Goal: Task Accomplishment & Management: Complete application form

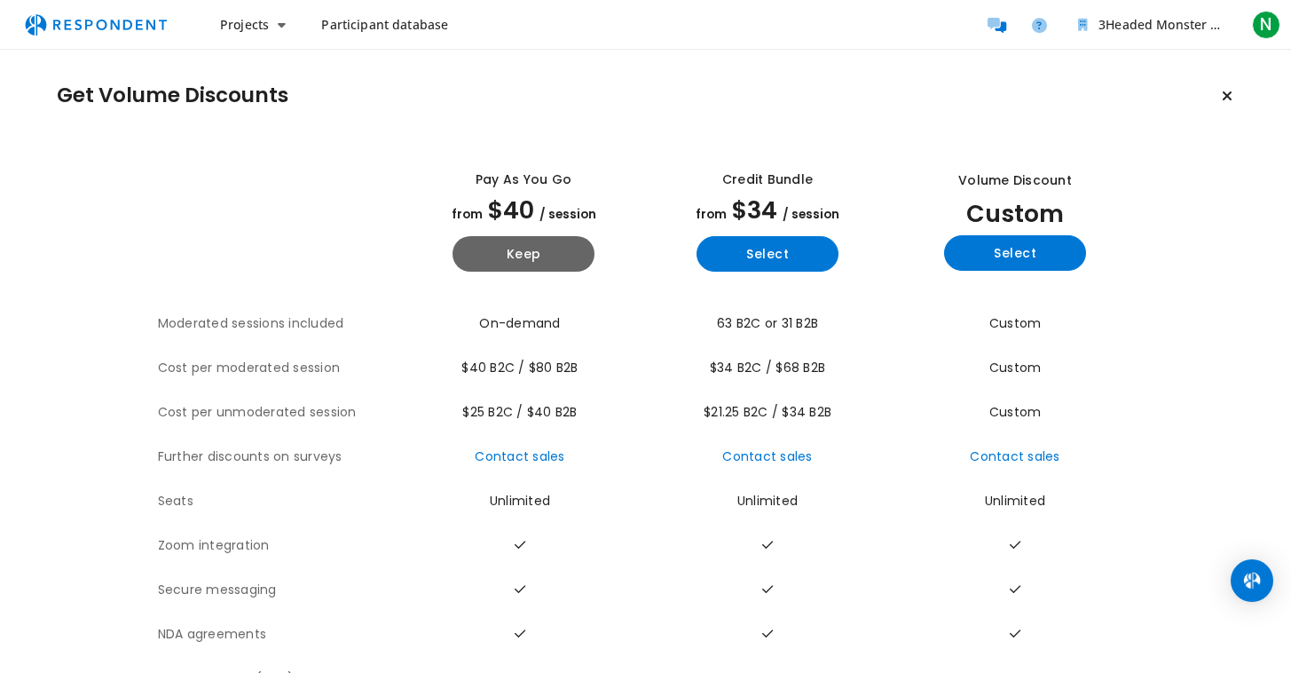
scroll to position [22, 0]
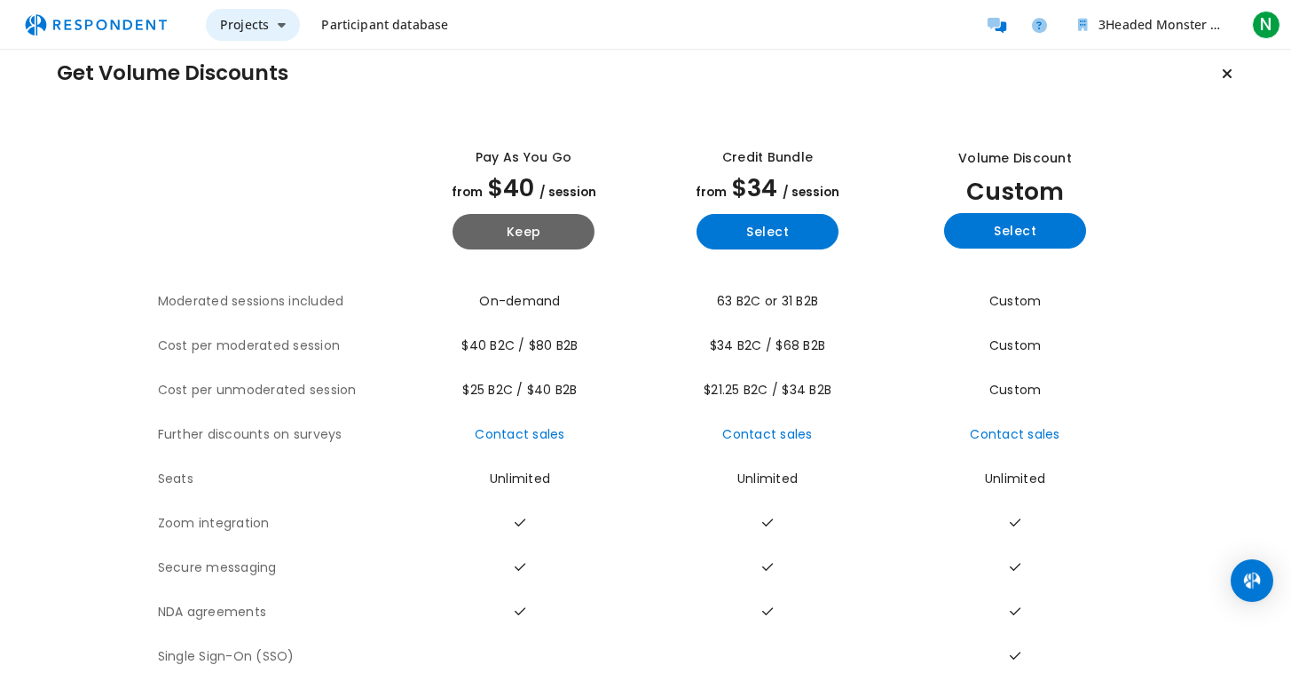
click at [246, 18] on span "Projects" at bounding box center [244, 24] width 49 height 17
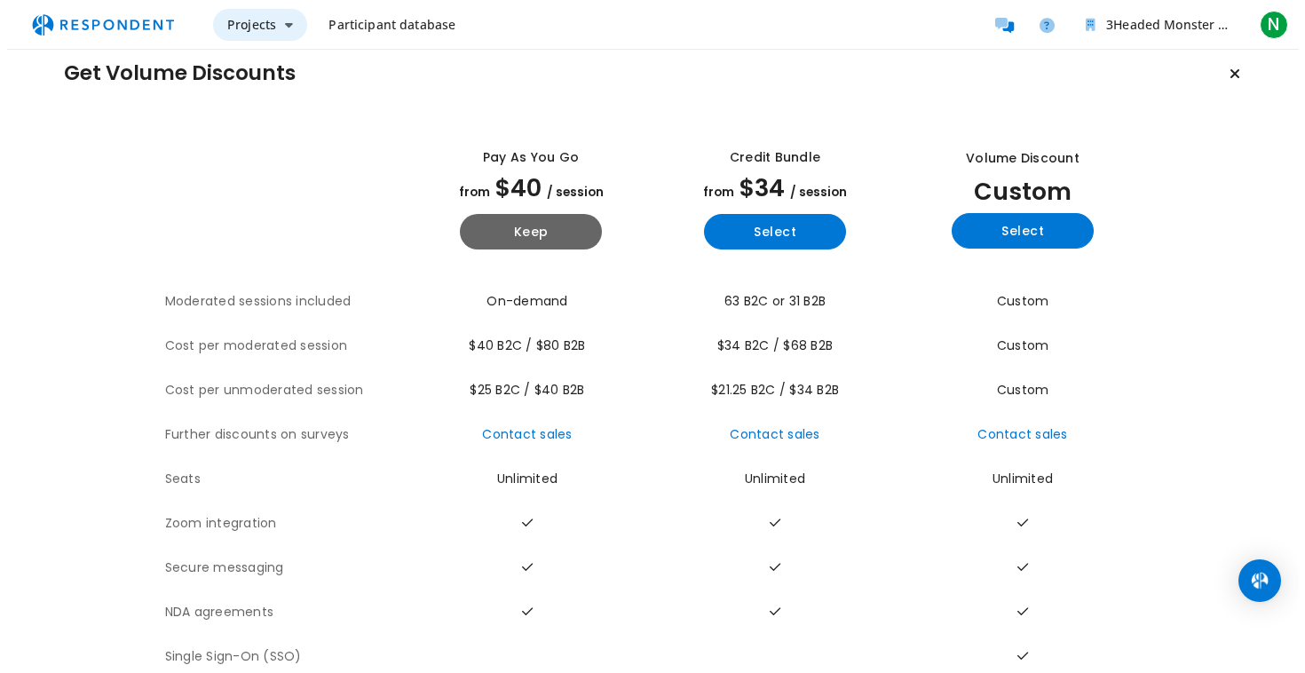
scroll to position [0, 0]
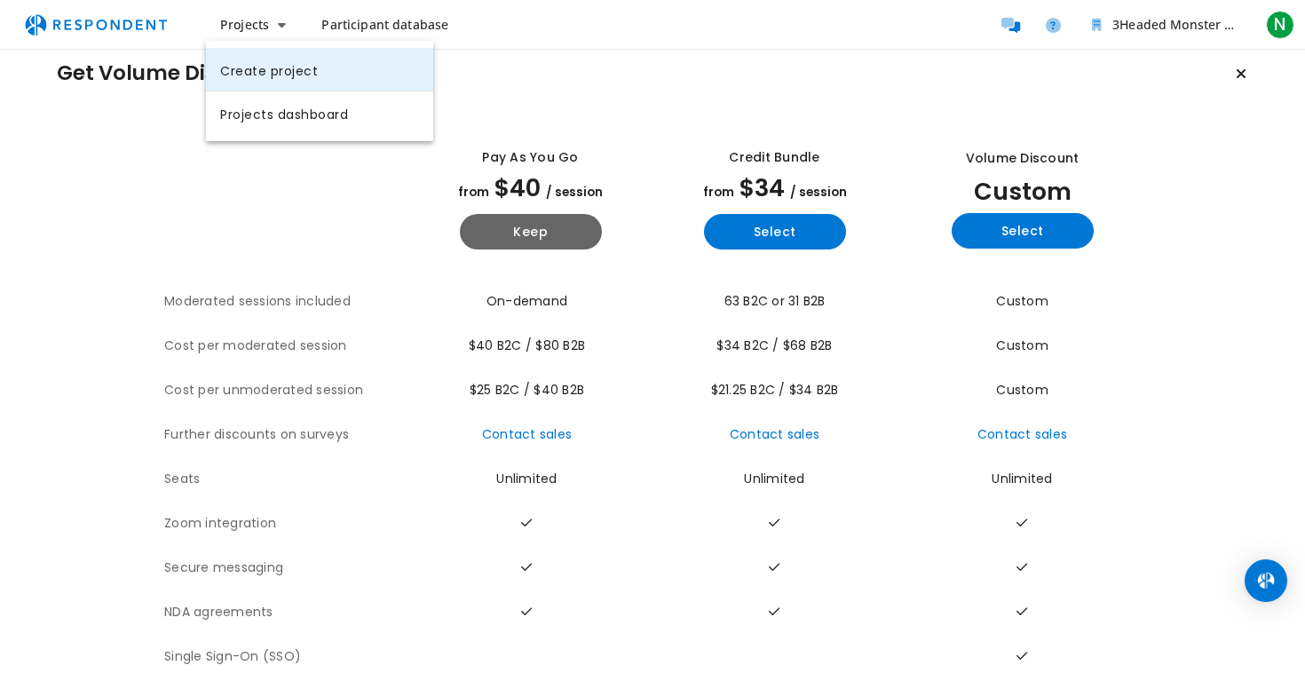
click at [264, 73] on link "Create project" at bounding box center [319, 69] width 227 height 43
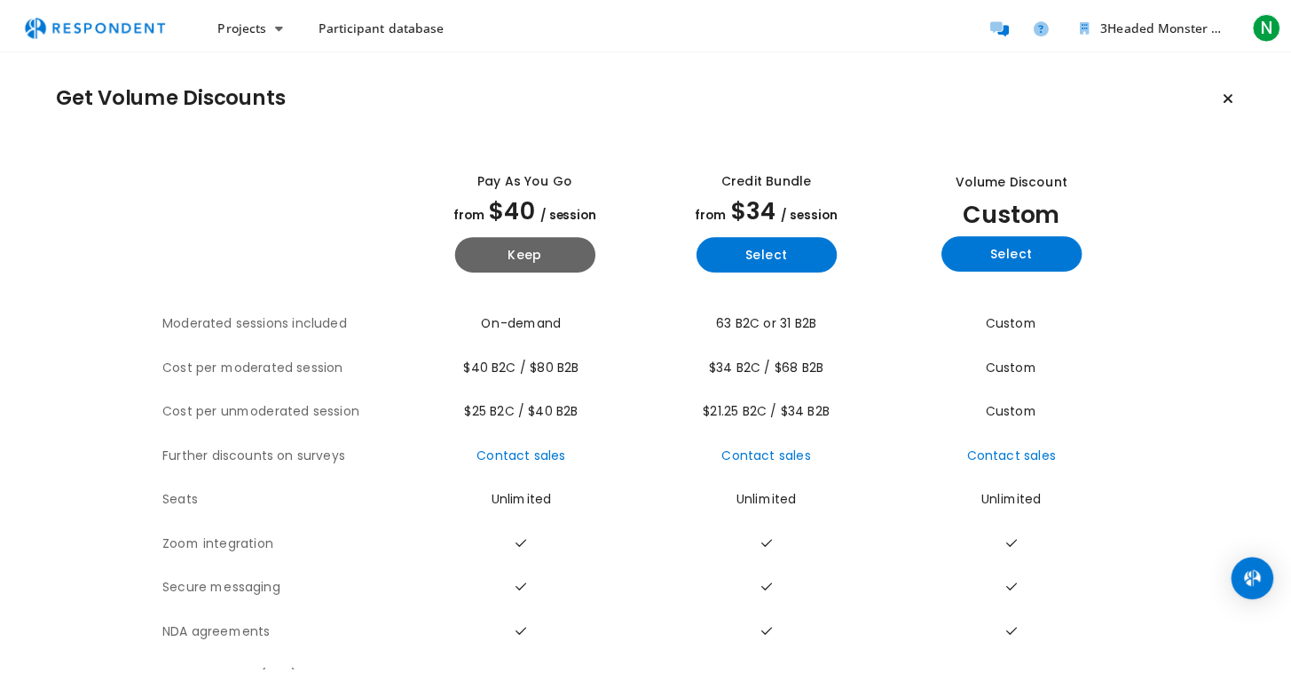
scroll to position [22, 0]
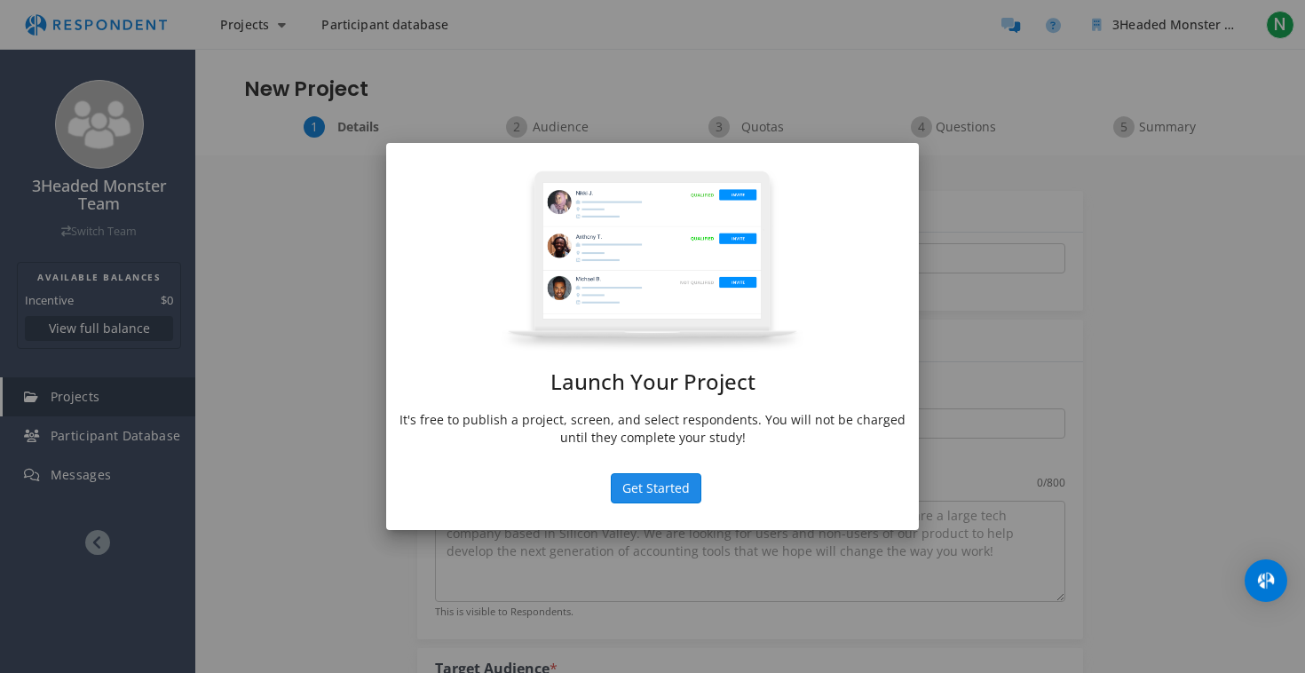
click at [663, 490] on button "Get Started" at bounding box center [656, 488] width 91 height 30
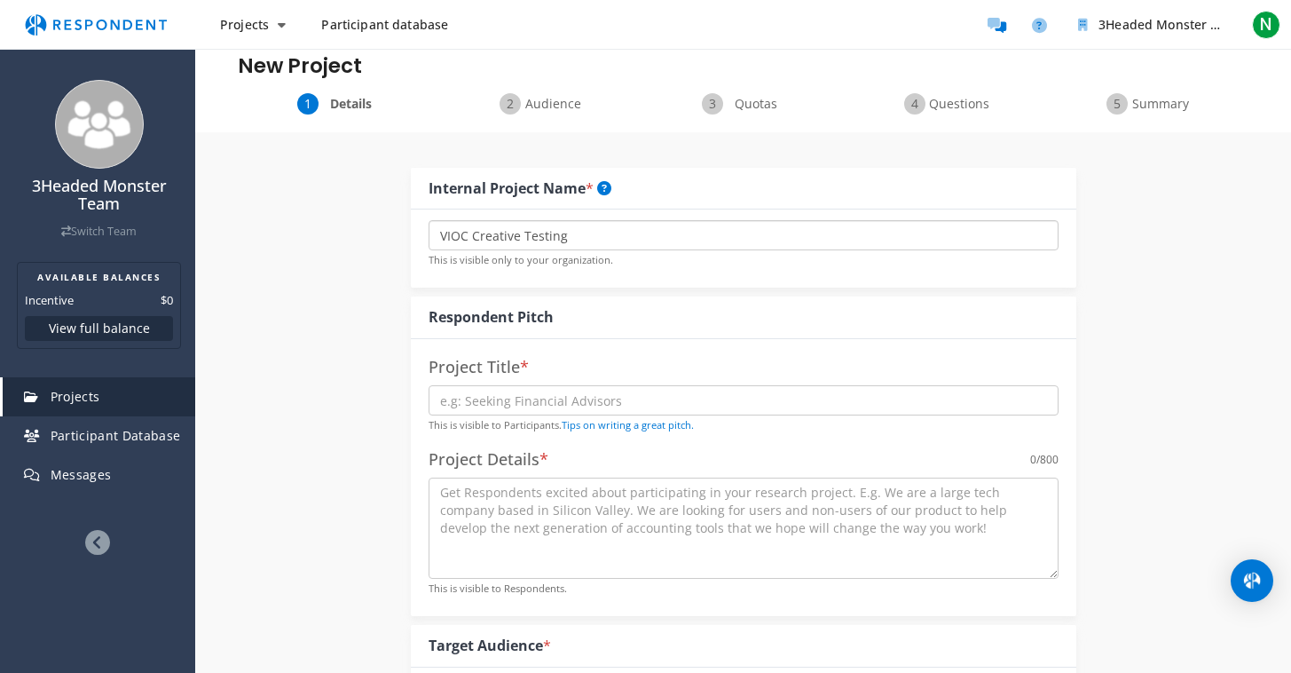
scroll to position [94, 0]
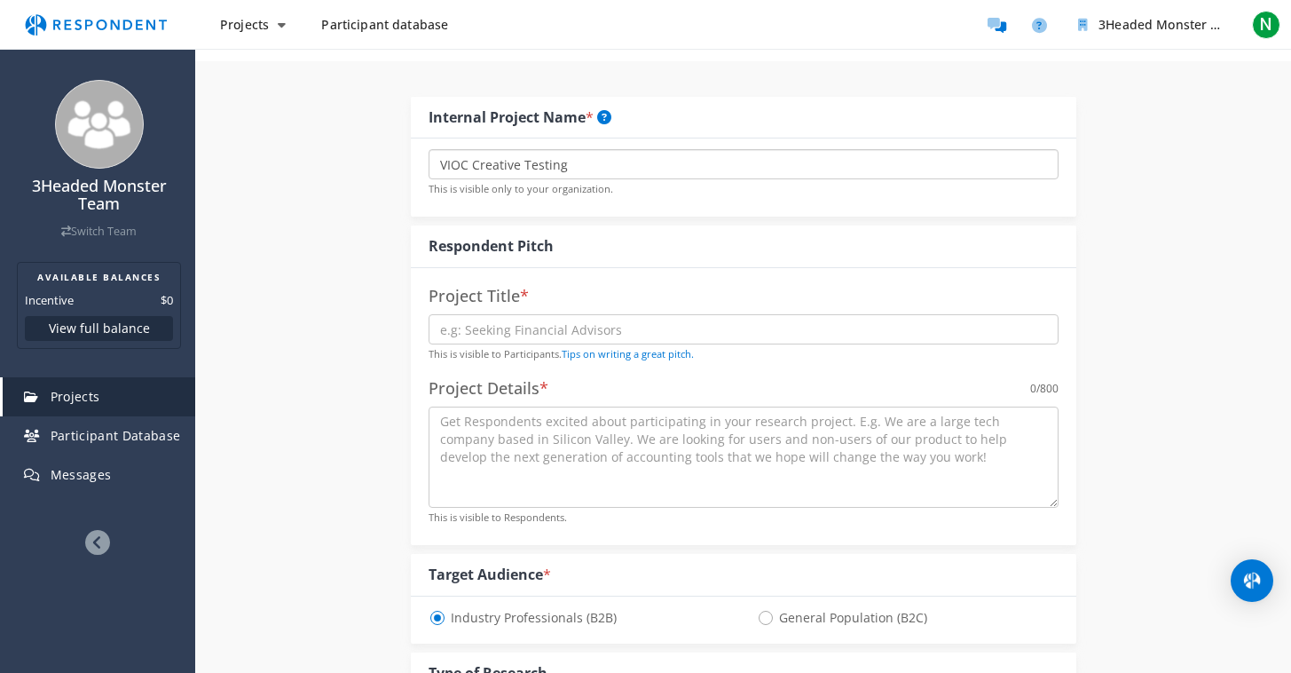
type input "VIOC Creative Testing"
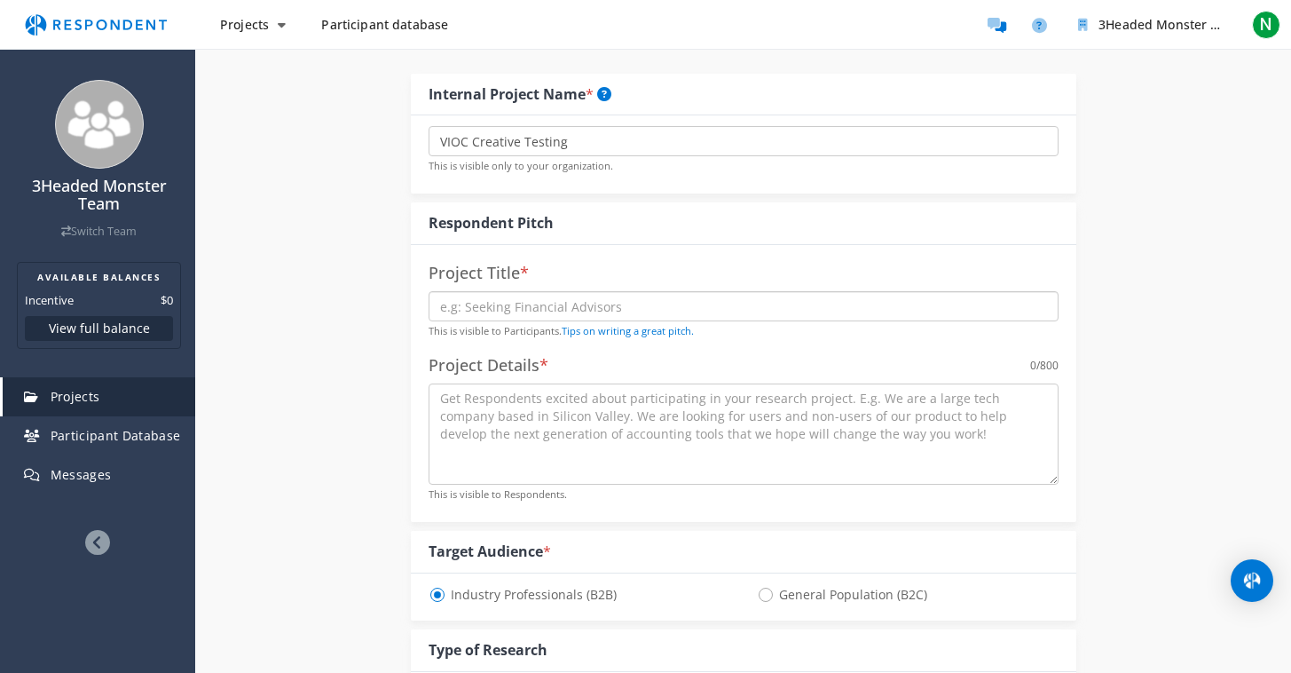
type input "H"
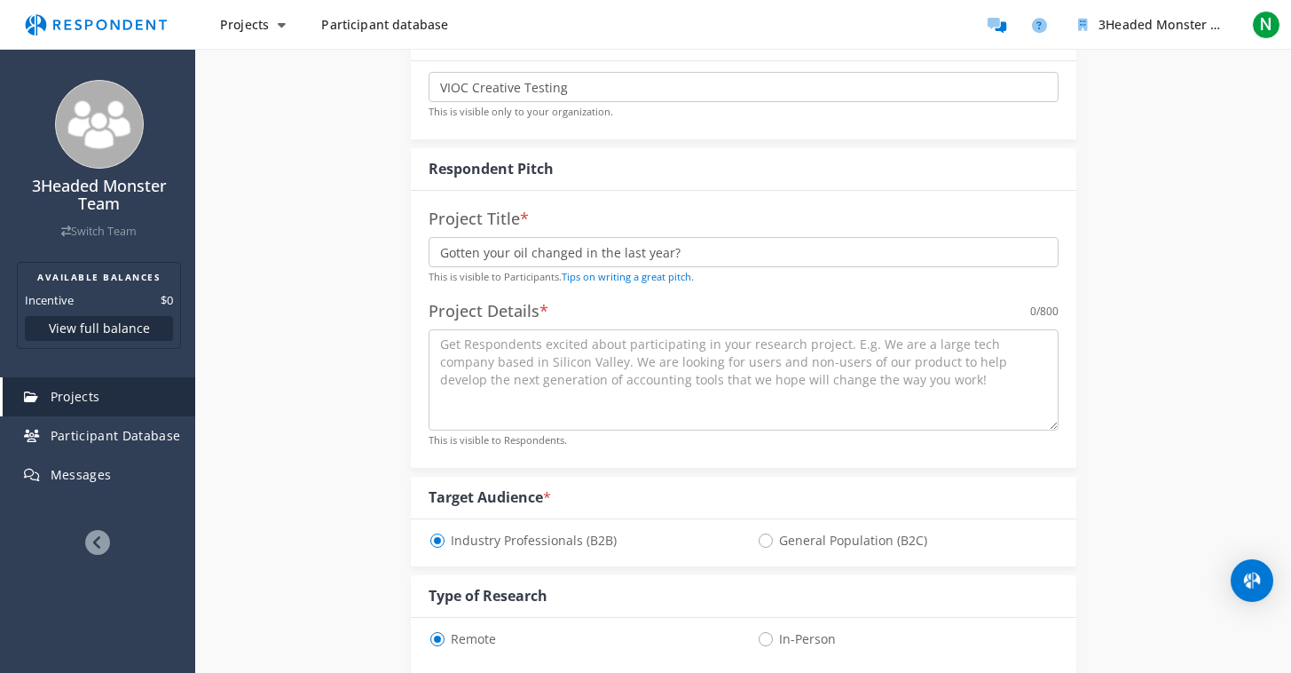
scroll to position [194, 0]
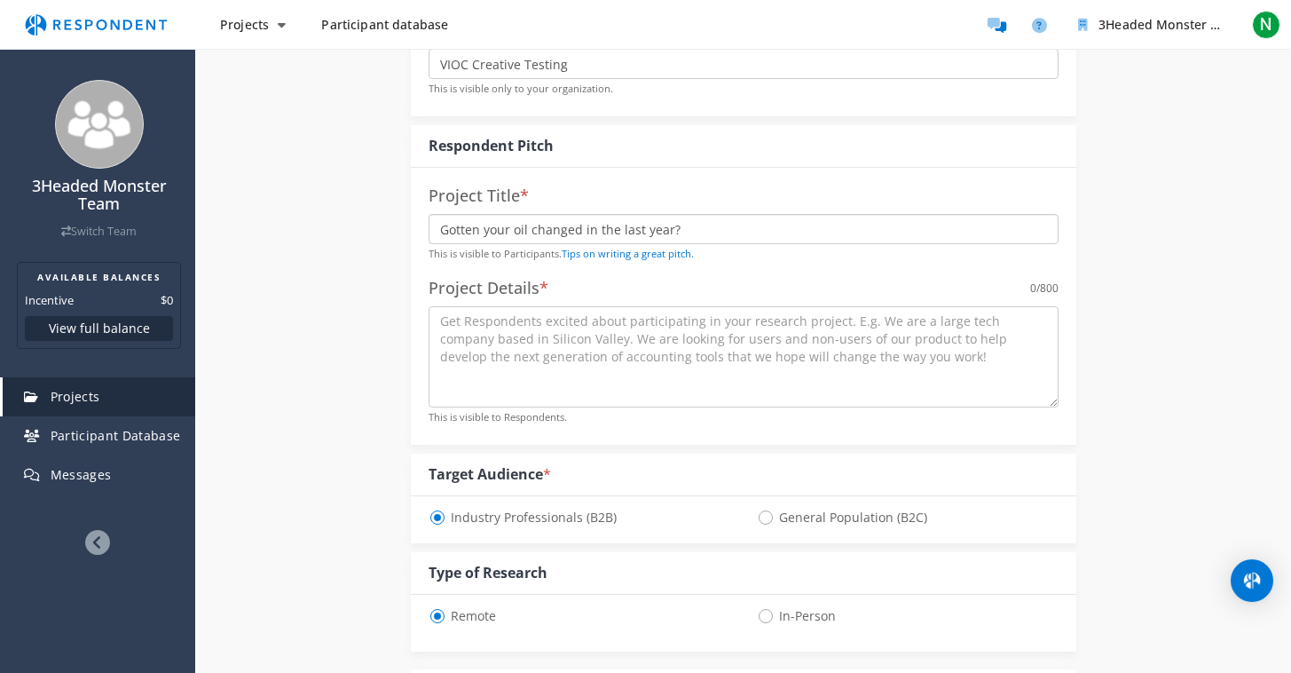
drag, startPoint x: 690, startPoint y: 226, endPoint x: 642, endPoint y: 224, distance: 48.0
click at [642, 224] on input "Gotten your oil changed in the last year?" at bounding box center [744, 229] width 630 height 30
type input "Gotten your oil changed in the last 12 months?"
click at [350, 320] on div "Internal Project Name * VIOC Creative Testing This is visible only to your orga…" at bounding box center [744, 615] width 1038 height 1309
click at [665, 248] on link "Tips on writing a great pitch." at bounding box center [628, 253] width 132 height 13
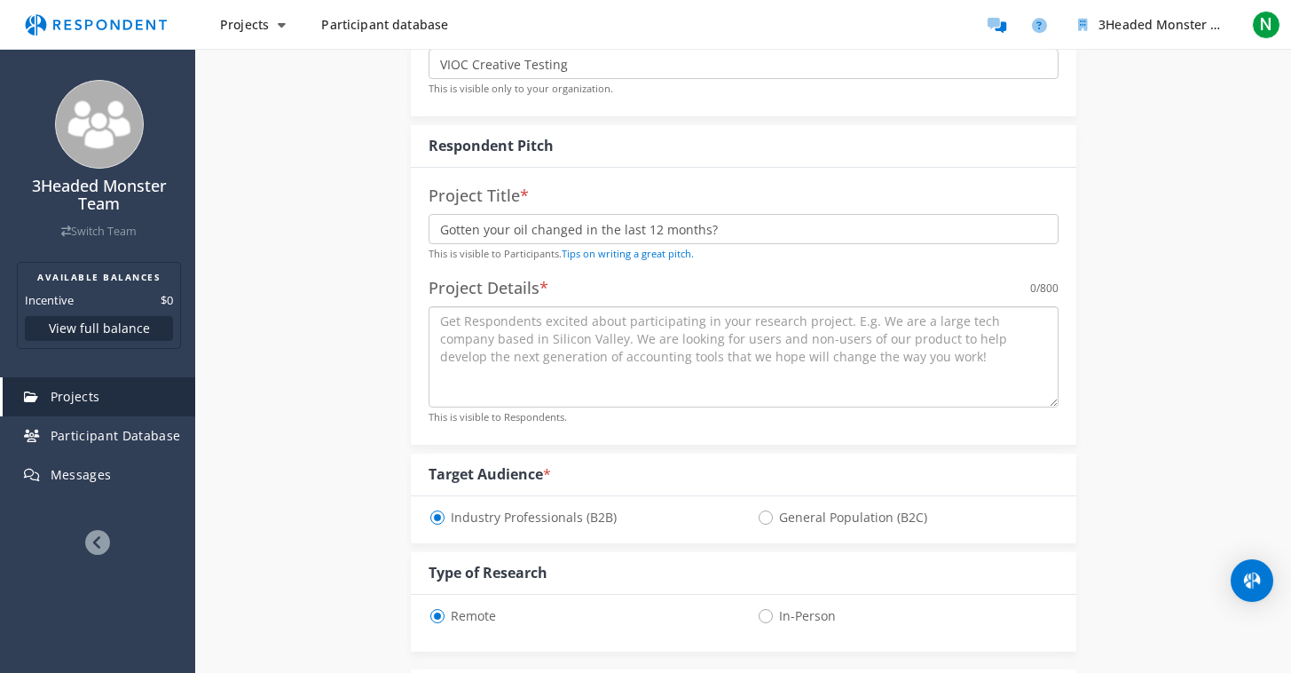
click at [675, 328] on textarea at bounding box center [744, 356] width 630 height 101
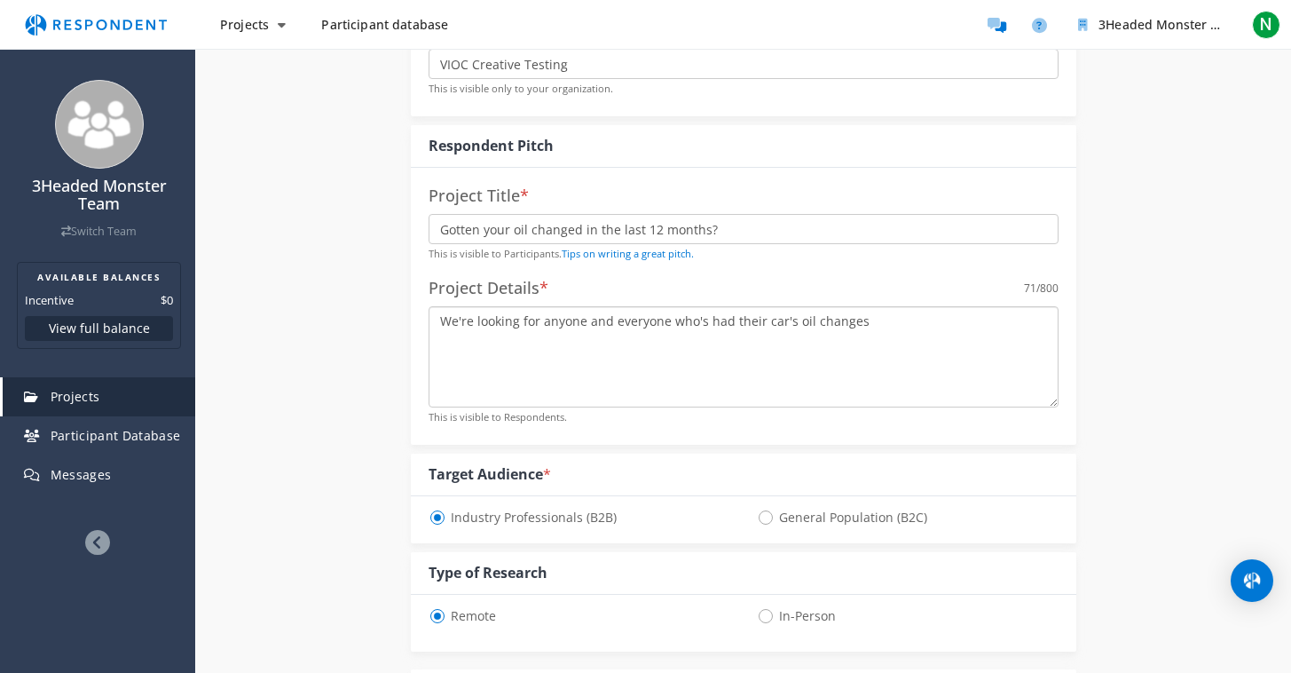
type textarea "We're looking for anyone and everyone who's had their car's oil changes"
click at [513, 230] on input "Gotten your oil changed in the last 12 months?" at bounding box center [744, 229] width 630 height 30
type input "Gotten your car's oil changed in the last 12 months?"
click at [832, 358] on textarea "We're looking for anyone and everyone who's had their car's oil changes" at bounding box center [744, 356] width 630 height 101
click at [865, 316] on textarea "We're looking for anyone and everyone who's had their car's oil changed in the …" at bounding box center [744, 356] width 630 height 101
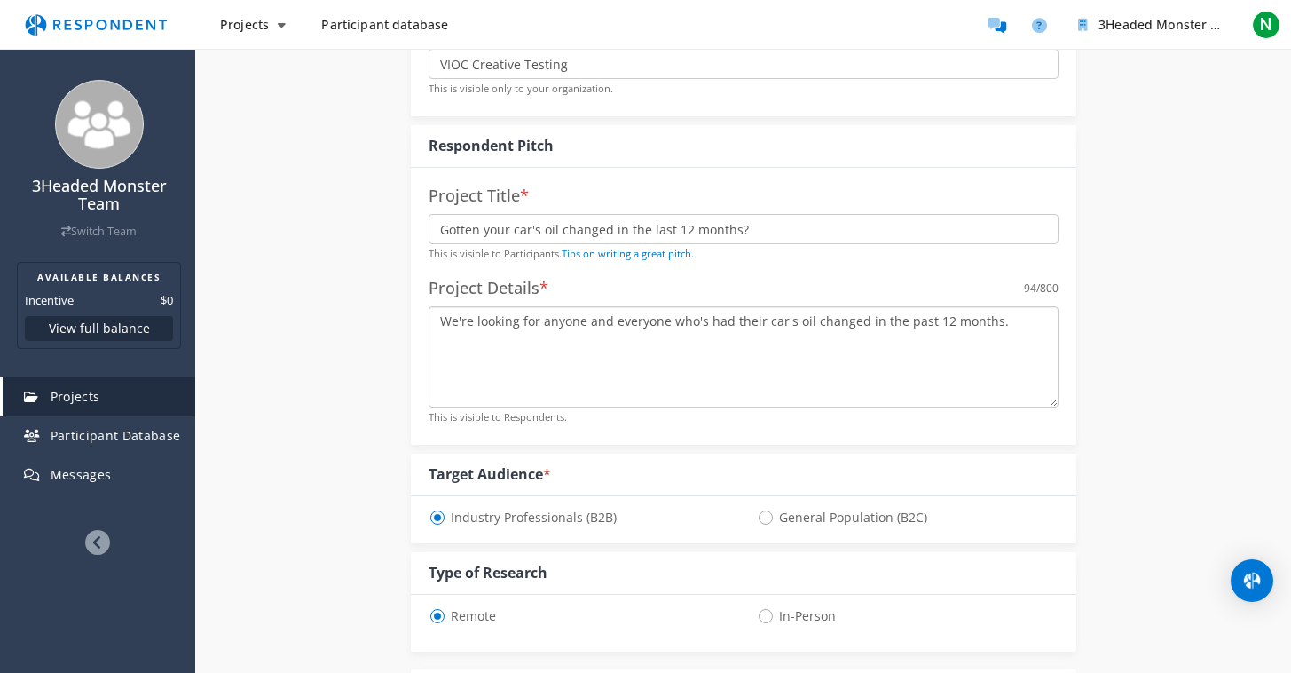
click at [865, 316] on textarea "We're looking for anyone and everyone who's had their car's oil changed in the …" at bounding box center [744, 356] width 630 height 101
click at [768, 335] on textarea "We're looking for anyone and everyone who's had their car's oil changed sometim…" at bounding box center [744, 356] width 630 height 101
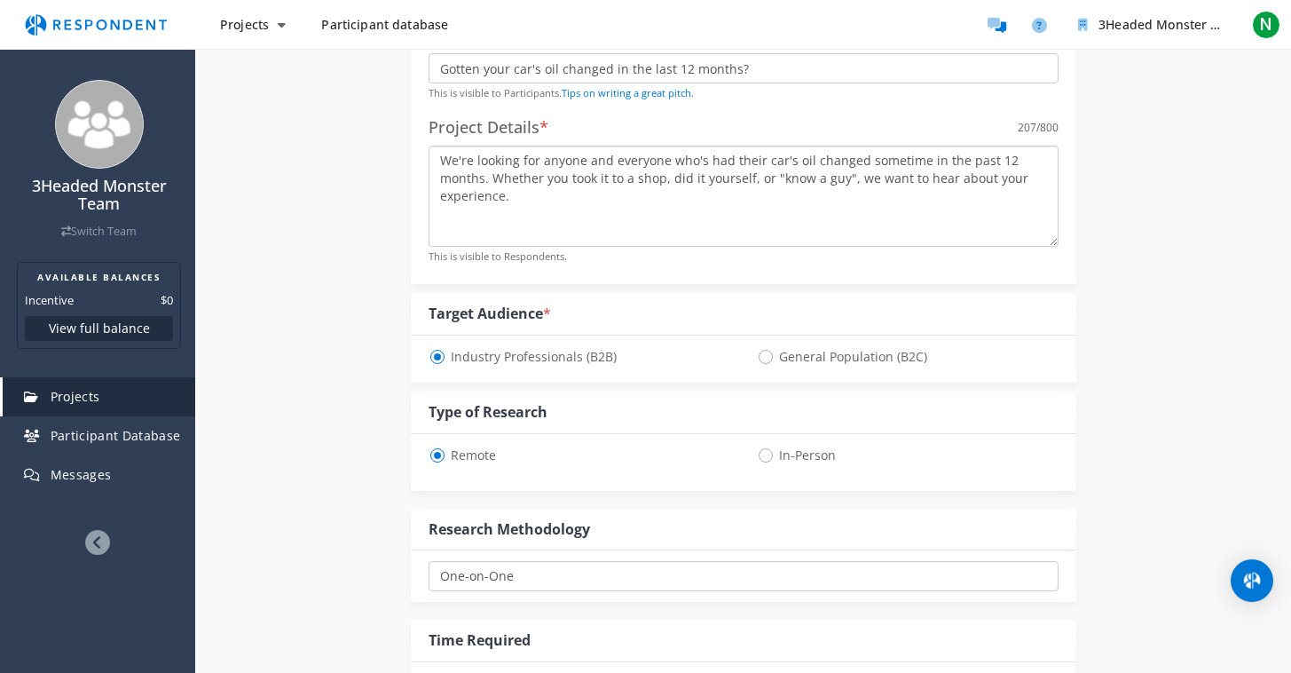
scroll to position [446, 0]
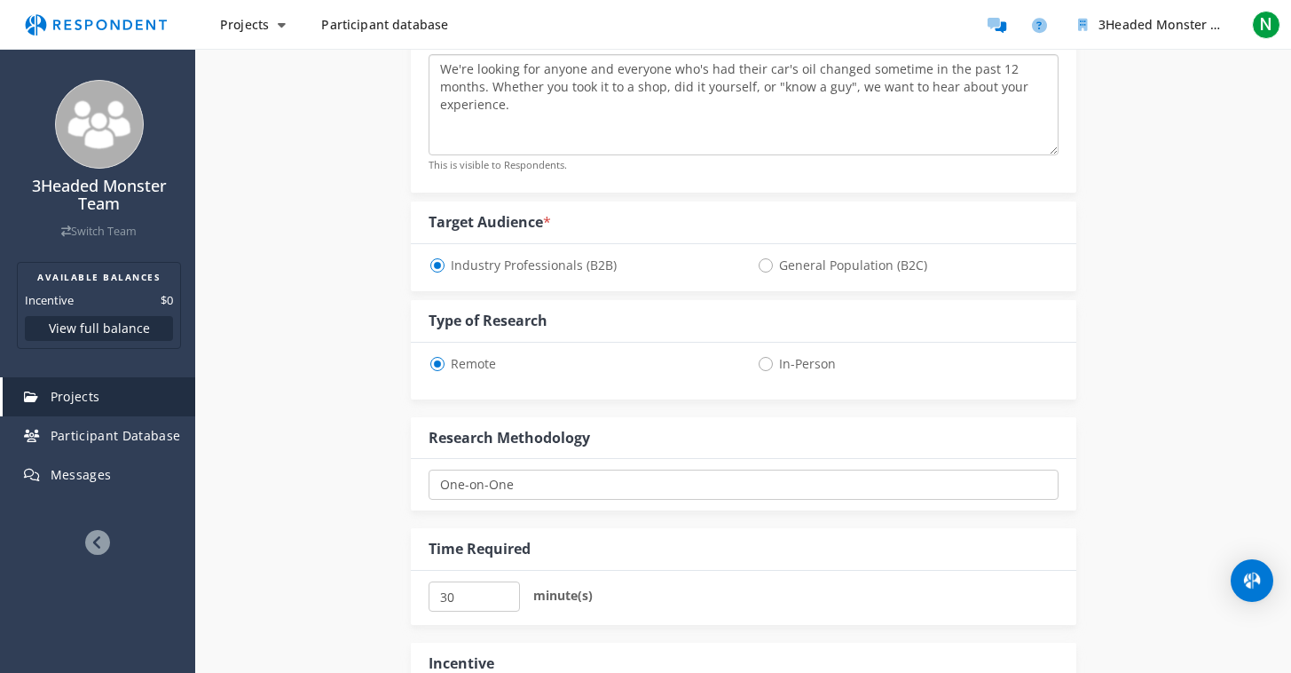
type textarea "We're looking for anyone and everyone who's had their car's oil changed sometim…"
click at [764, 262] on span "General Population (B2C)" at bounding box center [842, 265] width 170 height 21
click at [764, 262] on input "General Population (B2C)" at bounding box center [763, 264] width 12 height 12
radio input "true"
select select "number:125"
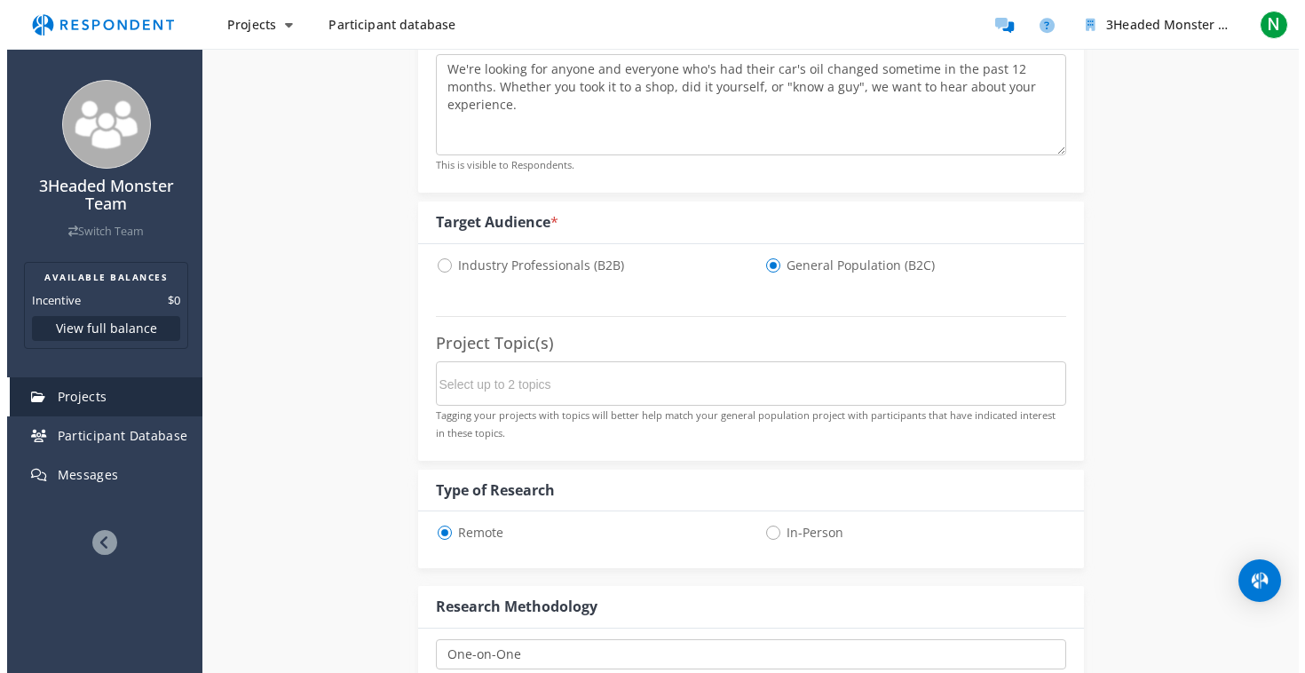
scroll to position [0, 0]
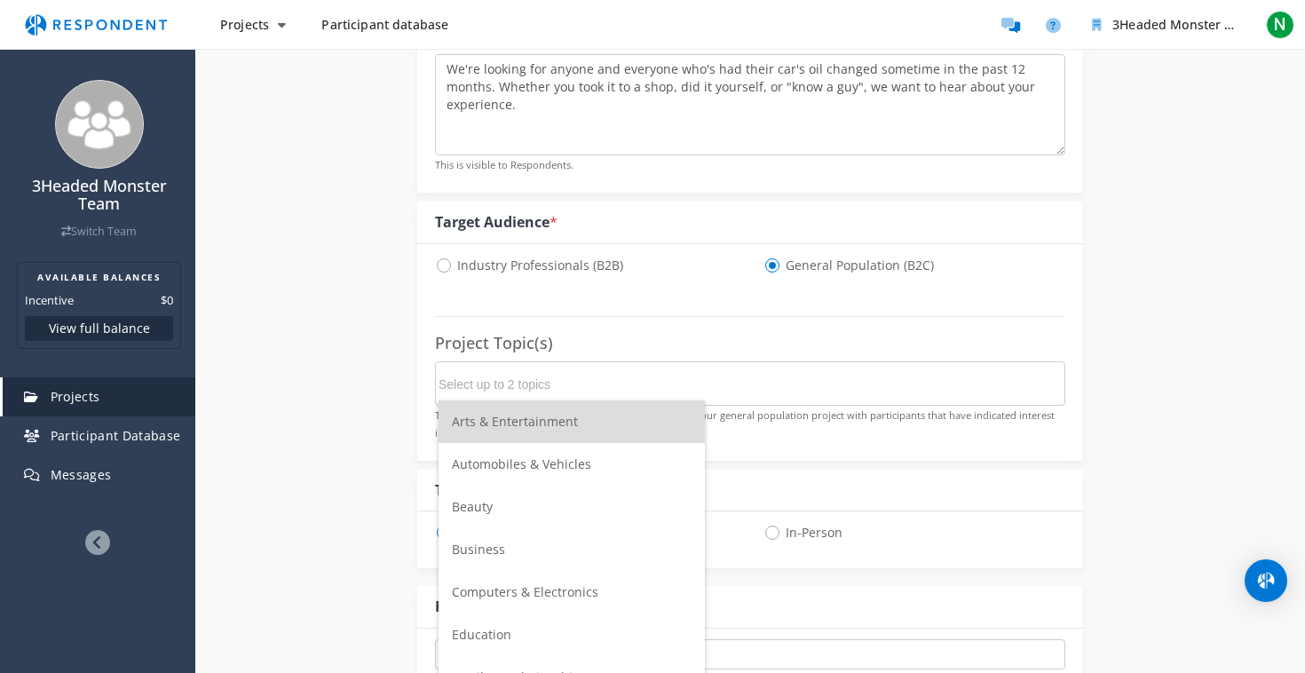
click at [500, 468] on span "Automobiles & Vehicles" at bounding box center [521, 463] width 139 height 17
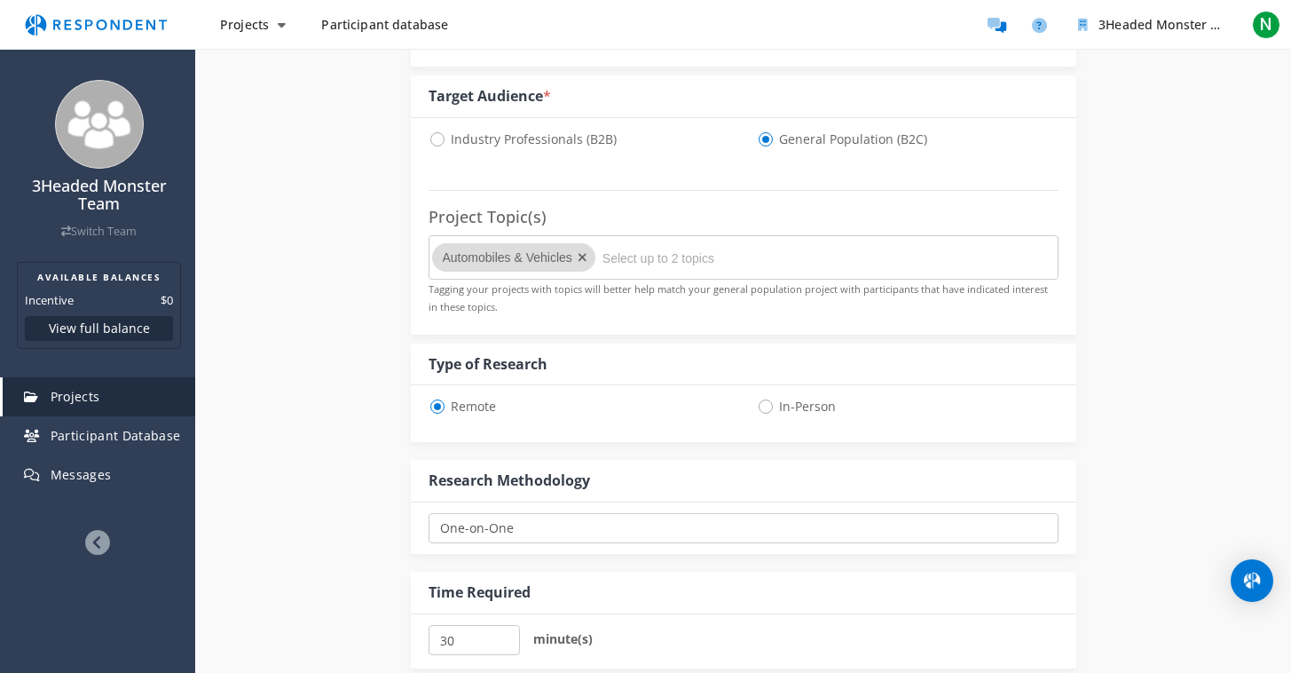
scroll to position [643, 0]
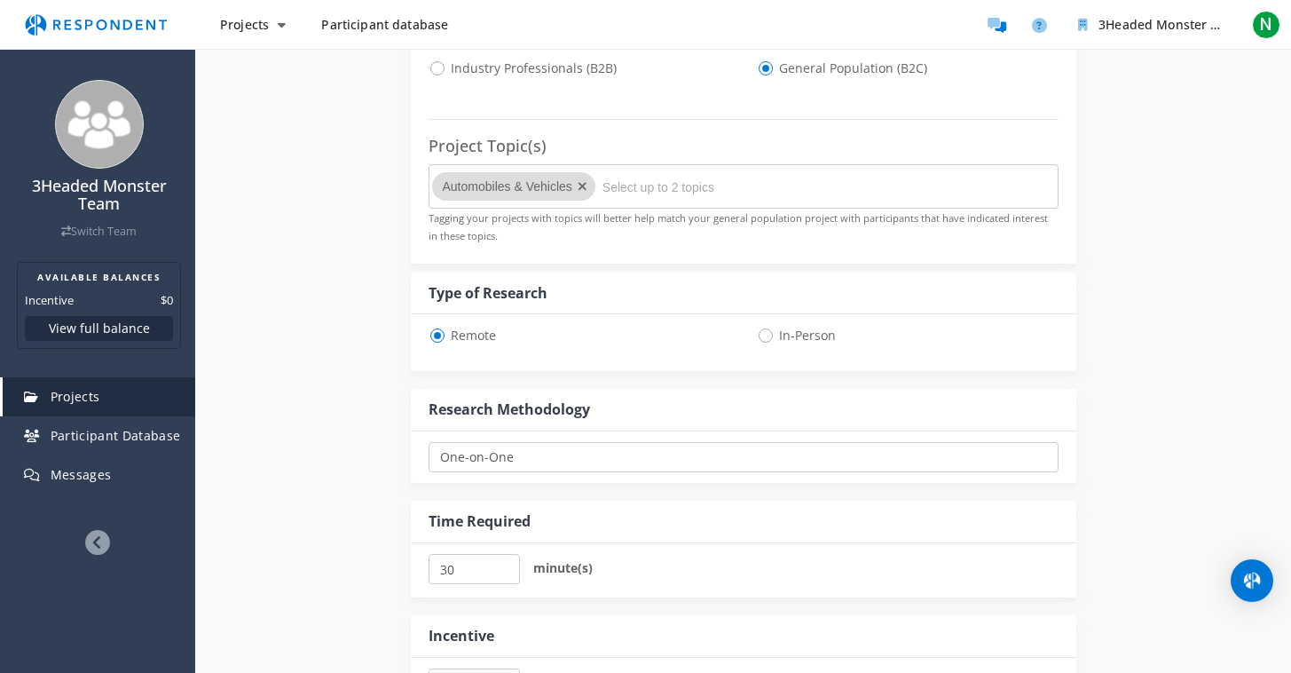
click at [764, 328] on span "In-Person" at bounding box center [796, 335] width 79 height 21
click at [764, 328] on input "In-Person" at bounding box center [763, 334] width 12 height 12
radio input "true"
select select "number:125"
click at [447, 328] on span "Remote" at bounding box center [462, 335] width 67 height 21
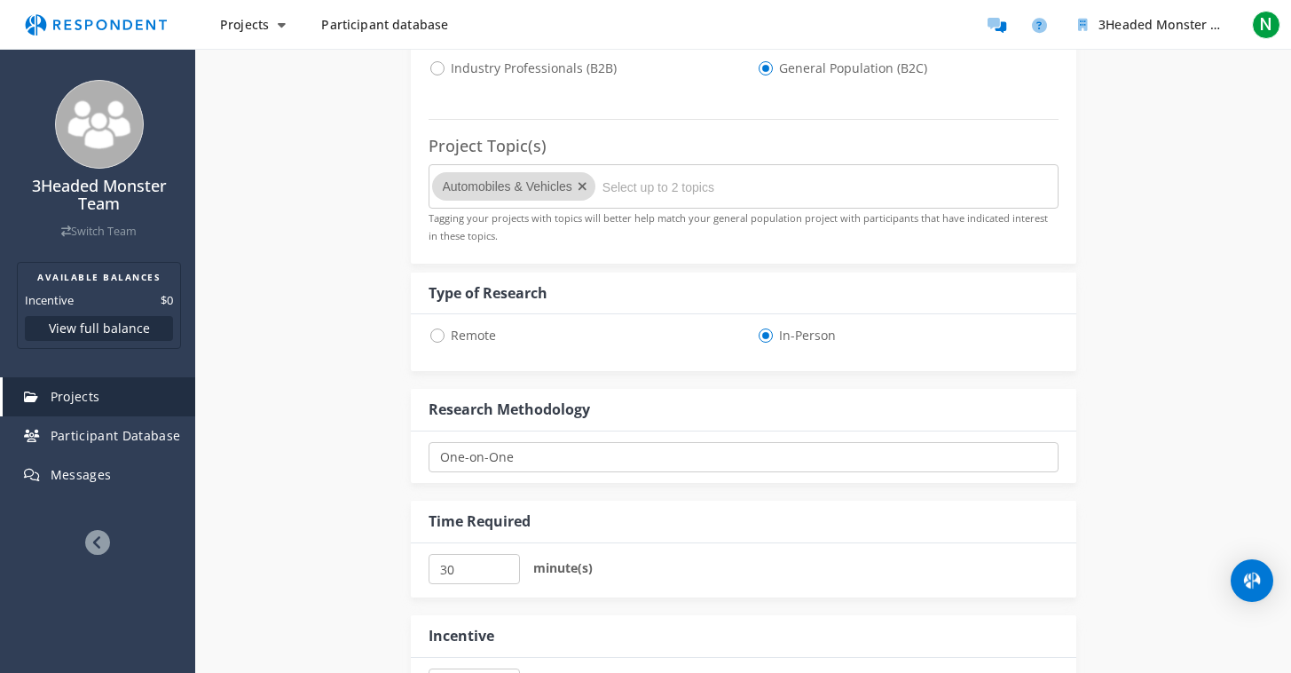
click at [440, 328] on input "Remote" at bounding box center [435, 334] width 12 height 12
radio input "true"
select select "number:125"
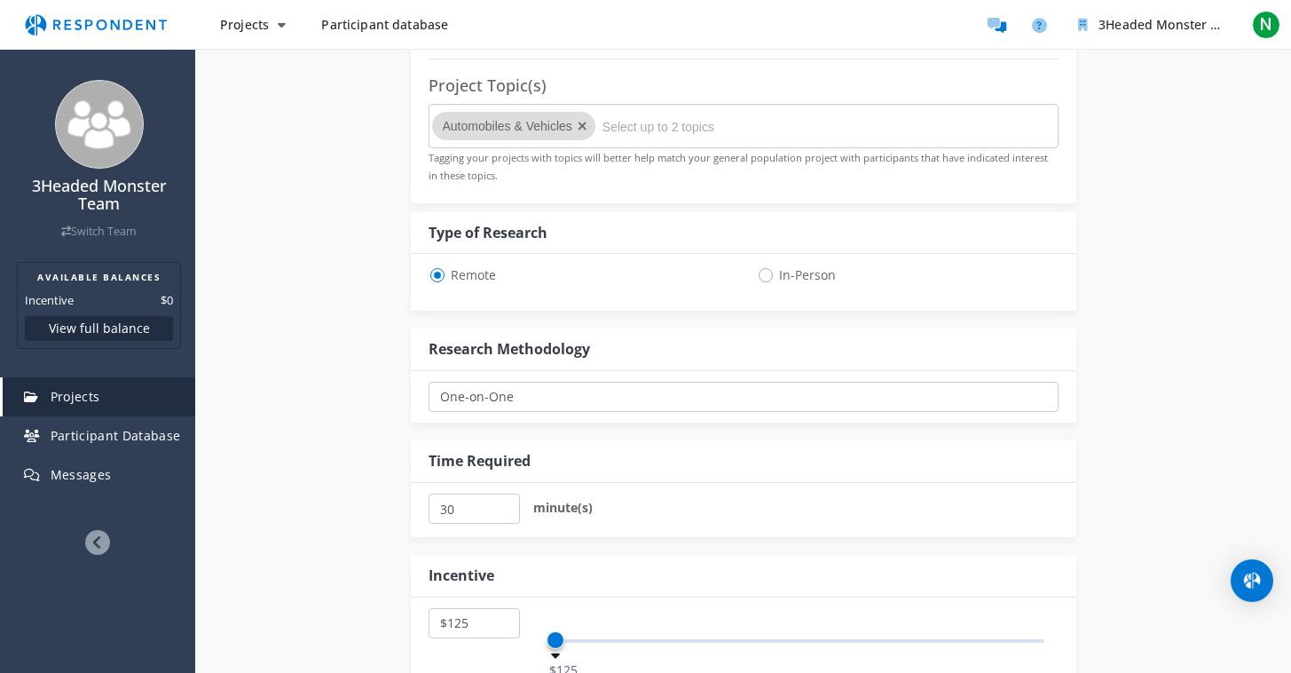
scroll to position [754, 0]
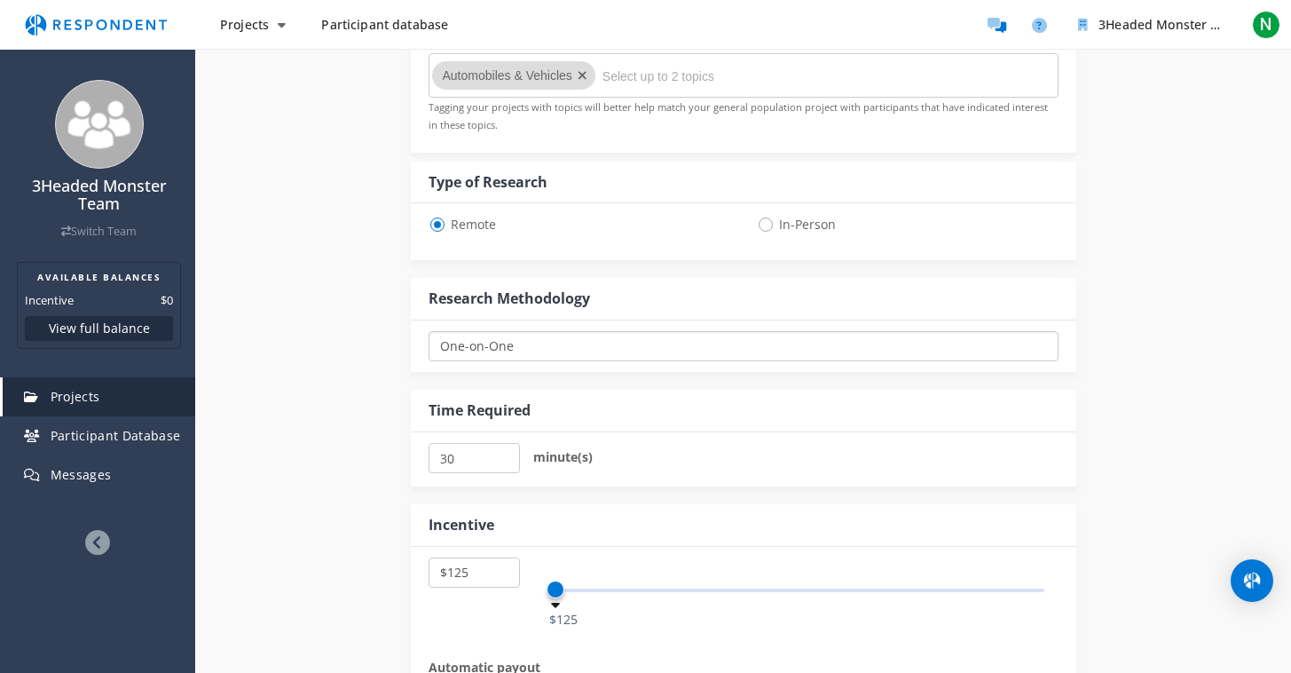
select select "number:2"
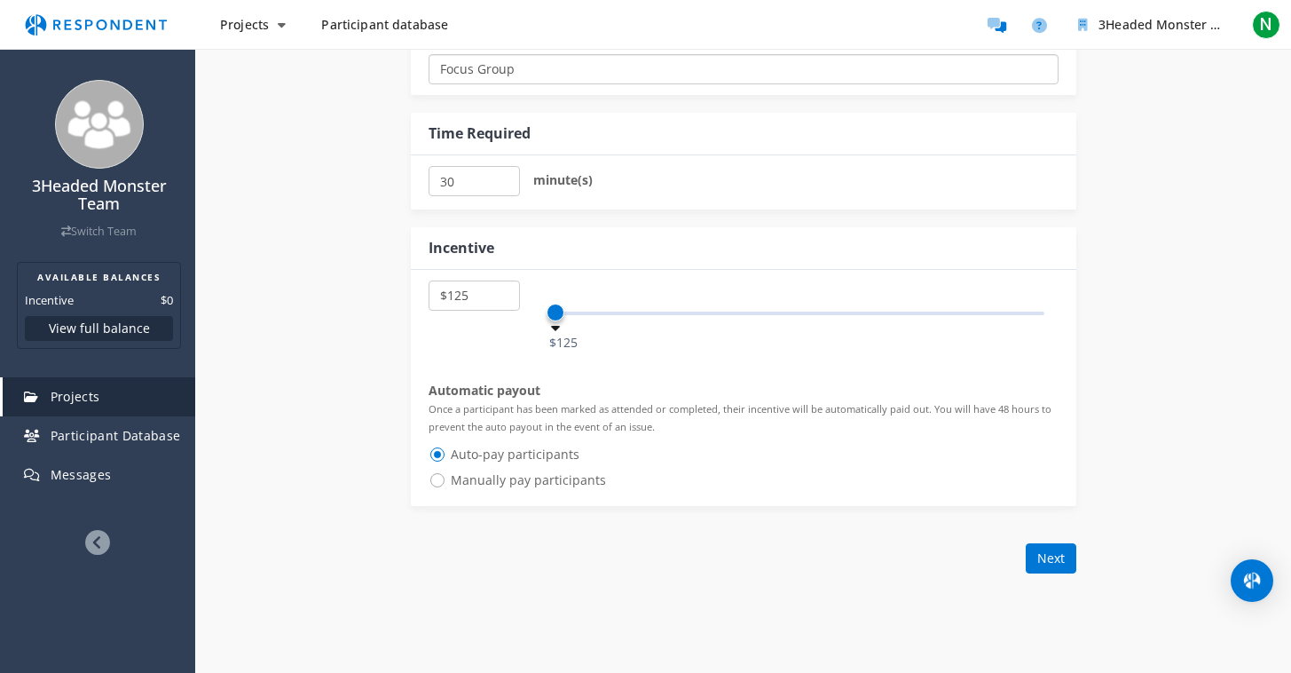
scroll to position [1054, 0]
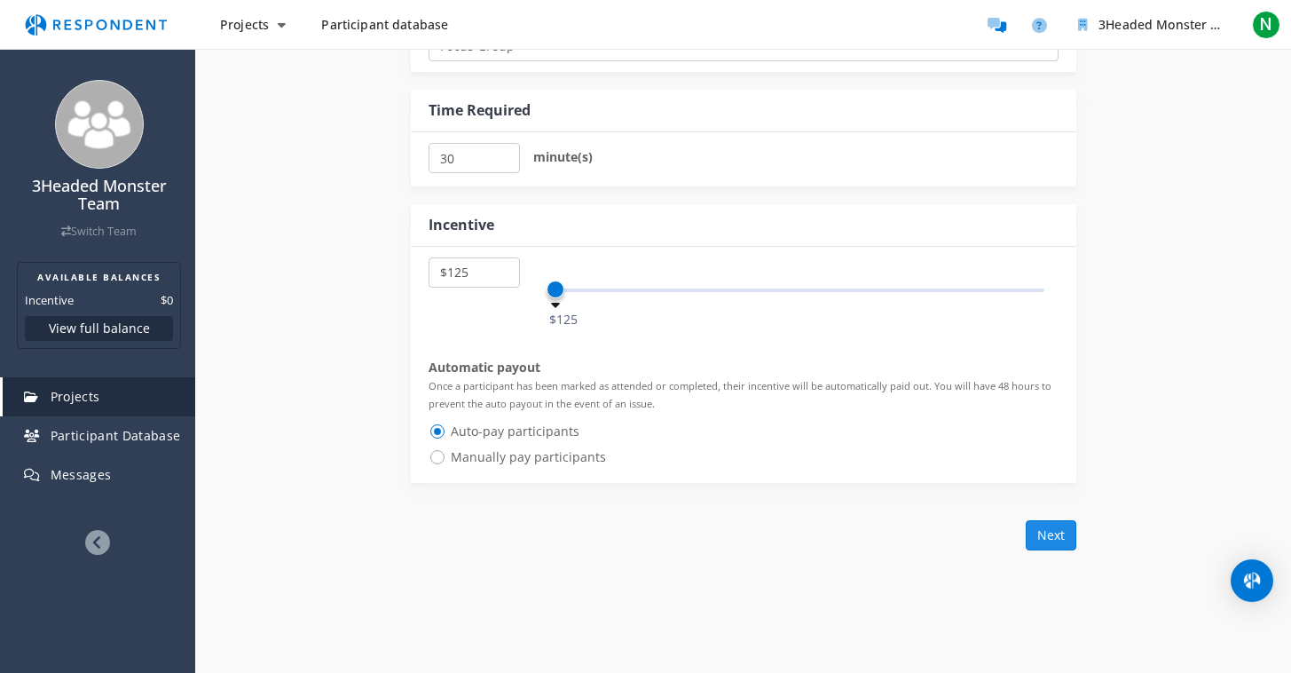
click at [1041, 521] on button "Next" at bounding box center [1051, 535] width 51 height 30
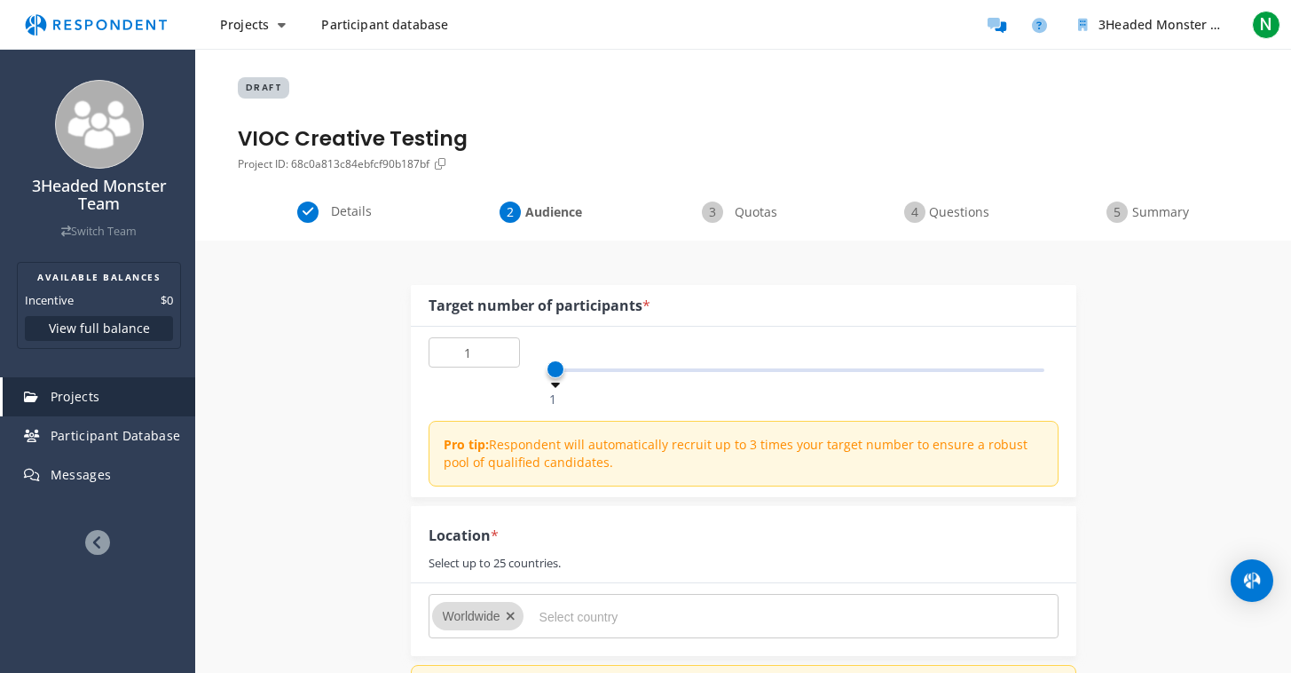
scroll to position [43, 0]
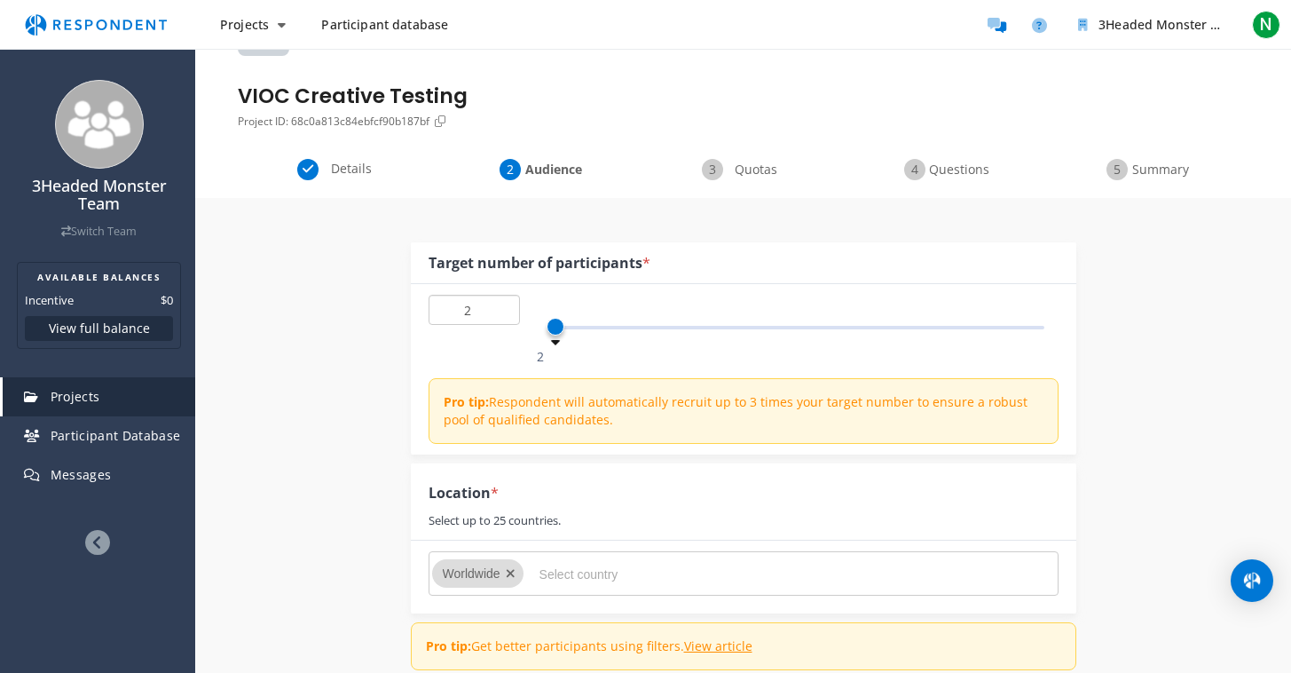
click at [501, 305] on input "2" at bounding box center [474, 310] width 91 height 30
click at [501, 305] on input "3" at bounding box center [474, 310] width 91 height 30
click at [501, 305] on input "4" at bounding box center [474, 310] width 91 height 30
type input "5"
click at [501, 305] on input "5" at bounding box center [474, 310] width 91 height 30
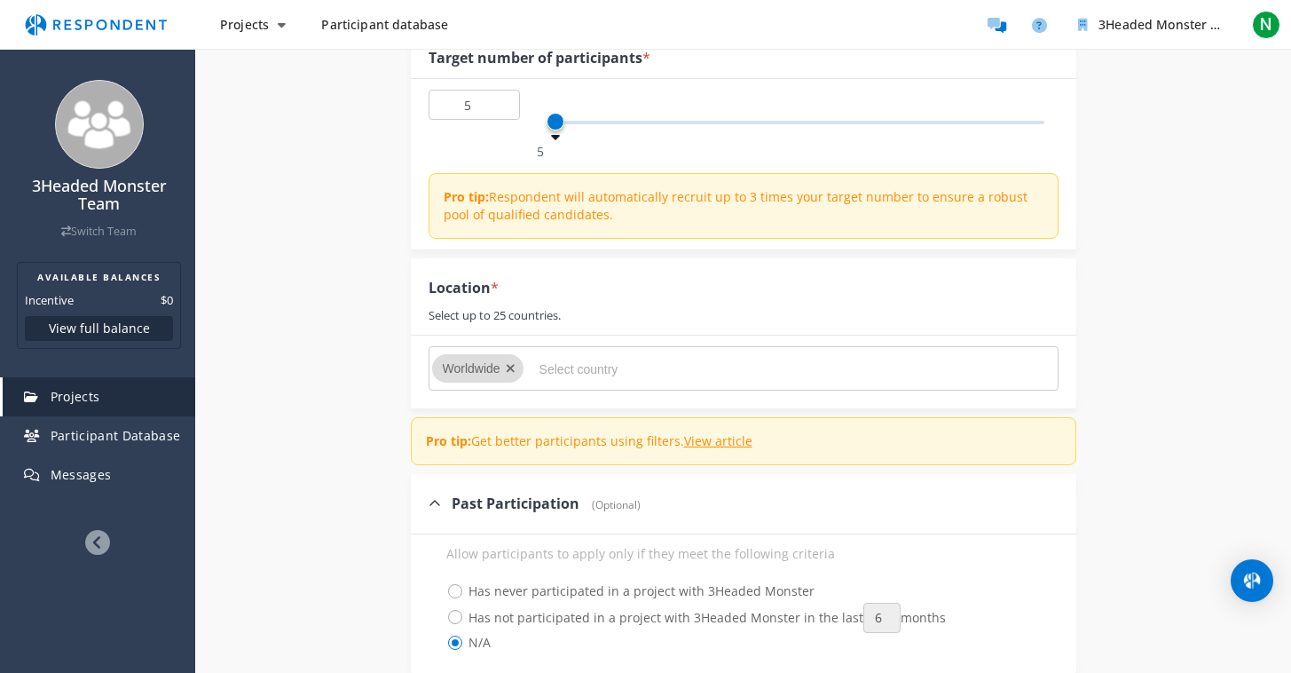
scroll to position [259, 0]
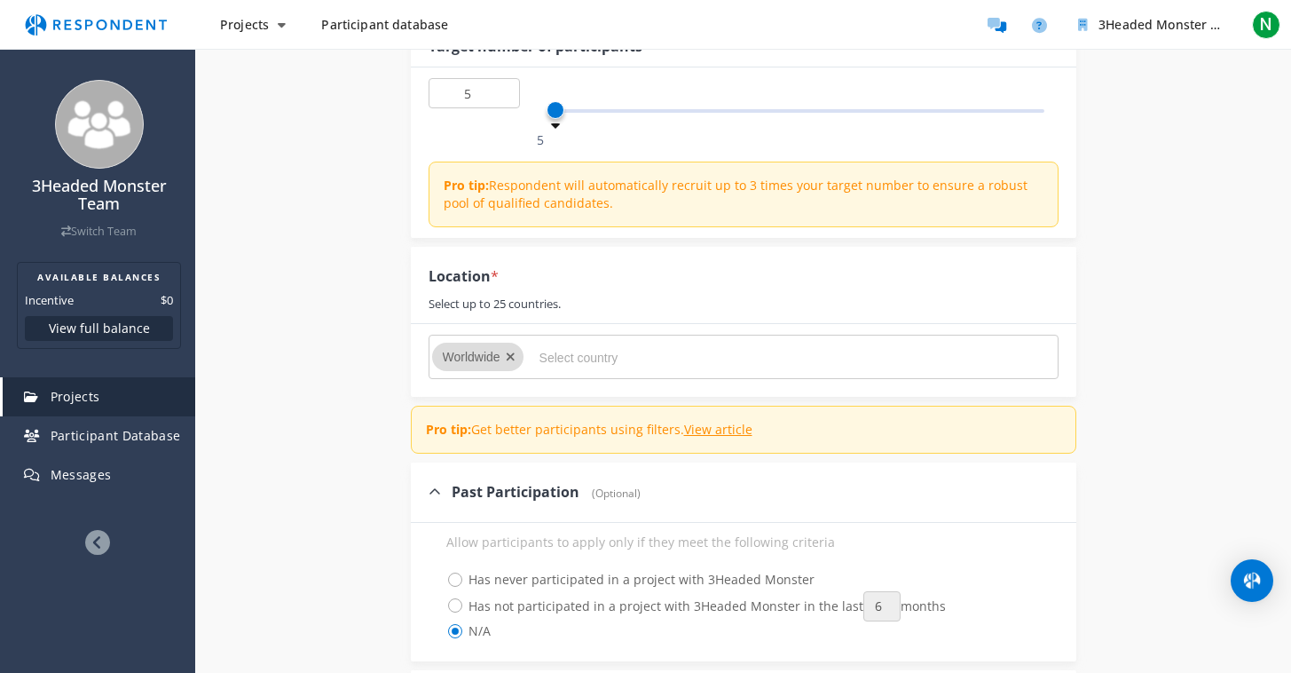
click at [516, 353] on icon "Remove Worldwide" at bounding box center [511, 357] width 10 height 12
click at [512, 354] on icon "Remove Worldwide" at bounding box center [511, 357] width 10 height 12
click at [533, 353] on div at bounding box center [668, 357] width 275 height 28
click at [569, 359] on input "Select country" at bounding box center [673, 358] width 266 height 30
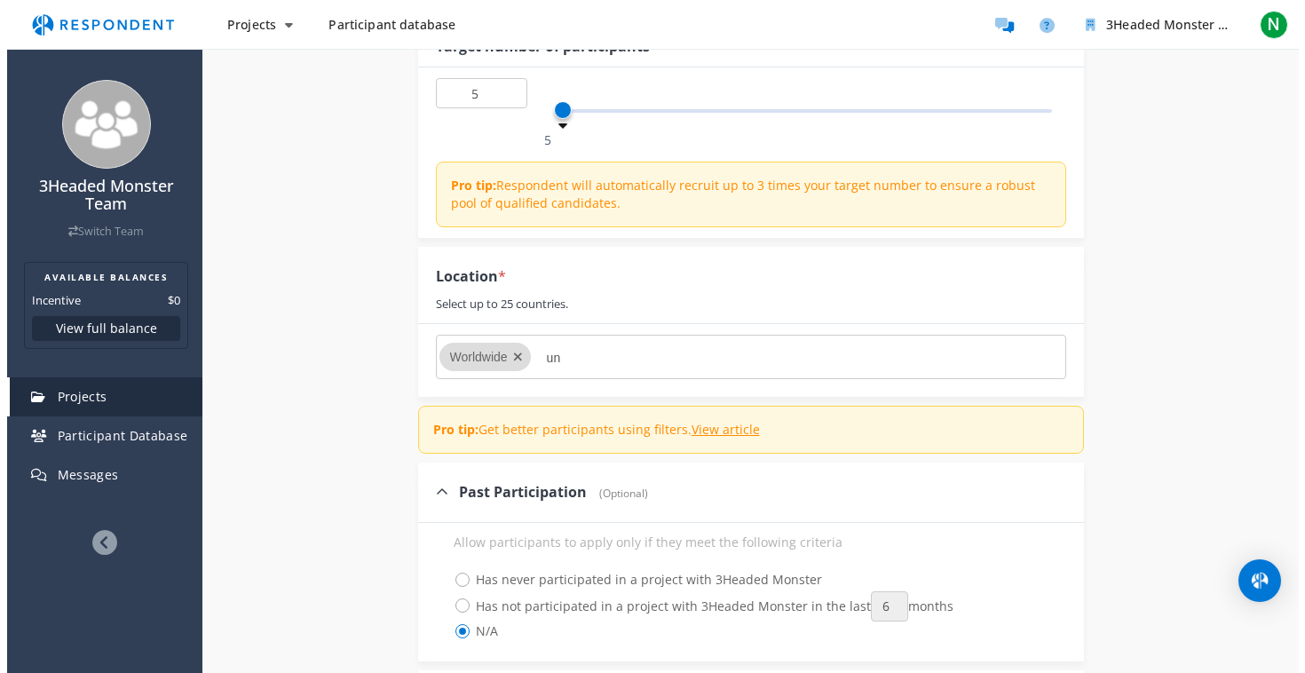
scroll to position [0, 0]
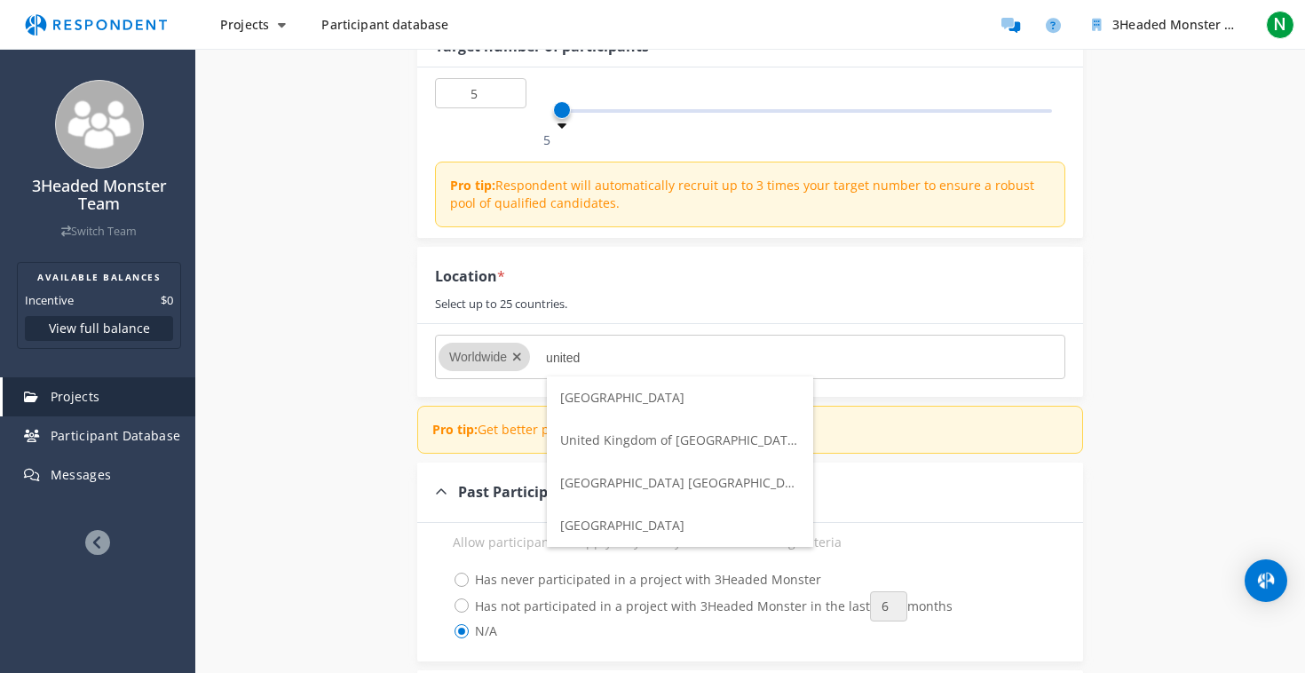
type input "united"
click at [628, 521] on span "[GEOGRAPHIC_DATA]" at bounding box center [622, 525] width 124 height 17
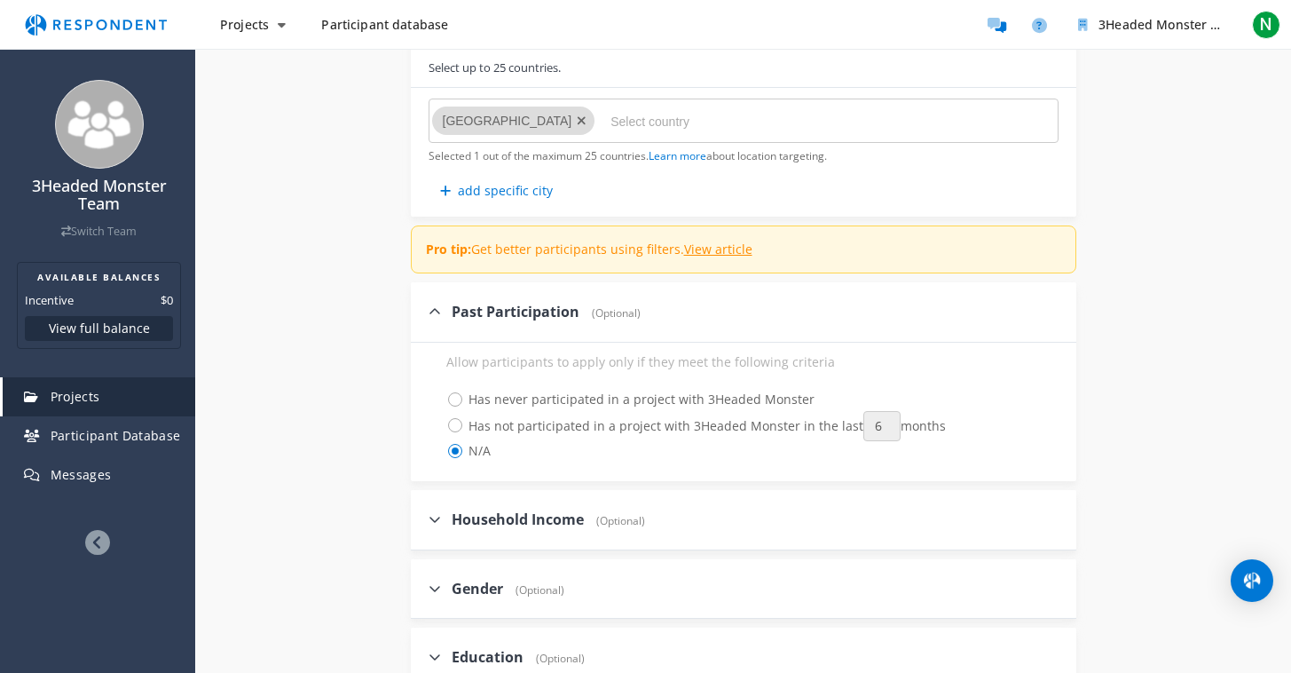
scroll to position [518, 0]
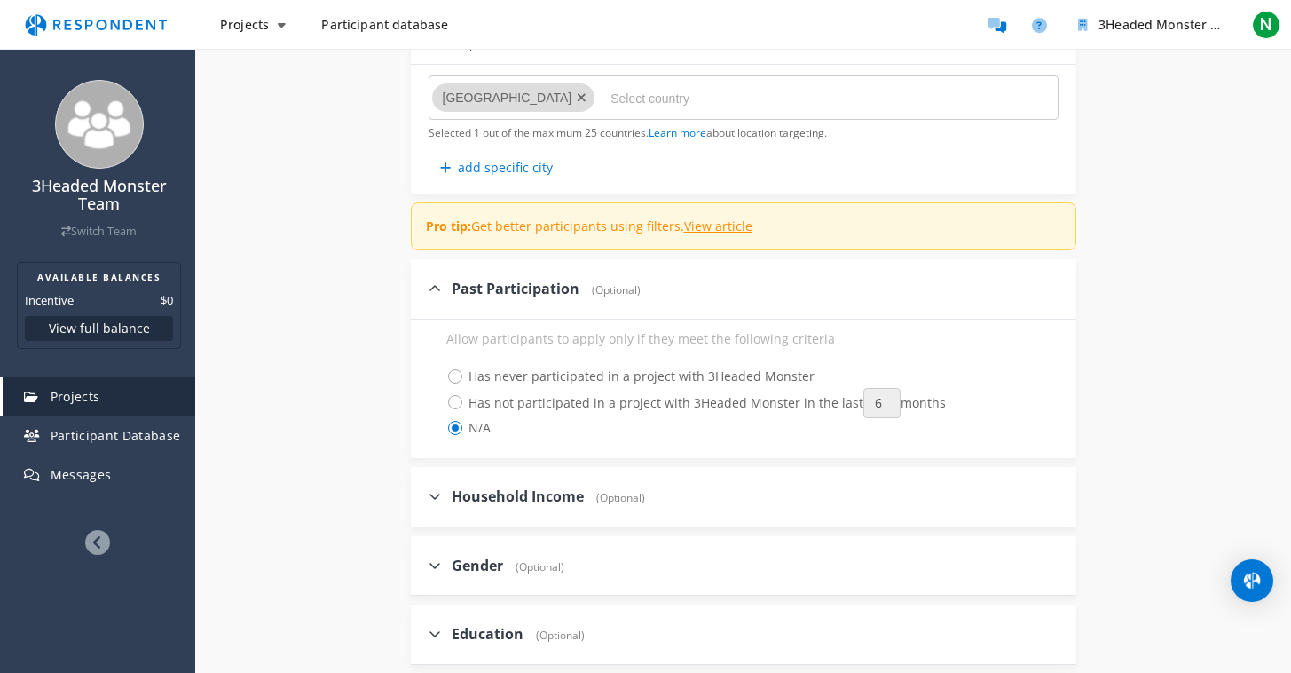
click at [372, 376] on div "Internal Project Name * VIOC Creative Testing This is visible only to your orga…" at bounding box center [744, 310] width 1038 height 1177
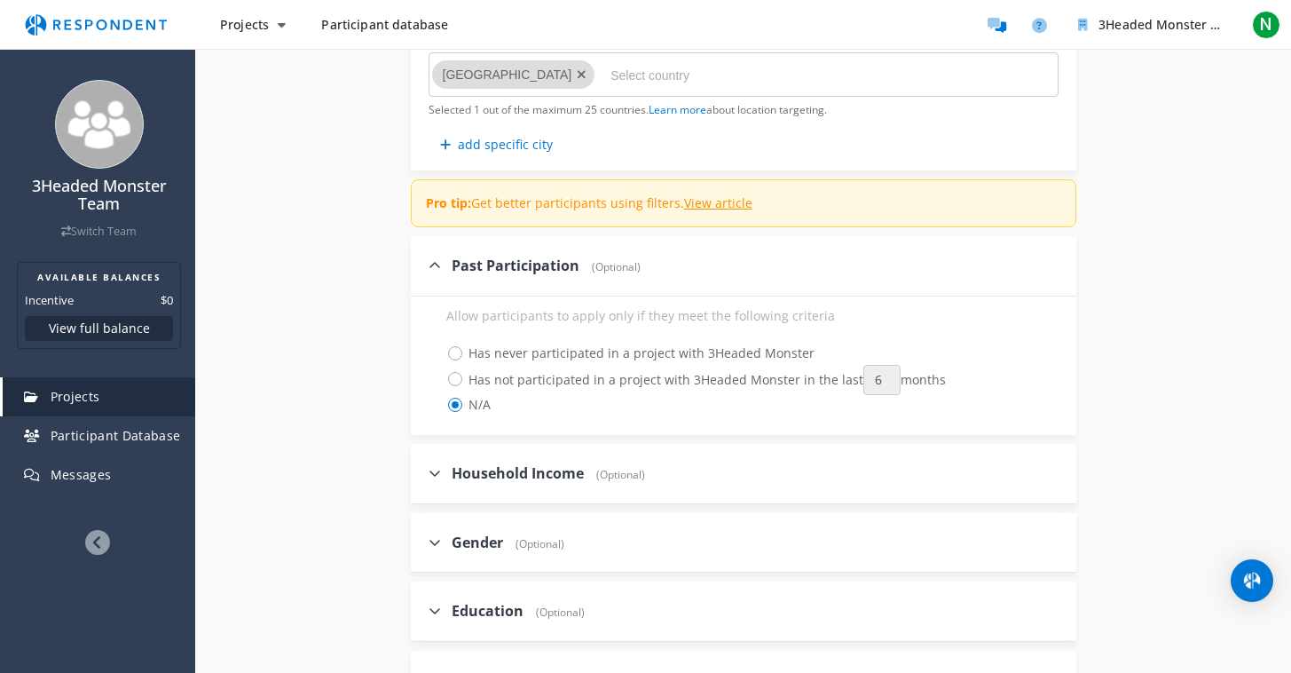
scroll to position [553, 0]
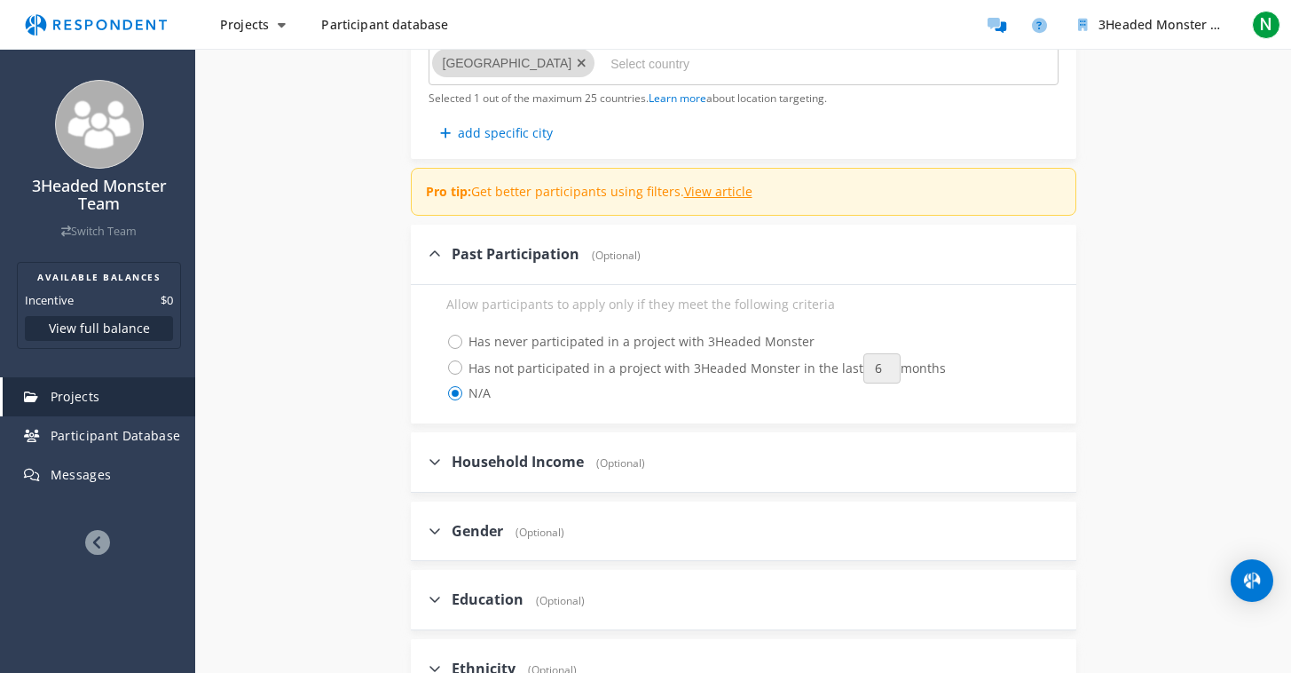
click at [452, 341] on span "Has never participated in a project with 3Headed Monster" at bounding box center [630, 341] width 368 height 21
click at [440, 341] on input "Has never participated in a project with 3Headed Monster" at bounding box center [435, 341] width 12 height 12
radio input "true"
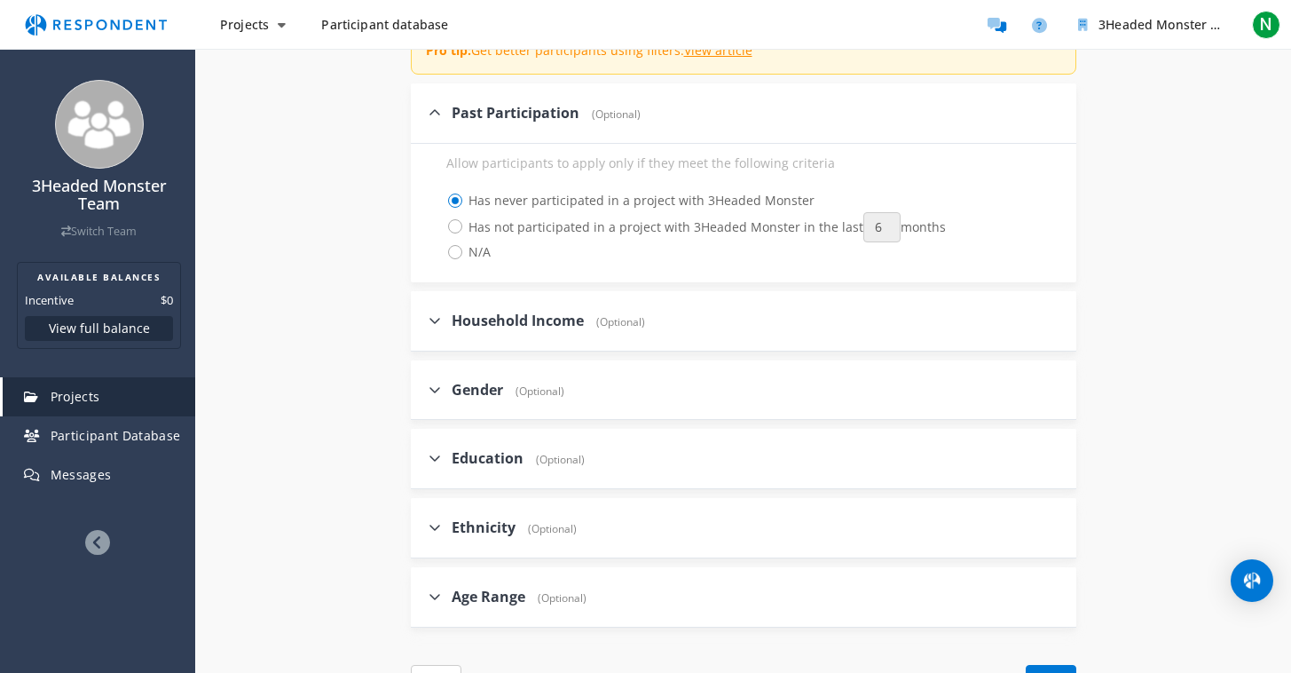
scroll to position [759, 0]
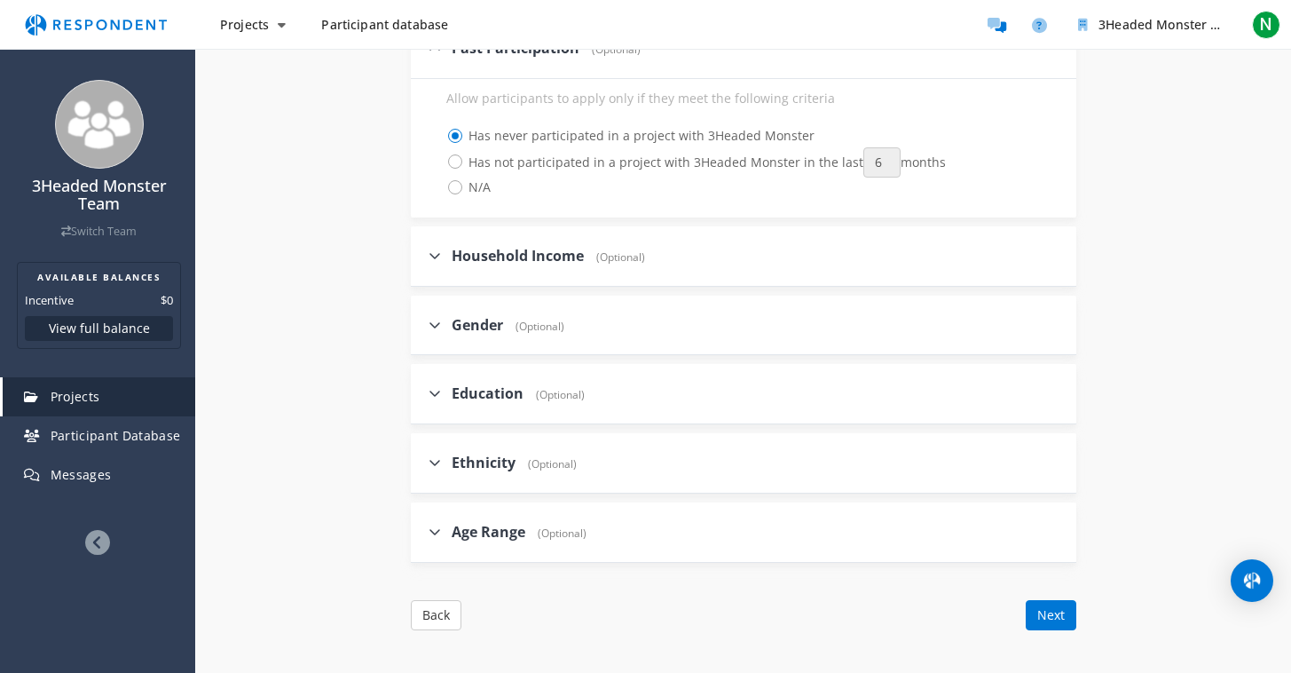
click at [435, 255] on icon at bounding box center [435, 256] width 12 height 14
click at [422, 255] on input "Household Income (Optional)" at bounding box center [417, 255] width 12 height 12
checkbox input "true"
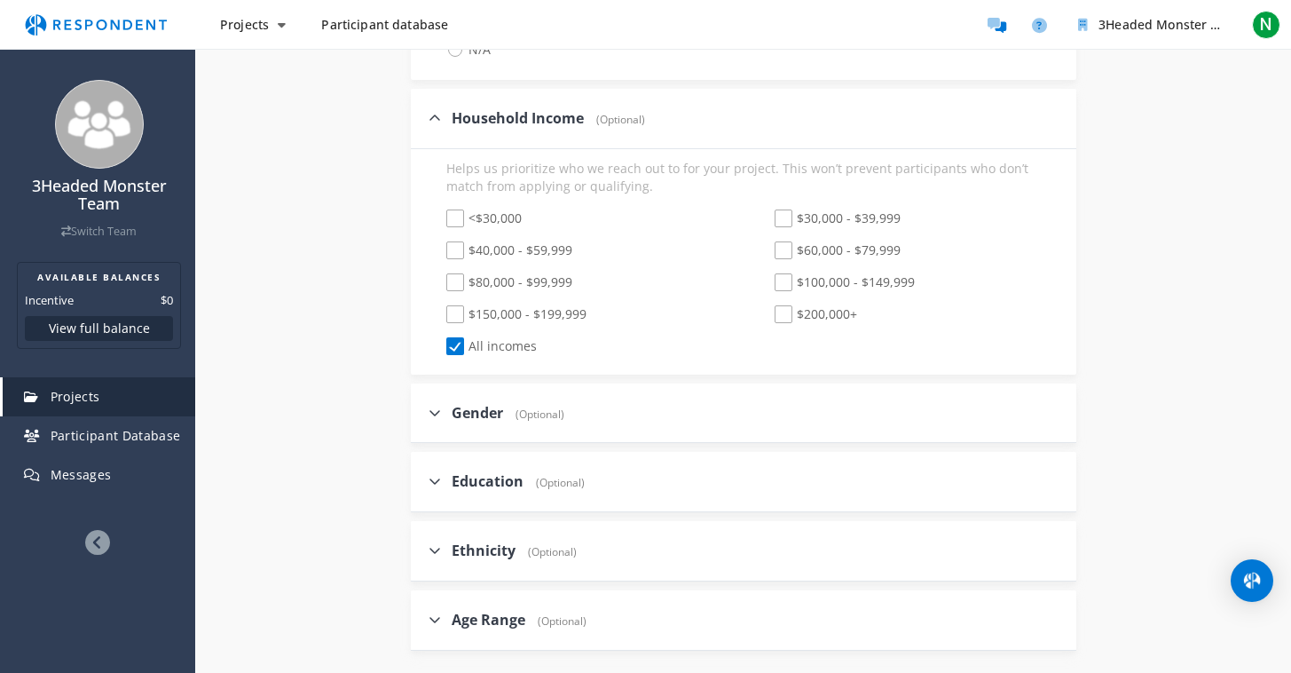
scroll to position [908, 0]
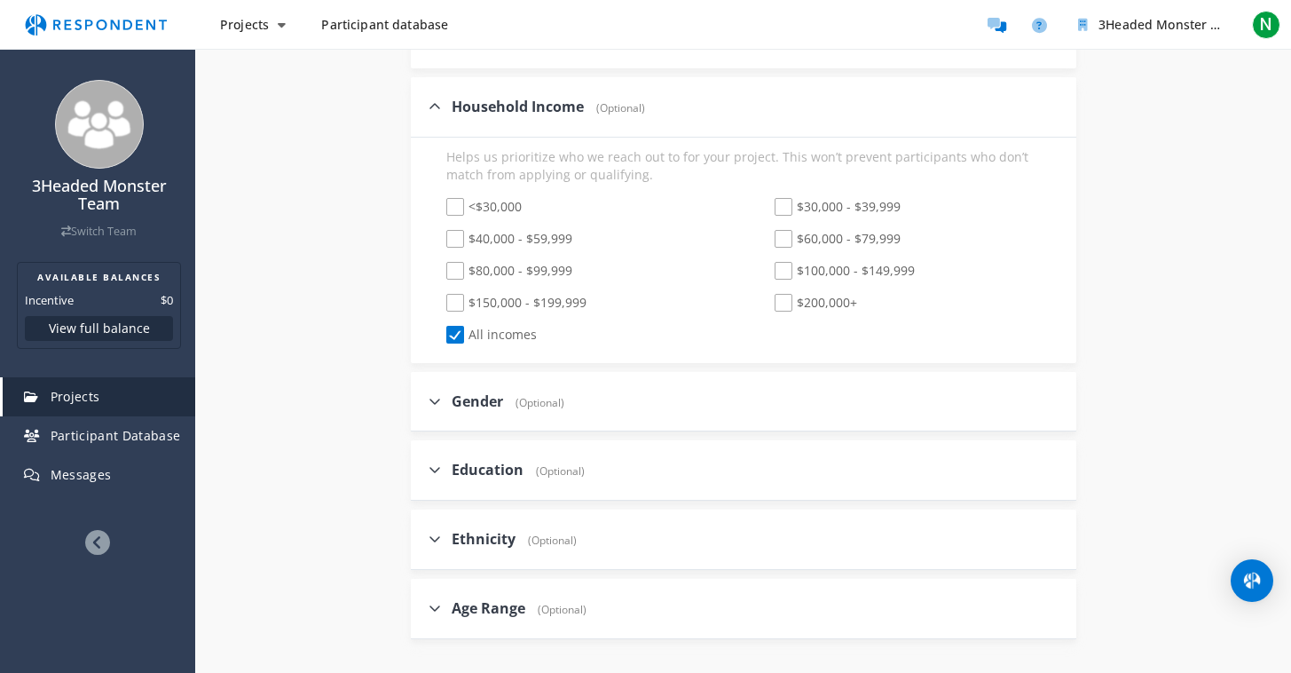
click at [439, 396] on icon at bounding box center [435, 401] width 12 height 14
click at [422, 396] on input "Gender (Optional)" at bounding box center [417, 401] width 12 height 12
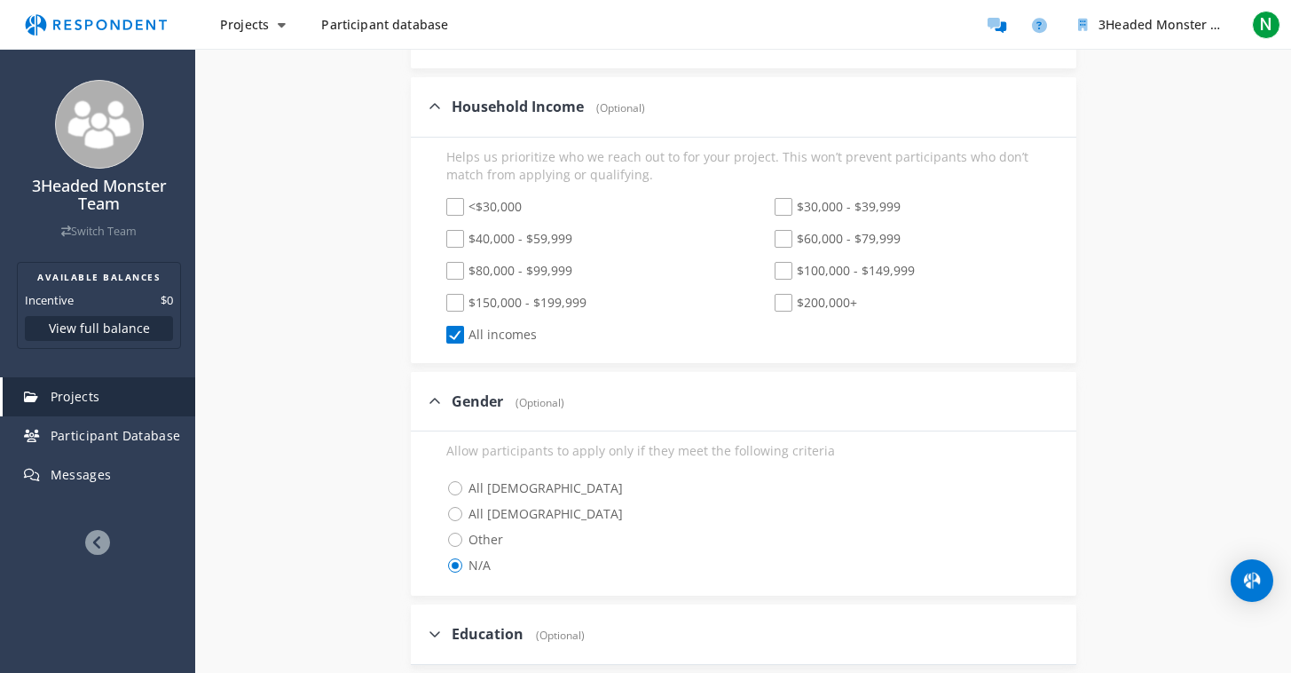
click at [436, 394] on icon at bounding box center [435, 401] width 12 height 14
click at [422, 395] on input "Gender (Optional)" at bounding box center [417, 401] width 12 height 12
checkbox input "false"
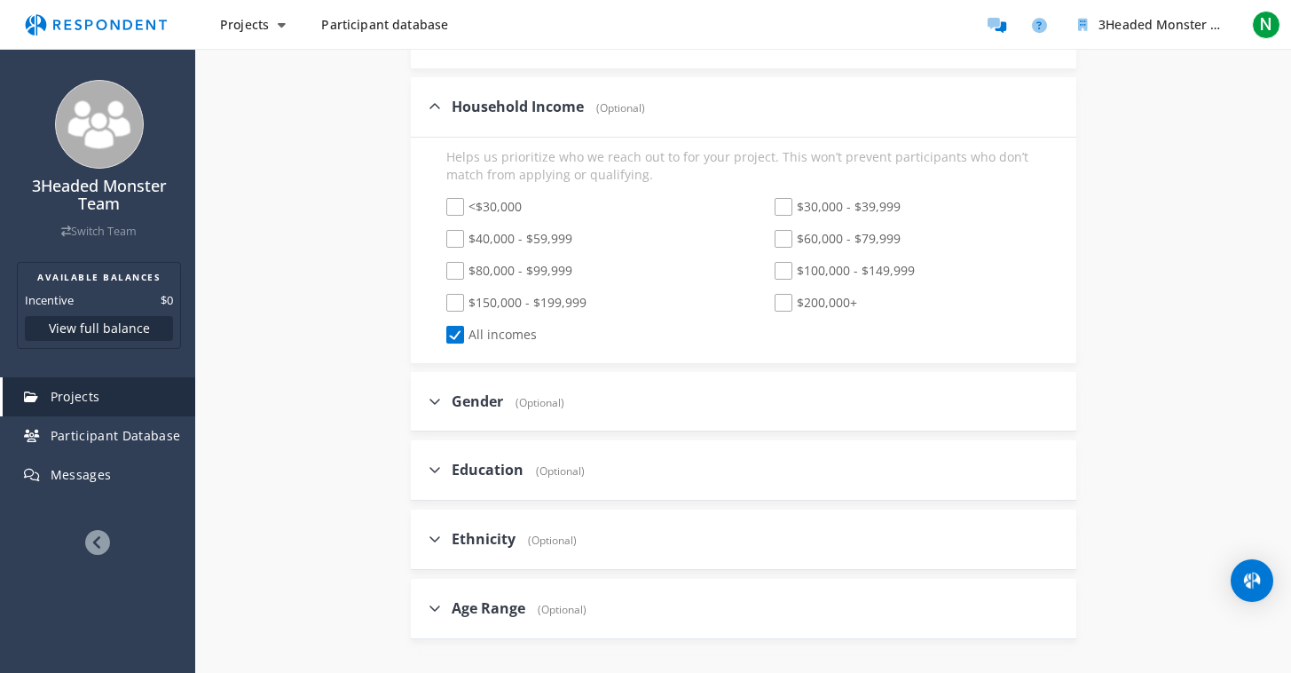
click at [435, 104] on icon at bounding box center [435, 106] width 12 height 14
click at [422, 104] on input "Household Income (Optional)" at bounding box center [417, 106] width 12 height 12
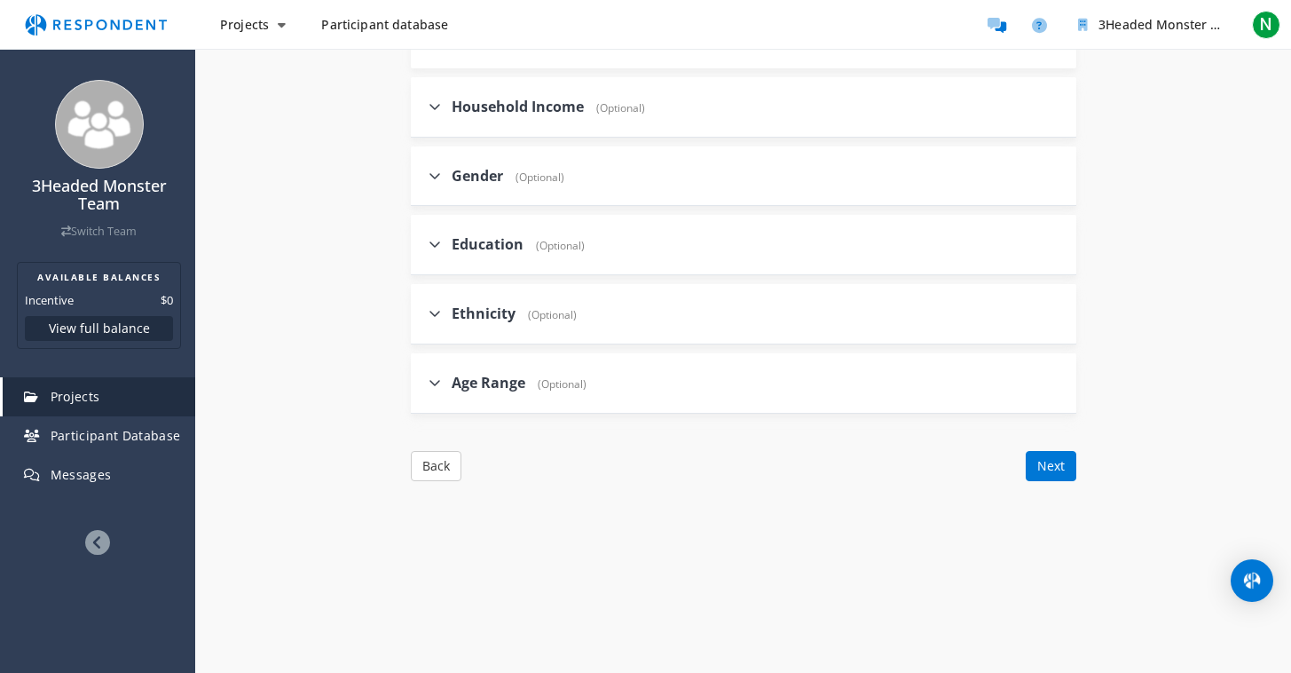
click at [434, 106] on icon at bounding box center [435, 106] width 12 height 14
click at [422, 106] on input "Household Income (Optional)" at bounding box center [417, 106] width 12 height 12
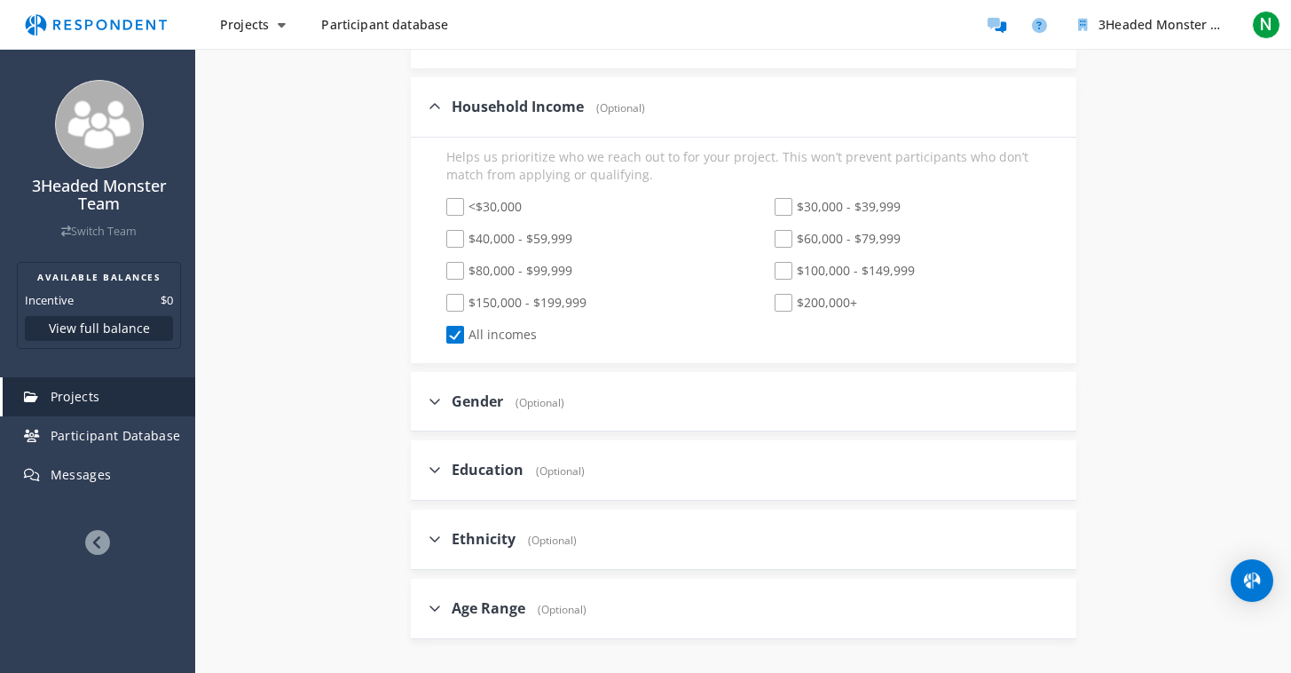
click at [438, 103] on icon at bounding box center [435, 106] width 12 height 14
click at [422, 103] on input "Household Income (Optional)" at bounding box center [417, 106] width 12 height 12
checkbox input "false"
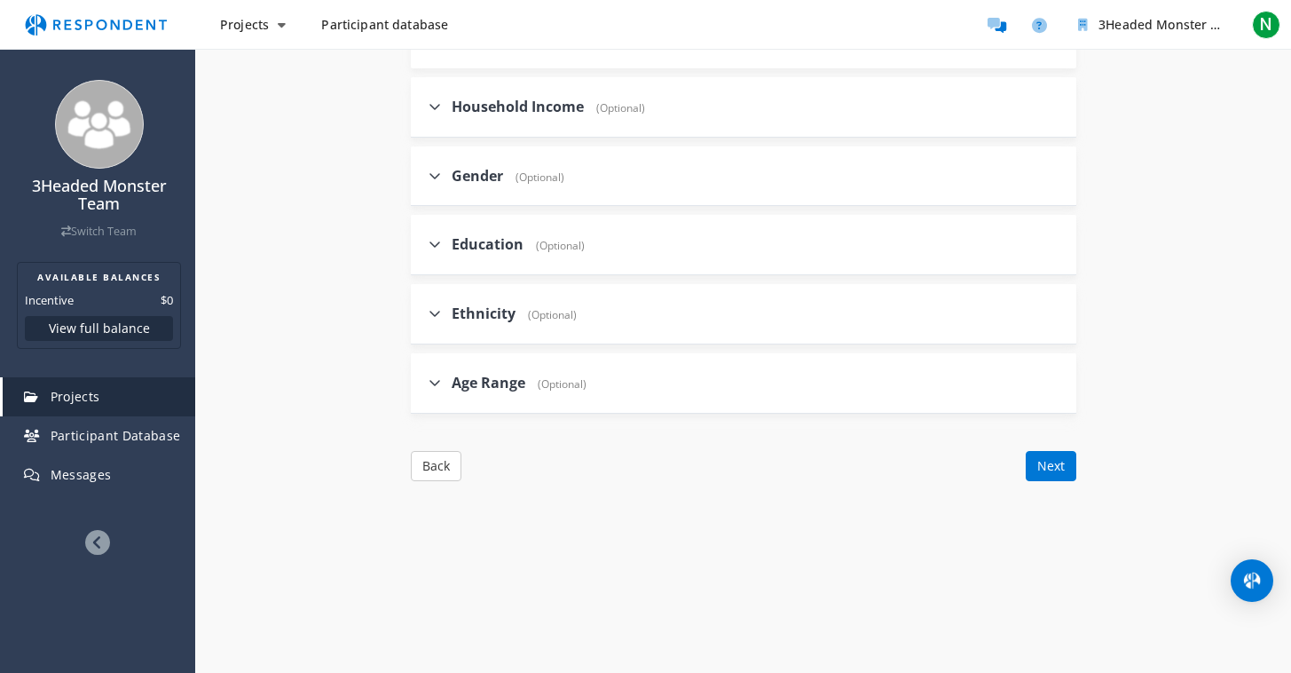
click at [434, 169] on icon at bounding box center [435, 176] width 12 height 14
click at [422, 170] on input "Gender (Optional)" at bounding box center [417, 176] width 12 height 12
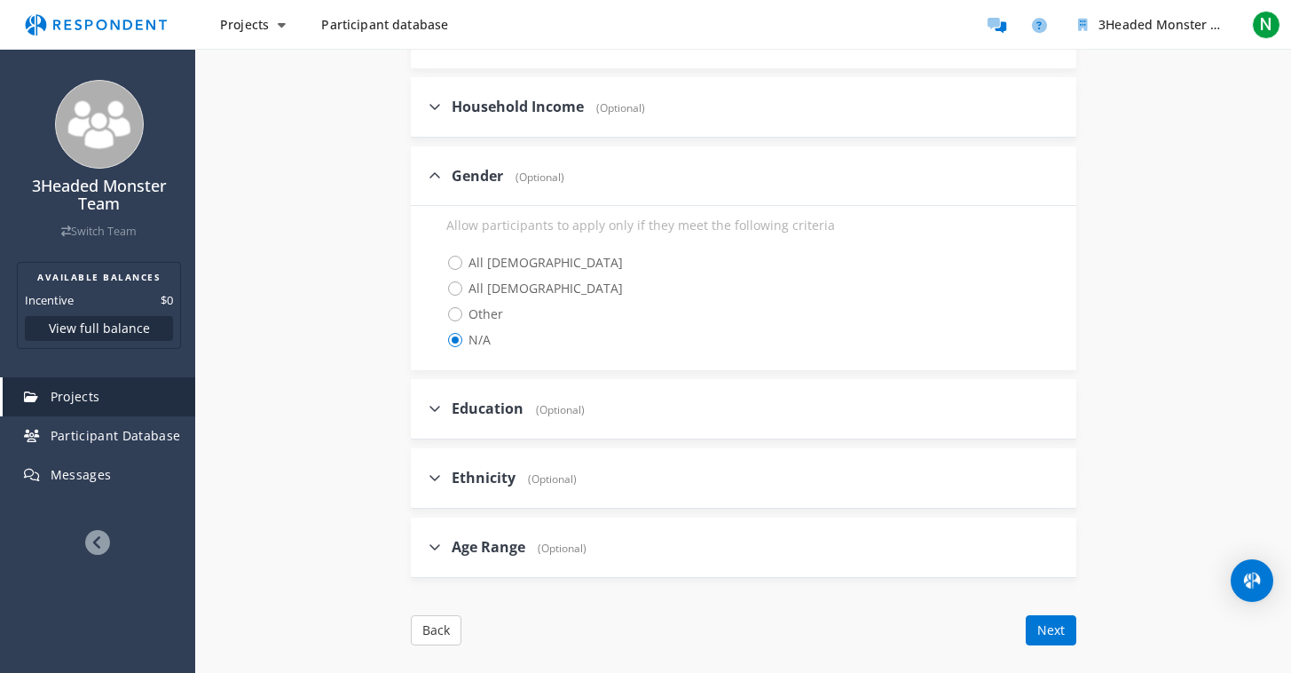
click at [441, 169] on label "Gender (Optional)" at bounding box center [497, 176] width 136 height 20
click at [422, 170] on input "Gender (Optional)" at bounding box center [417, 176] width 12 height 12
checkbox input "false"
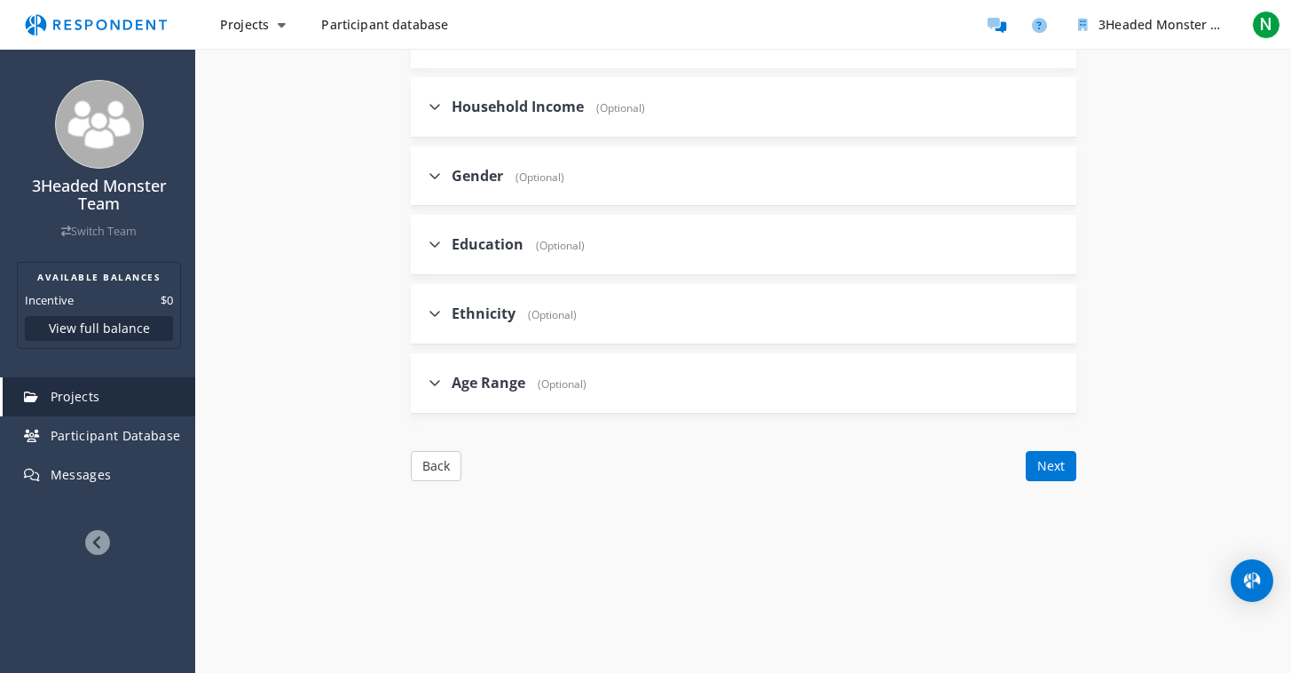
click at [439, 243] on icon at bounding box center [435, 244] width 12 height 14
click at [422, 243] on input "Education (Optional)" at bounding box center [417, 244] width 12 height 12
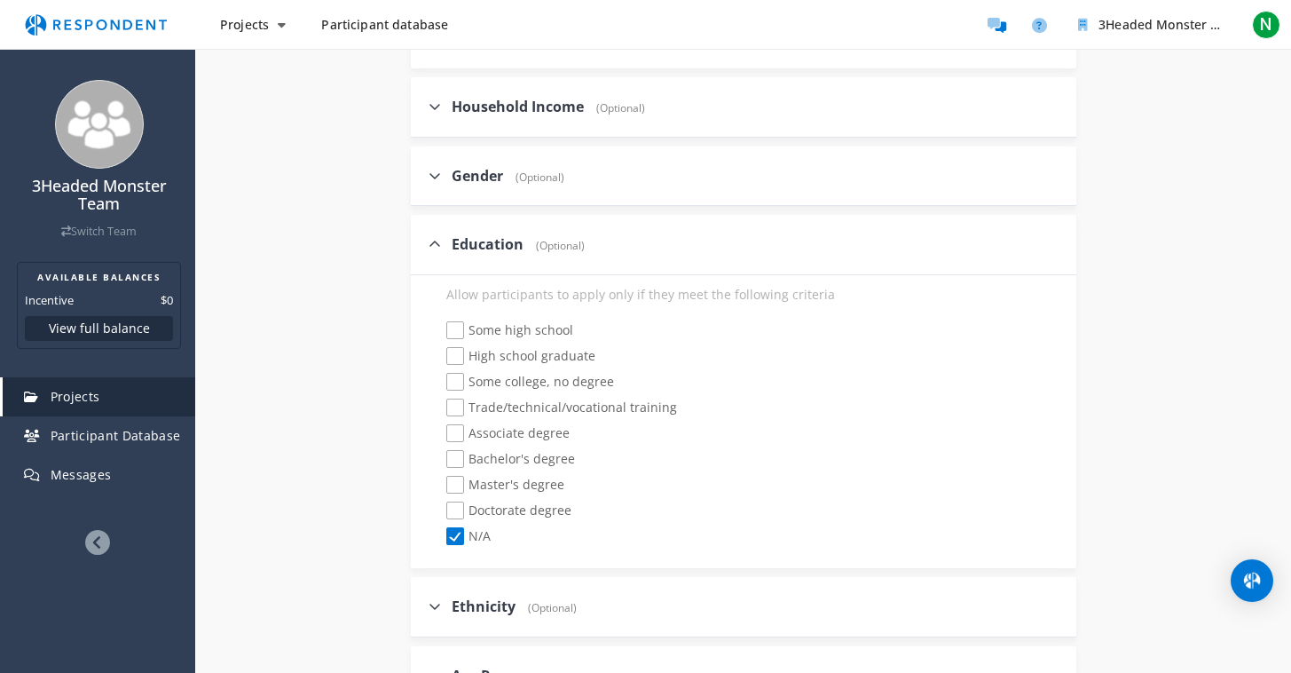
click at [435, 237] on icon at bounding box center [435, 244] width 12 height 14
click at [422, 238] on input "Education (Optional)" at bounding box center [417, 244] width 12 height 12
checkbox input "false"
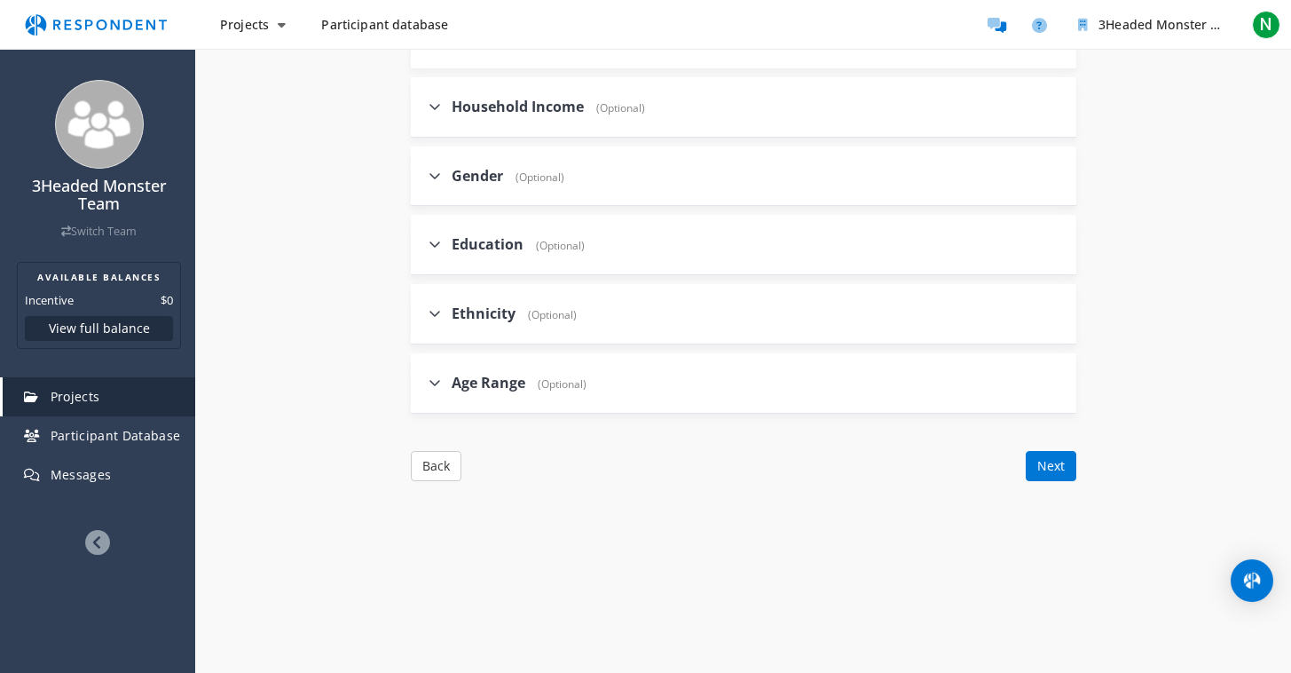
click at [441, 308] on label "Ethnicity (Optional)" at bounding box center [503, 314] width 148 height 20
click at [422, 308] on input "Ethnicity (Optional)" at bounding box center [417, 313] width 12 height 12
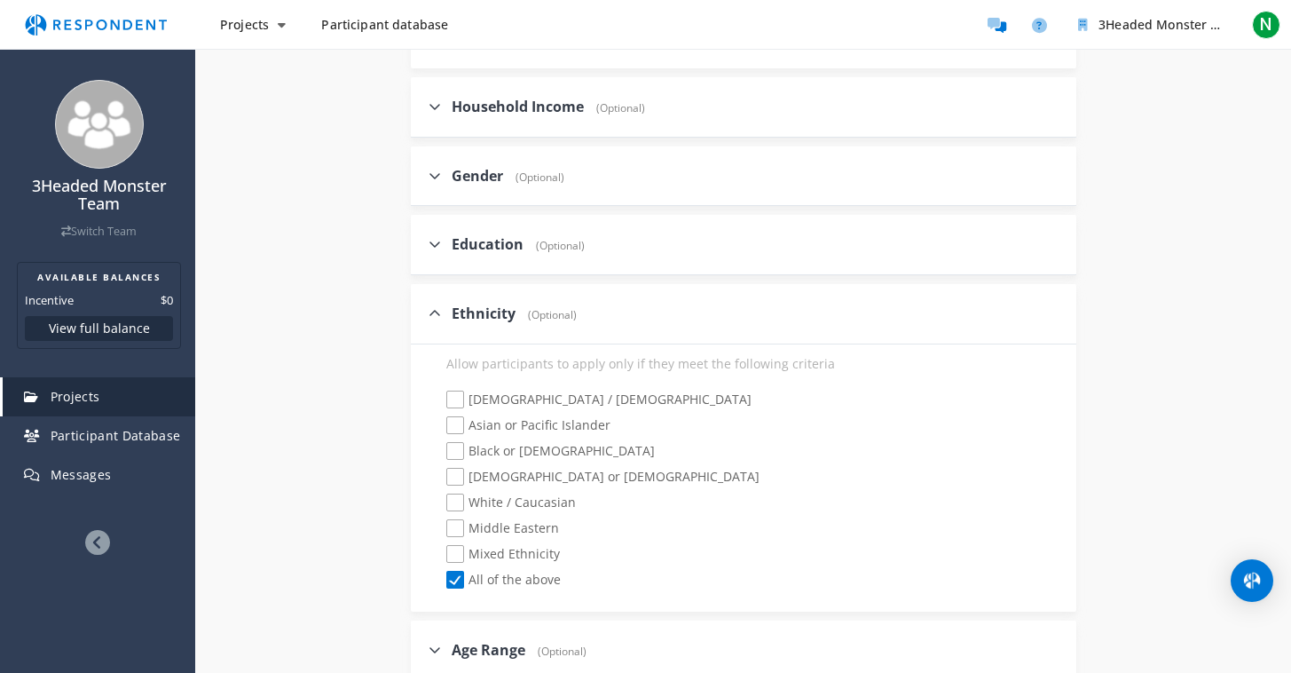
click at [438, 310] on icon at bounding box center [435, 313] width 12 height 14
click at [422, 310] on input "Ethnicity (Optional)" at bounding box center [417, 313] width 12 height 12
checkbox input "false"
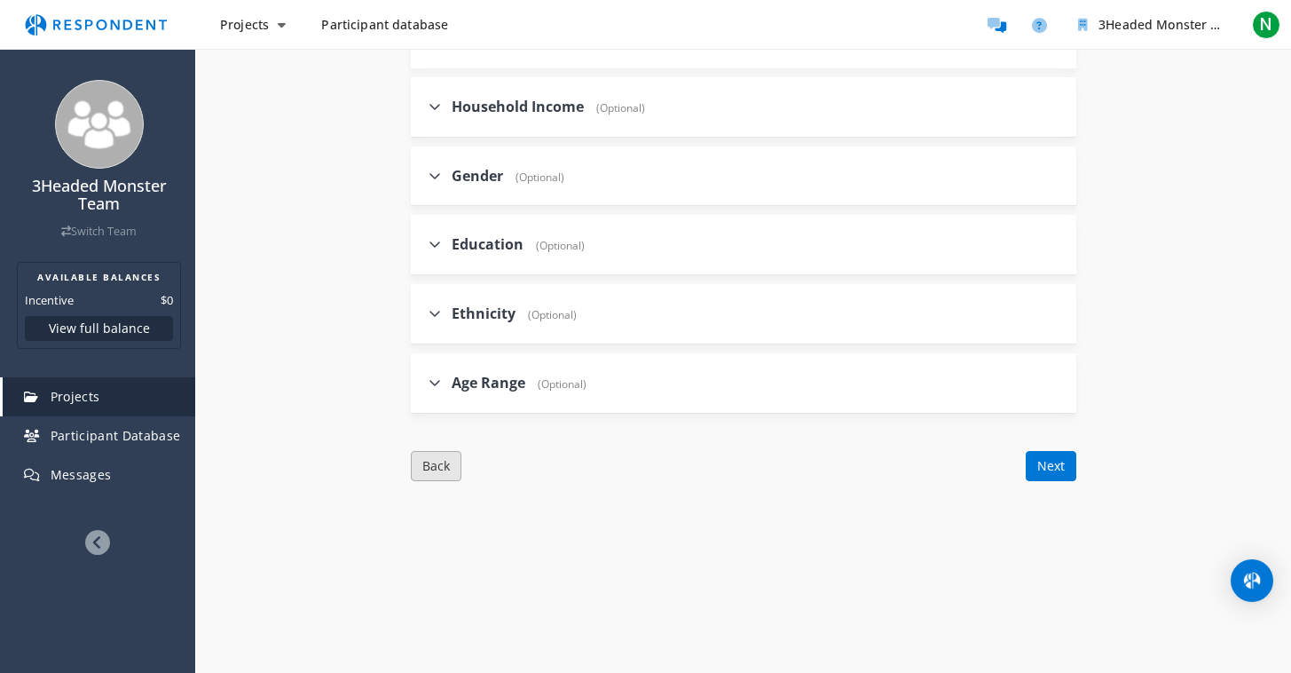
scroll to position [979, 0]
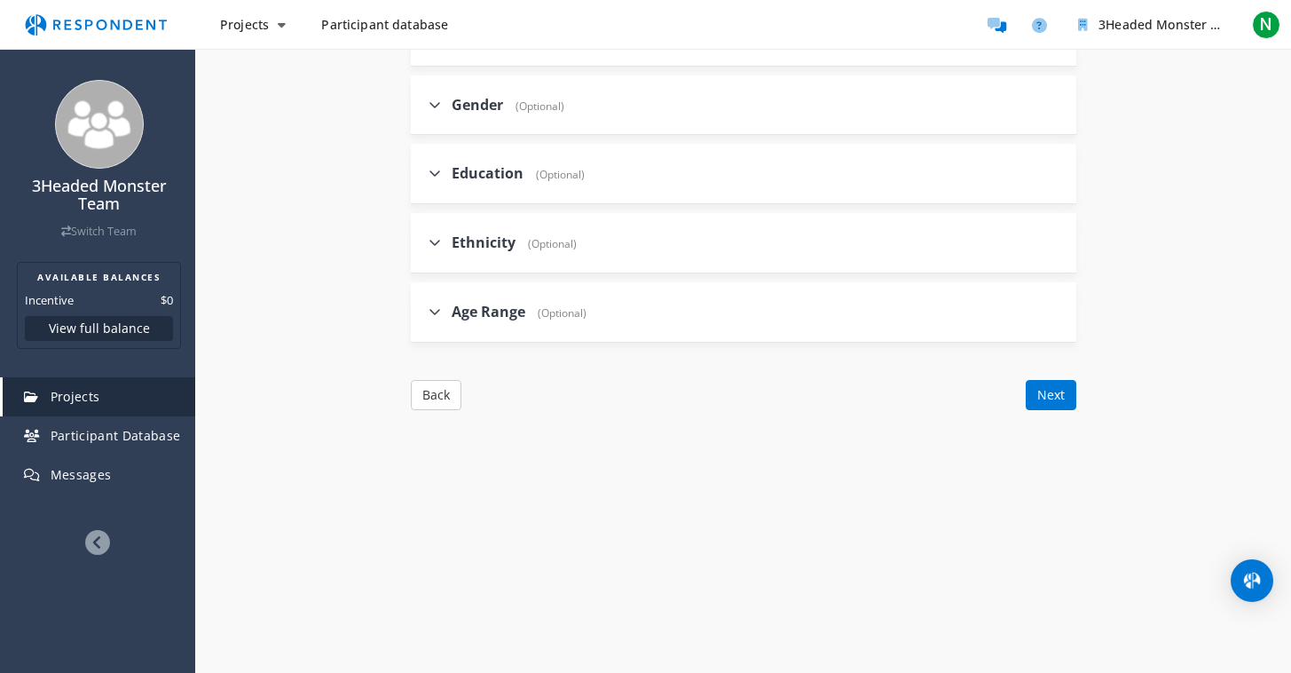
click at [438, 304] on icon at bounding box center [435, 311] width 12 height 14
click at [422, 305] on input "Age Range (Optional)" at bounding box center [417, 311] width 12 height 12
click at [437, 306] on icon at bounding box center [435, 311] width 12 height 14
click at [422, 306] on input "Age Range (Optional)" at bounding box center [417, 311] width 12 height 12
checkbox input "false"
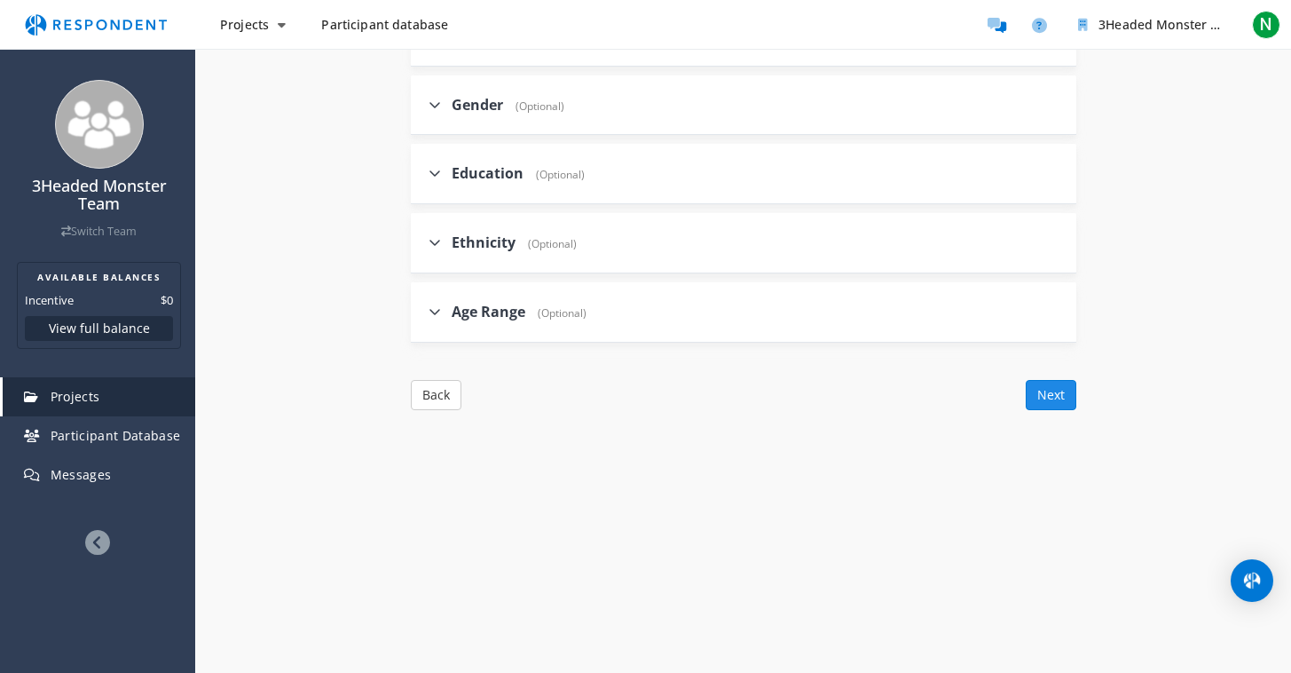
click at [1060, 386] on button "Next" at bounding box center [1051, 395] width 51 height 30
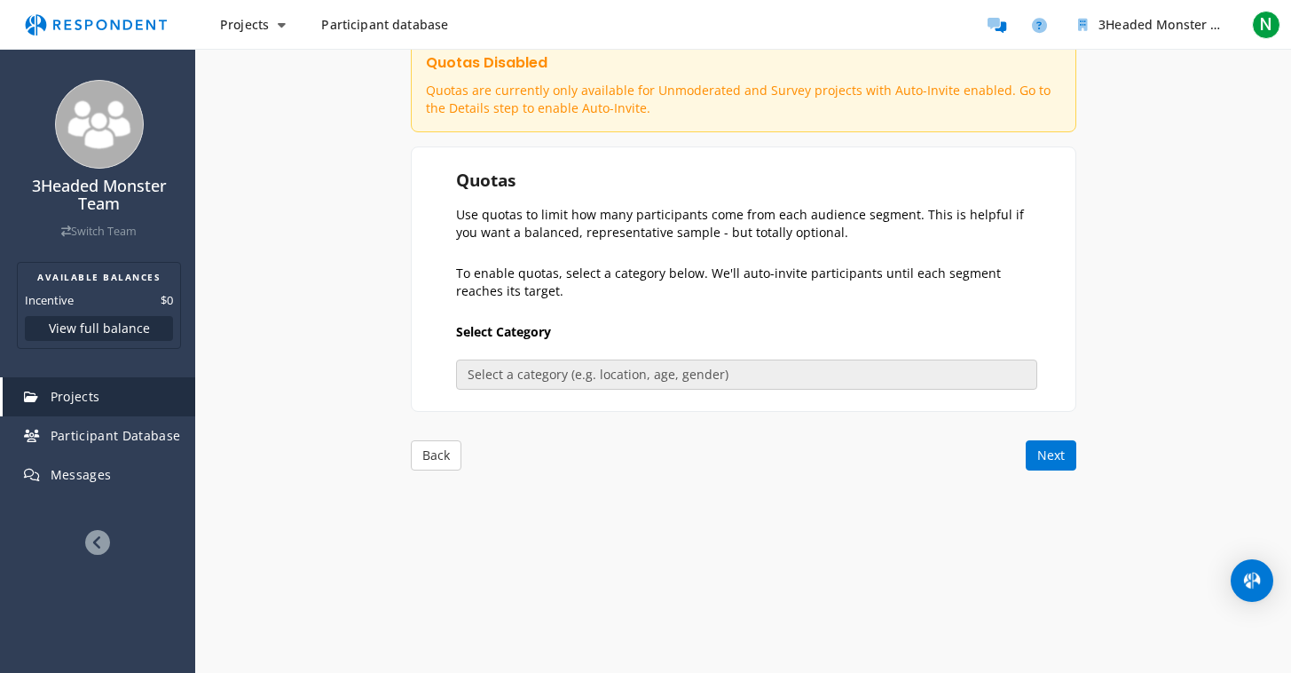
scroll to position [200, 0]
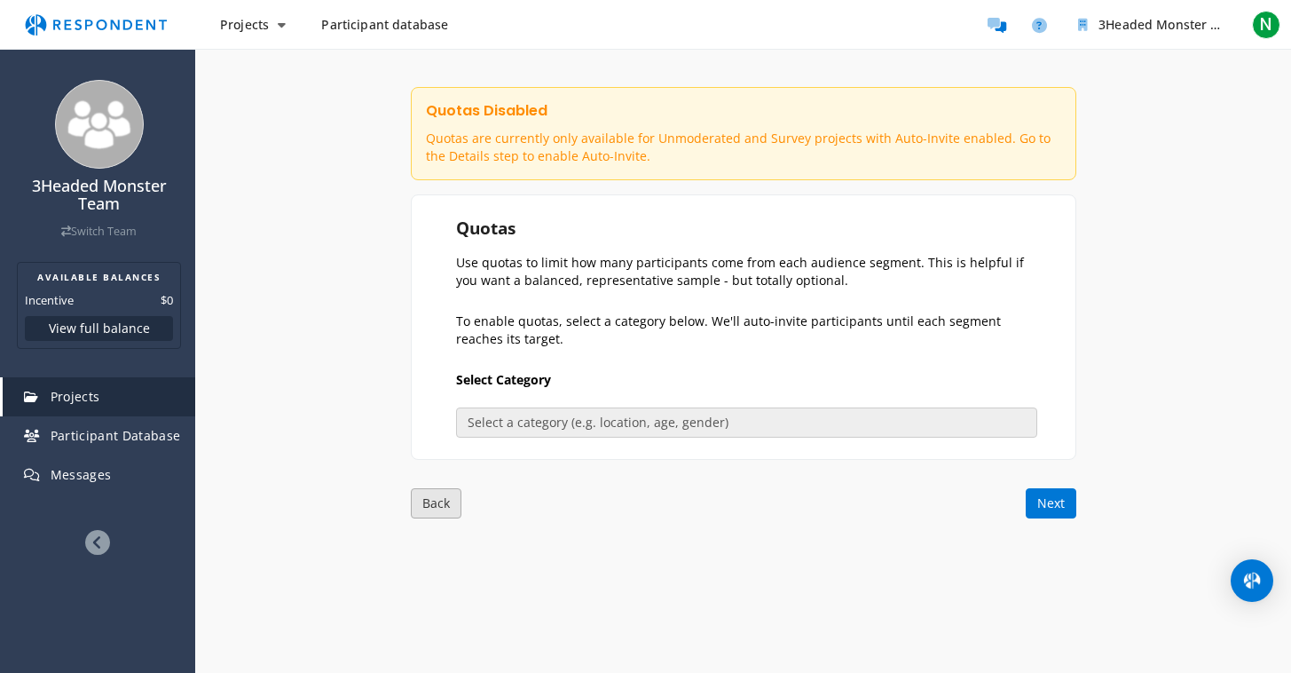
click at [446, 497] on button "Back" at bounding box center [436, 503] width 51 height 30
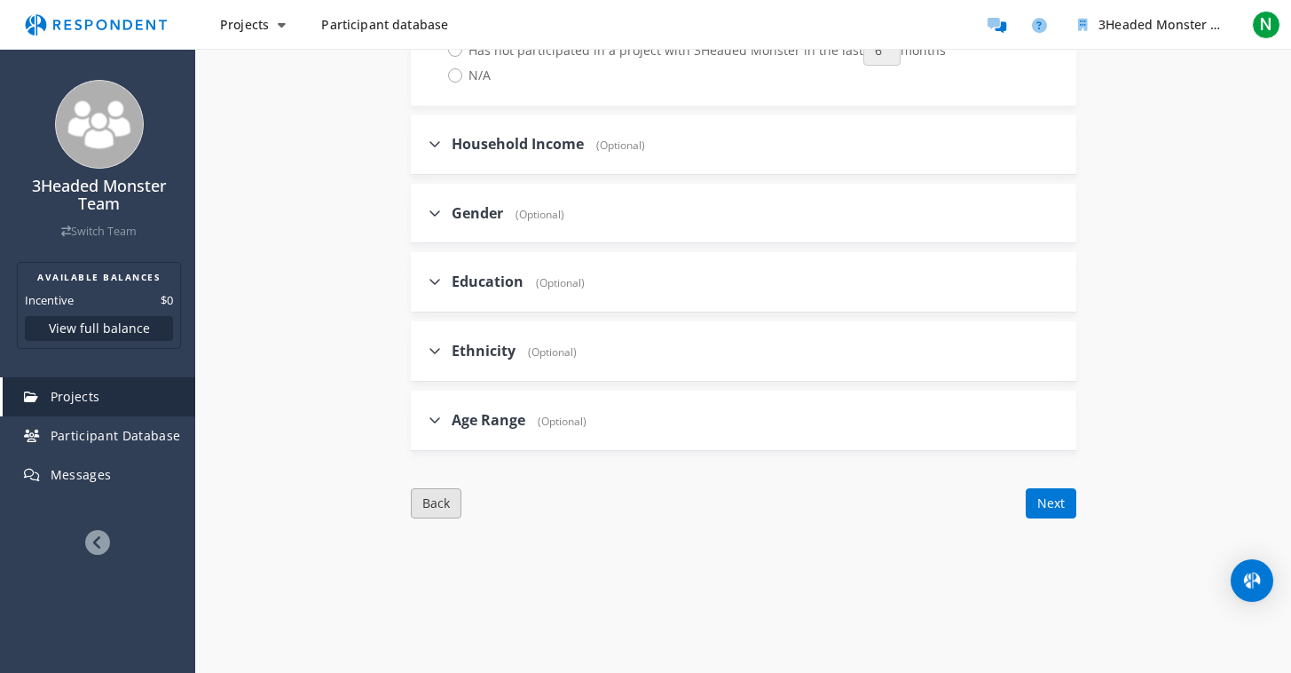
scroll to position [962, 0]
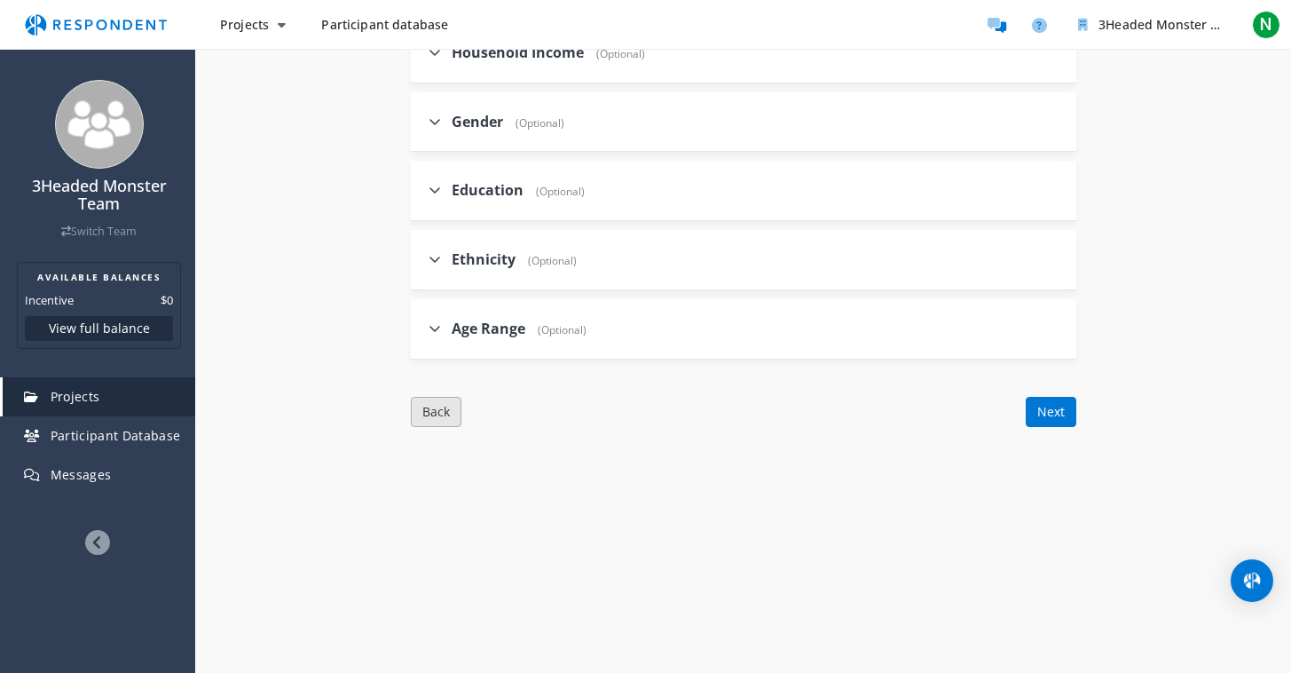
click at [422, 404] on button "Back" at bounding box center [436, 412] width 51 height 30
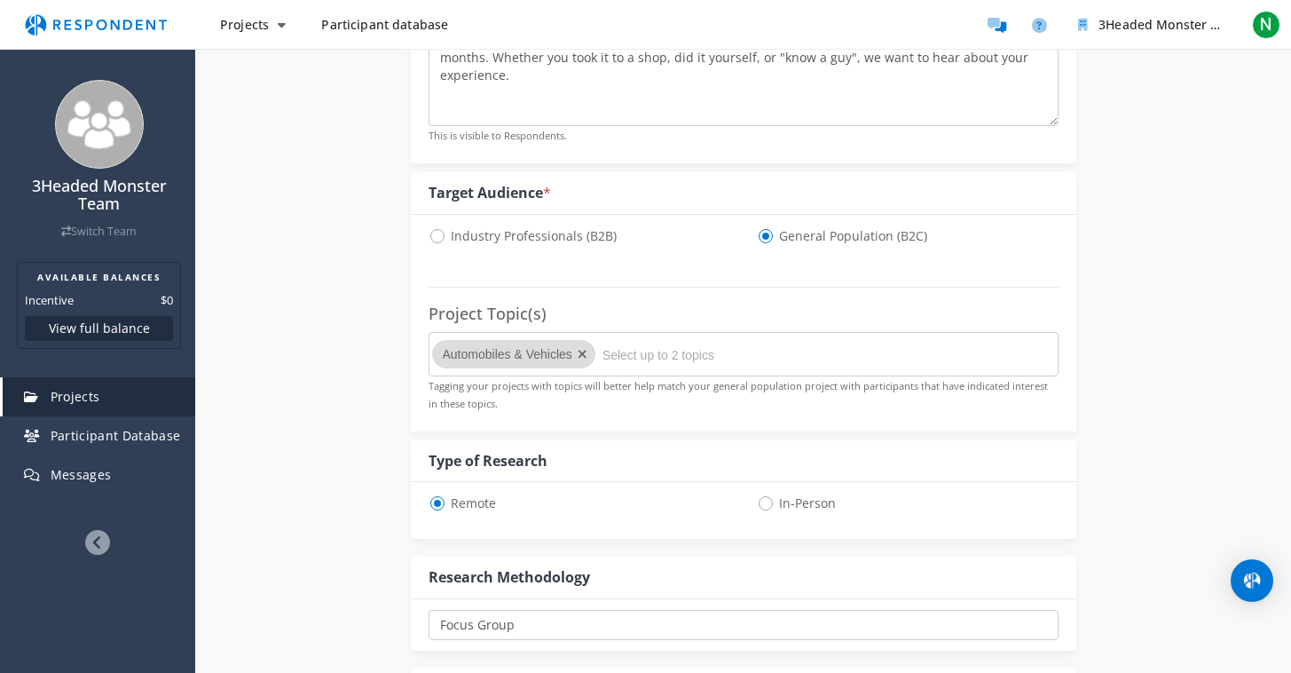
scroll to position [0, 0]
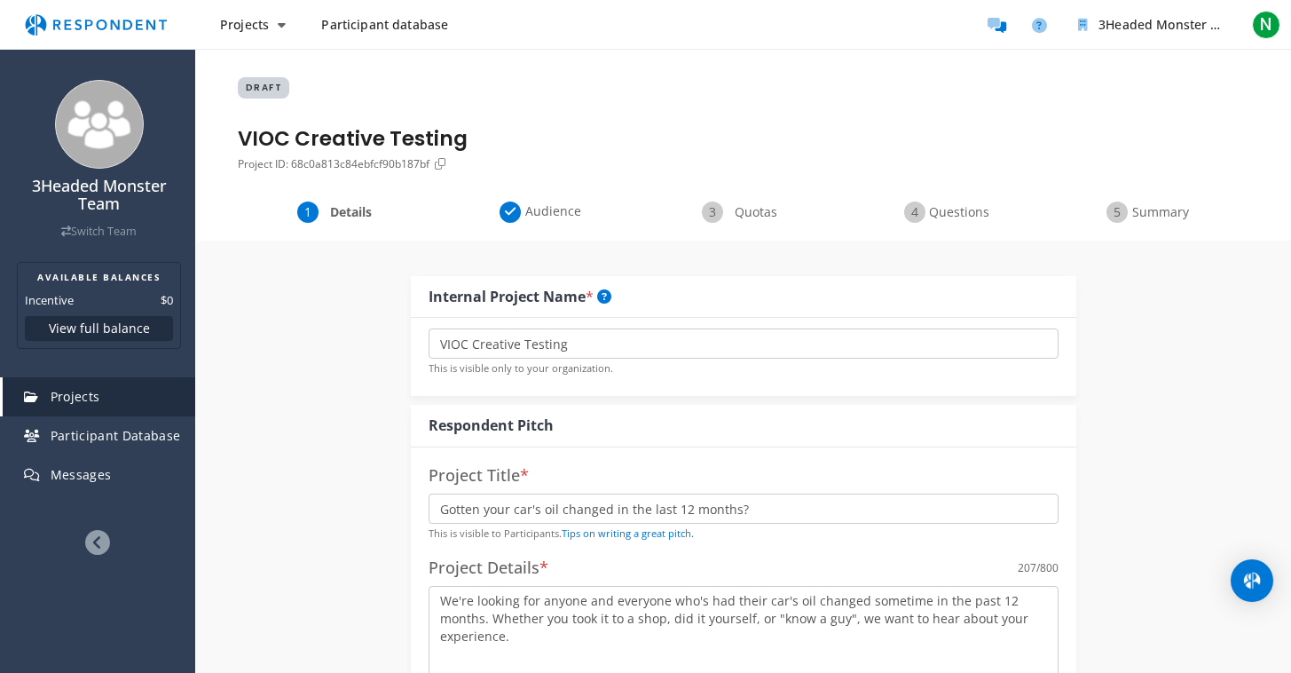
click at [366, 209] on span "Details" at bounding box center [351, 212] width 59 height 18
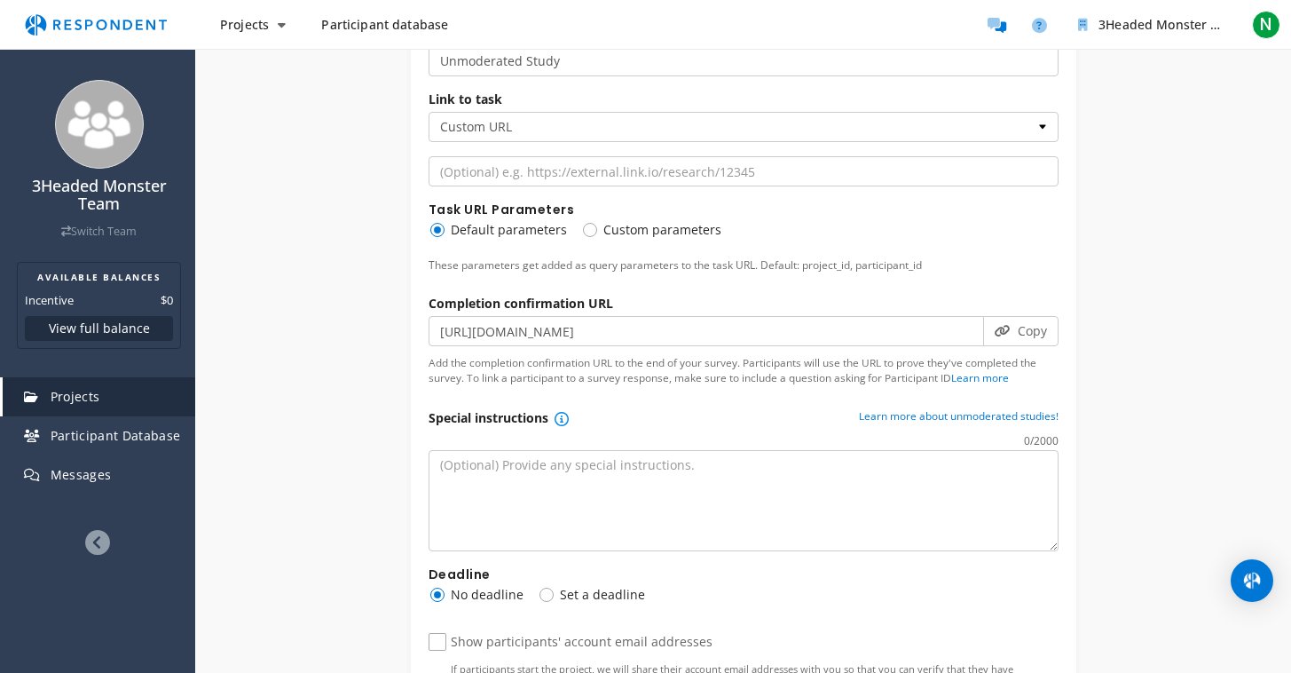
scroll to position [1033, 0]
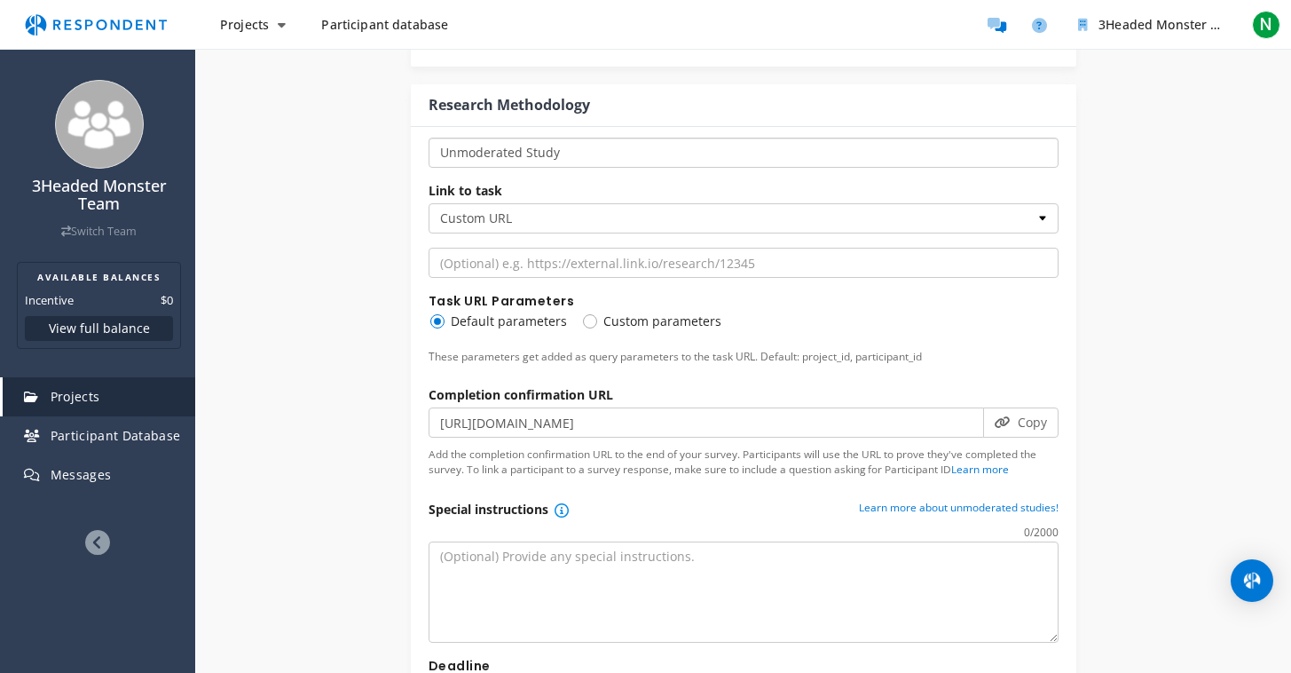
select select "number:2"
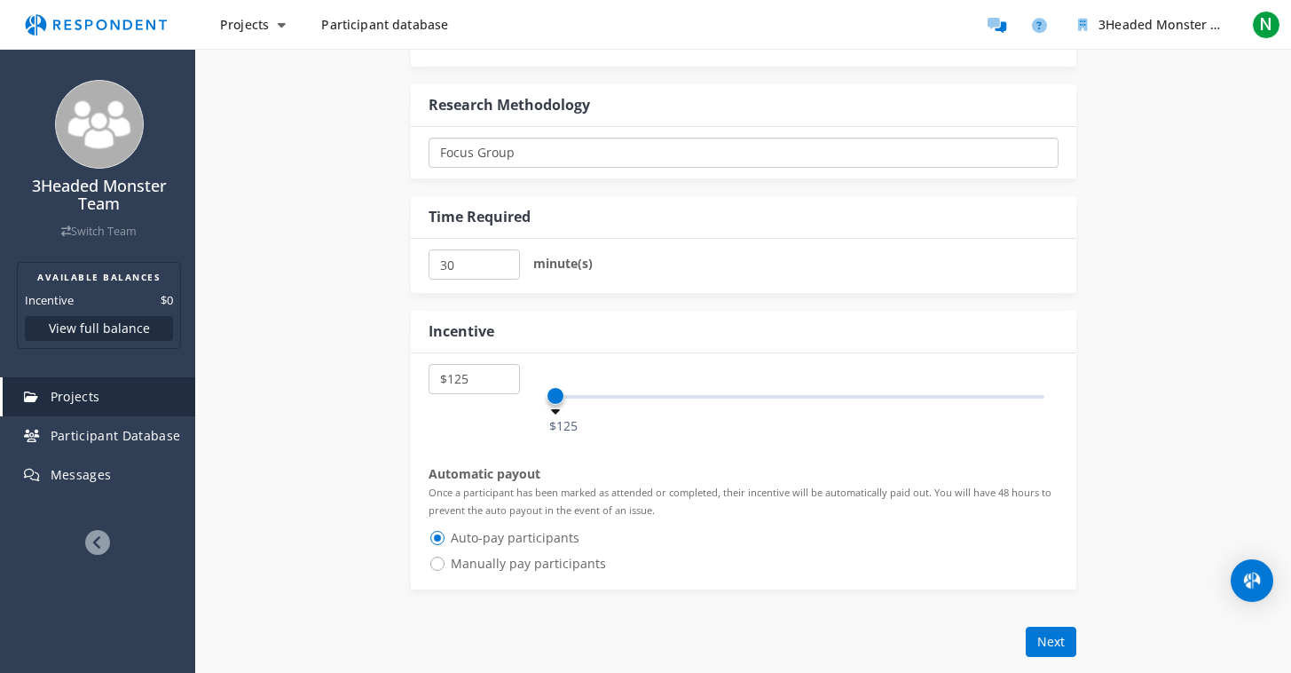
scroll to position [1282, 0]
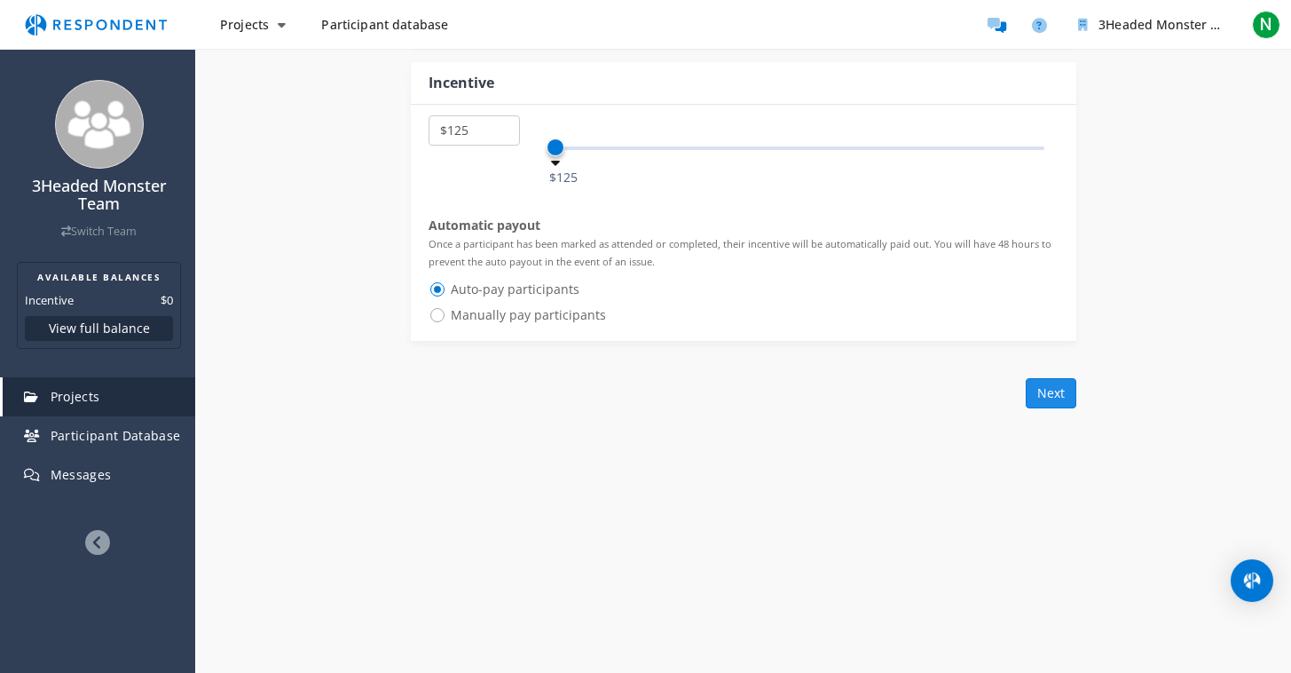
click at [1053, 378] on button "Next" at bounding box center [1051, 393] width 51 height 30
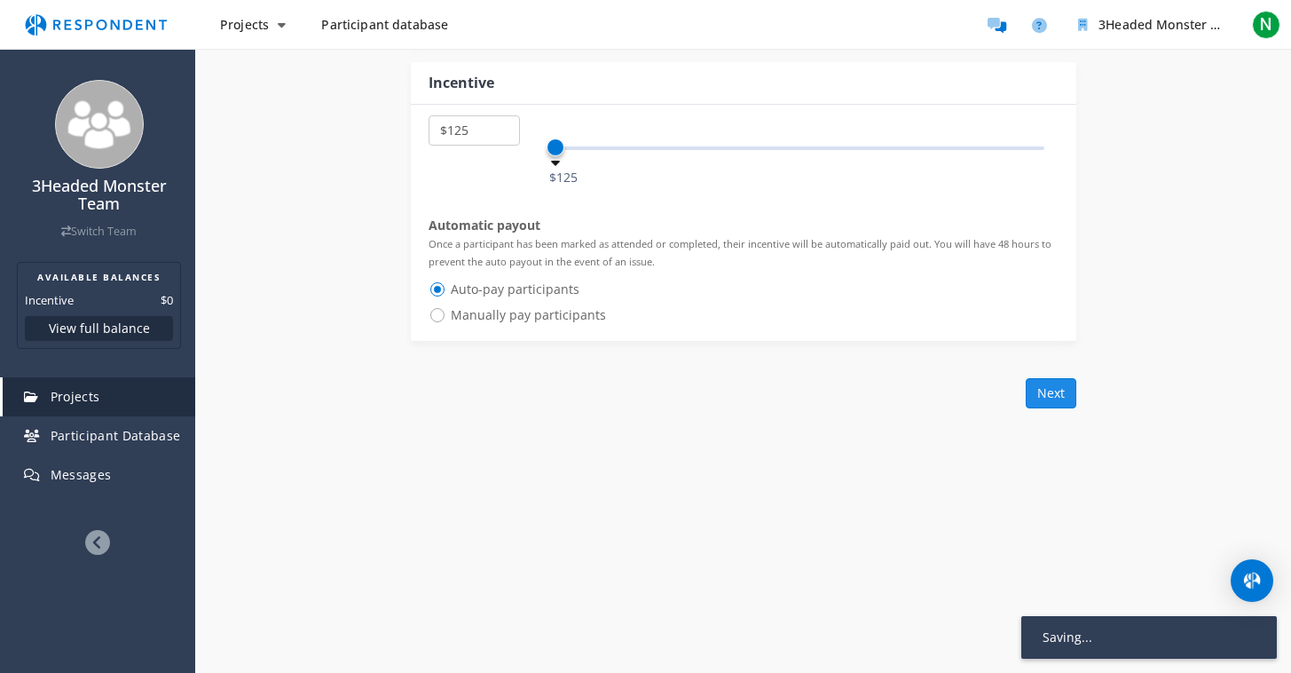
scroll to position [982, 0]
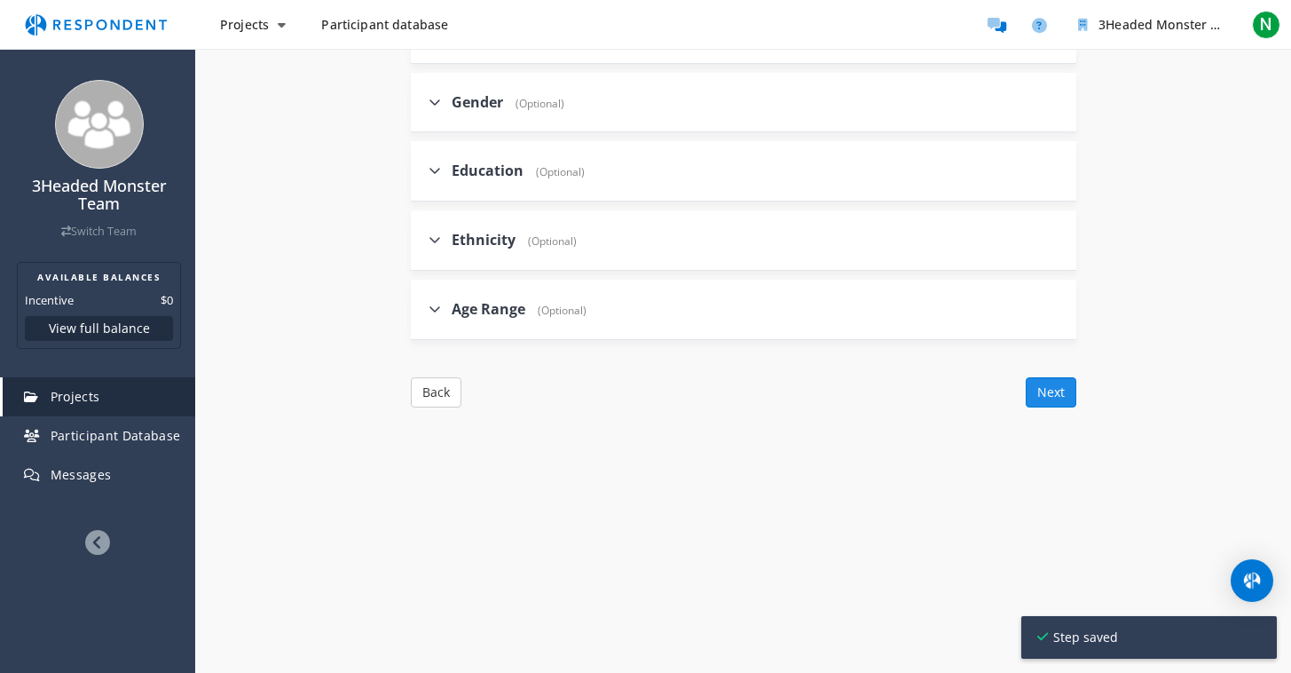
click at [1053, 393] on button "Next" at bounding box center [1051, 392] width 51 height 30
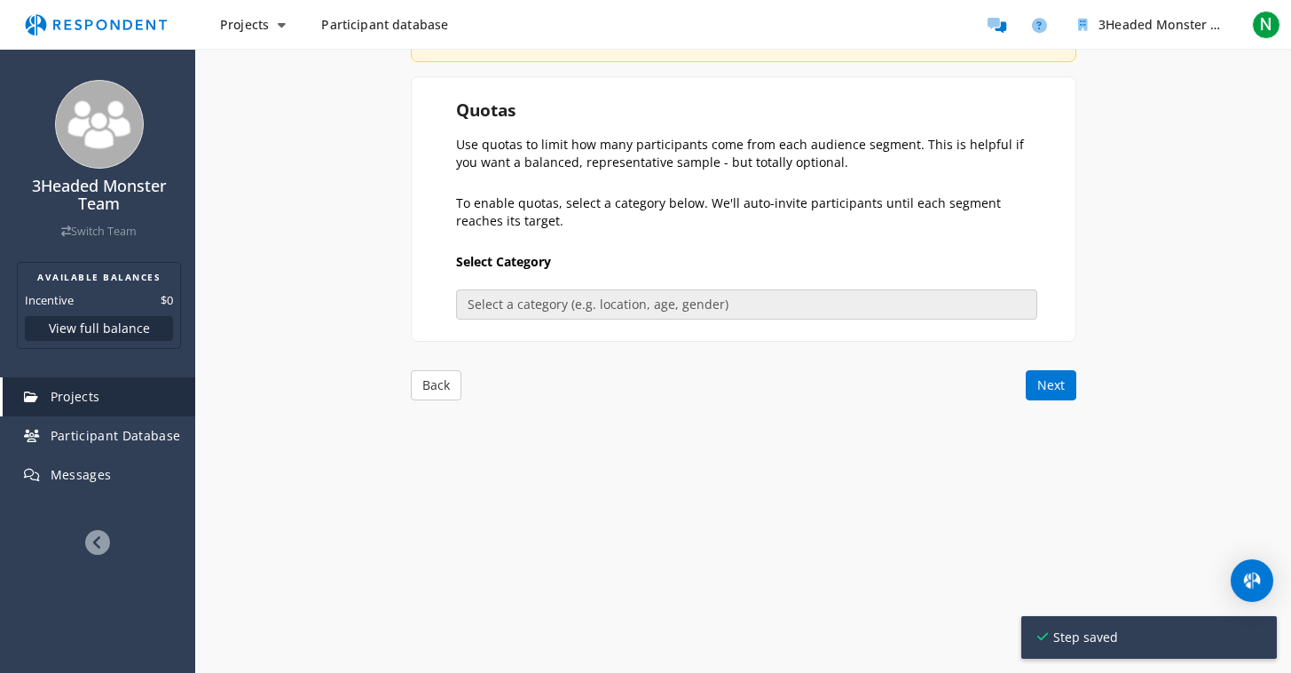
scroll to position [317, 0]
click at [1045, 376] on button "Next" at bounding box center [1051, 386] width 51 height 30
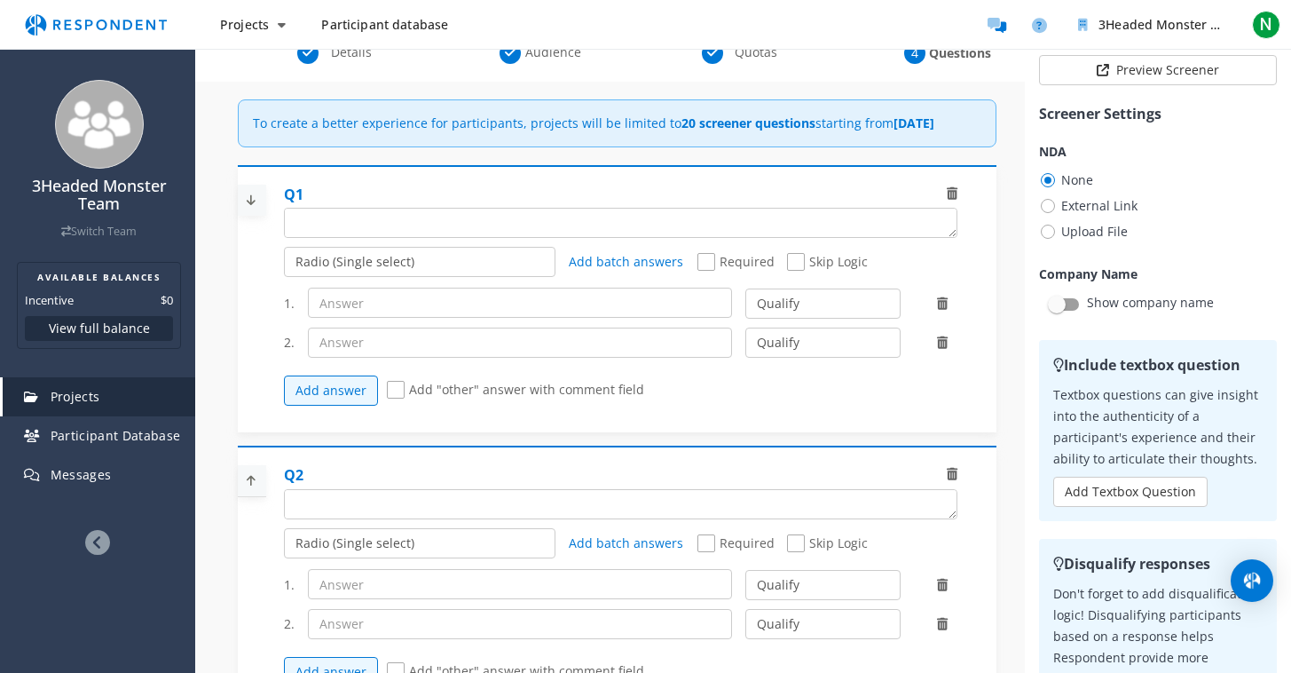
scroll to position [136, 0]
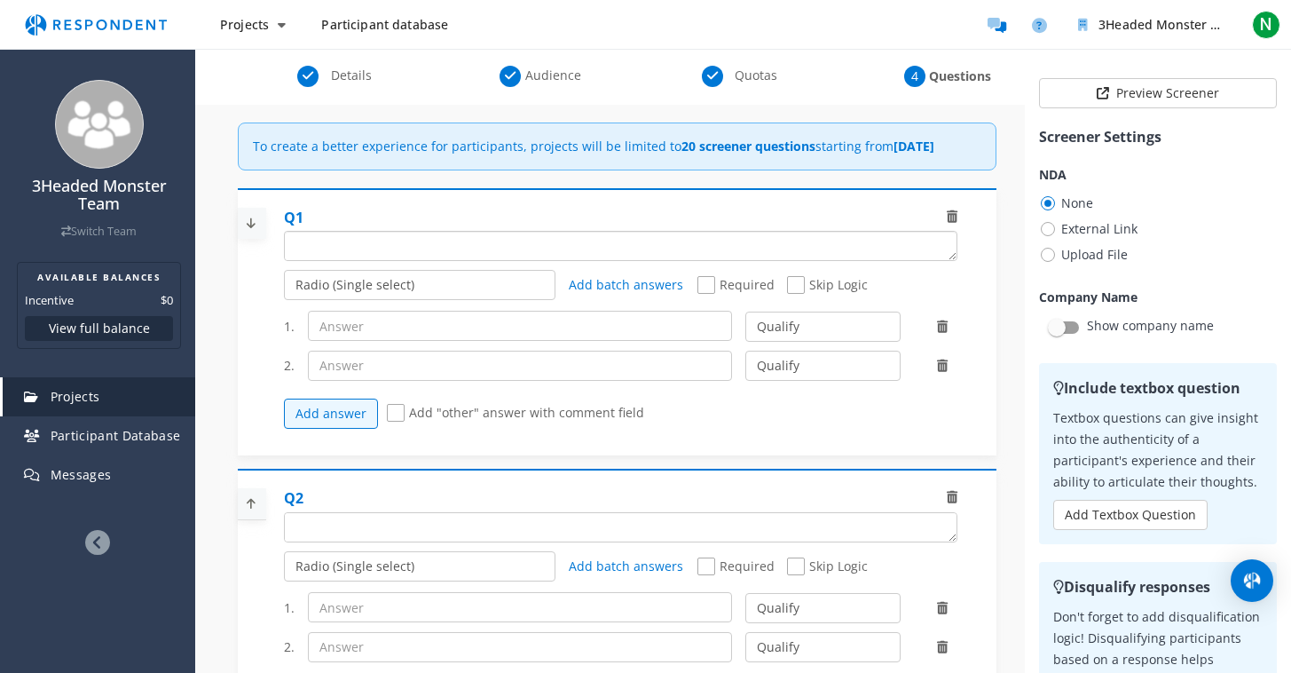
click at [367, 260] on textarea "Which of the following categories best describes your firm's total assets under…" at bounding box center [621, 246] width 672 height 28
type textarea "h"
type textarea "Have you had your vehicle's oil changed in the past 12 months?"
click at [698, 297] on span "Required" at bounding box center [736, 286] width 77 height 21
click at [698, 291] on input "Required" at bounding box center [704, 286] width 12 height 12
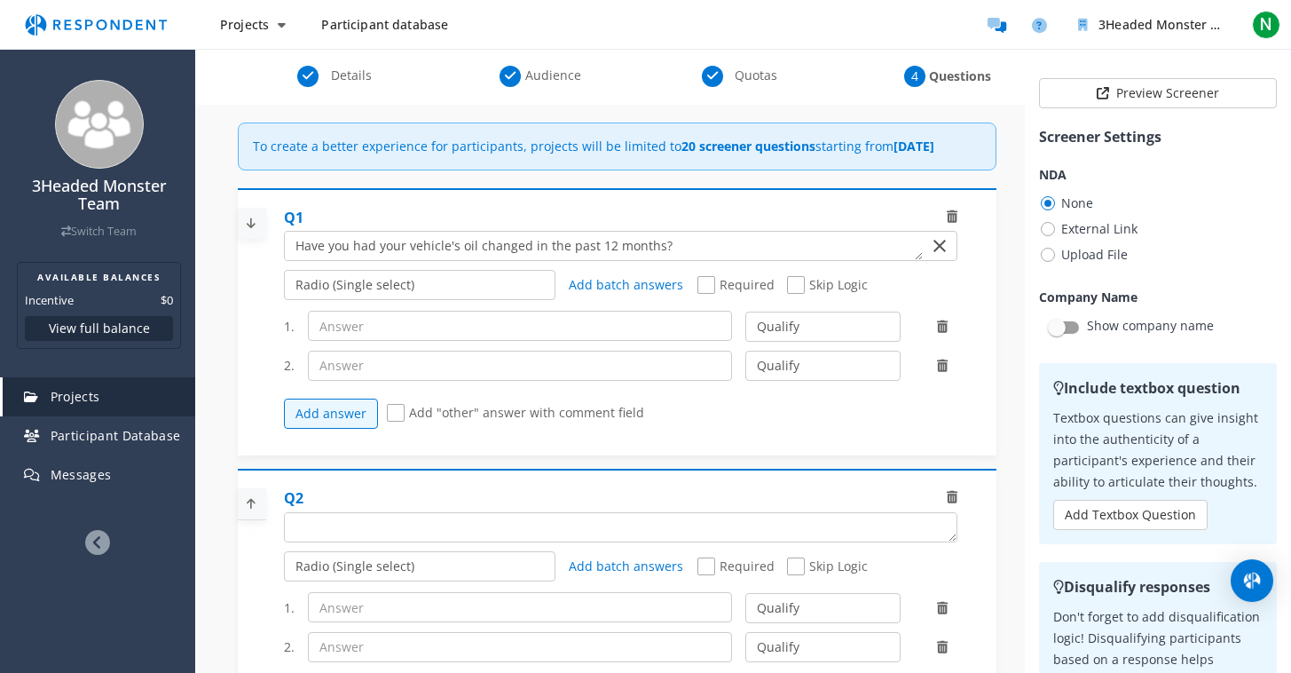
checkbox input "true"
click at [606, 335] on input "text" at bounding box center [520, 326] width 424 height 30
type input "Yes"
click at [594, 375] on input "text" at bounding box center [520, 366] width 424 height 30
type input "No"
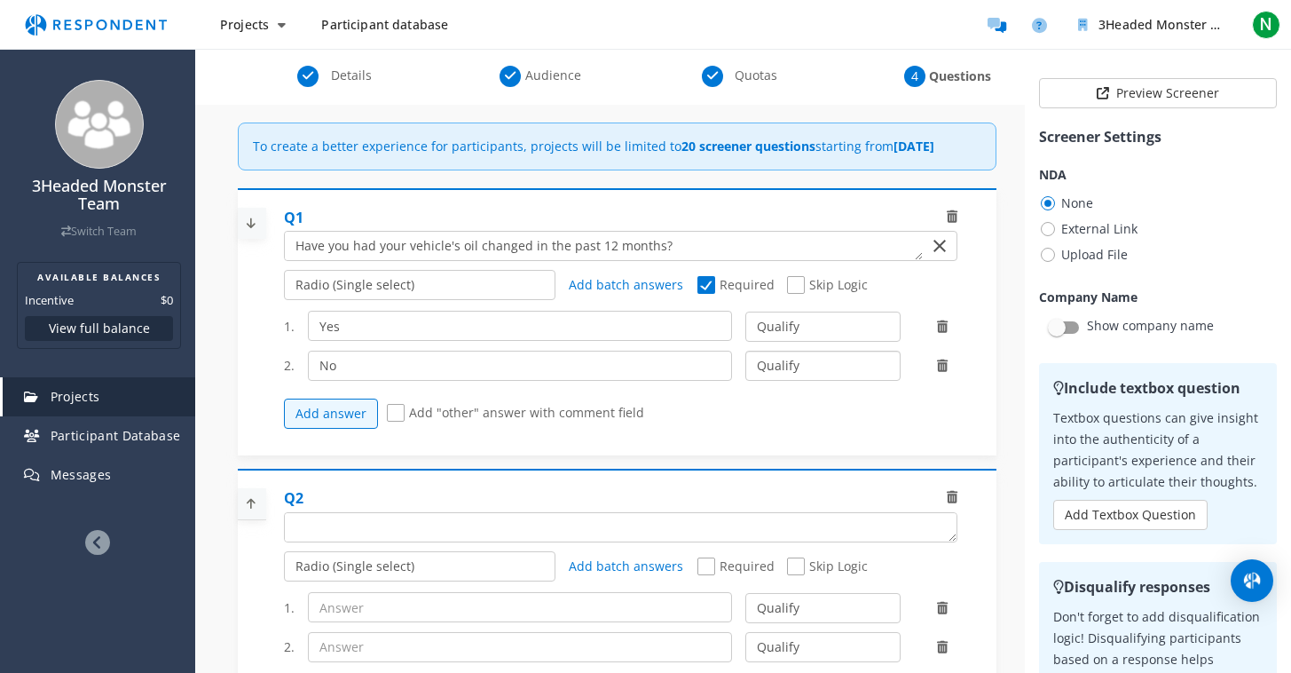
select select "number:2"
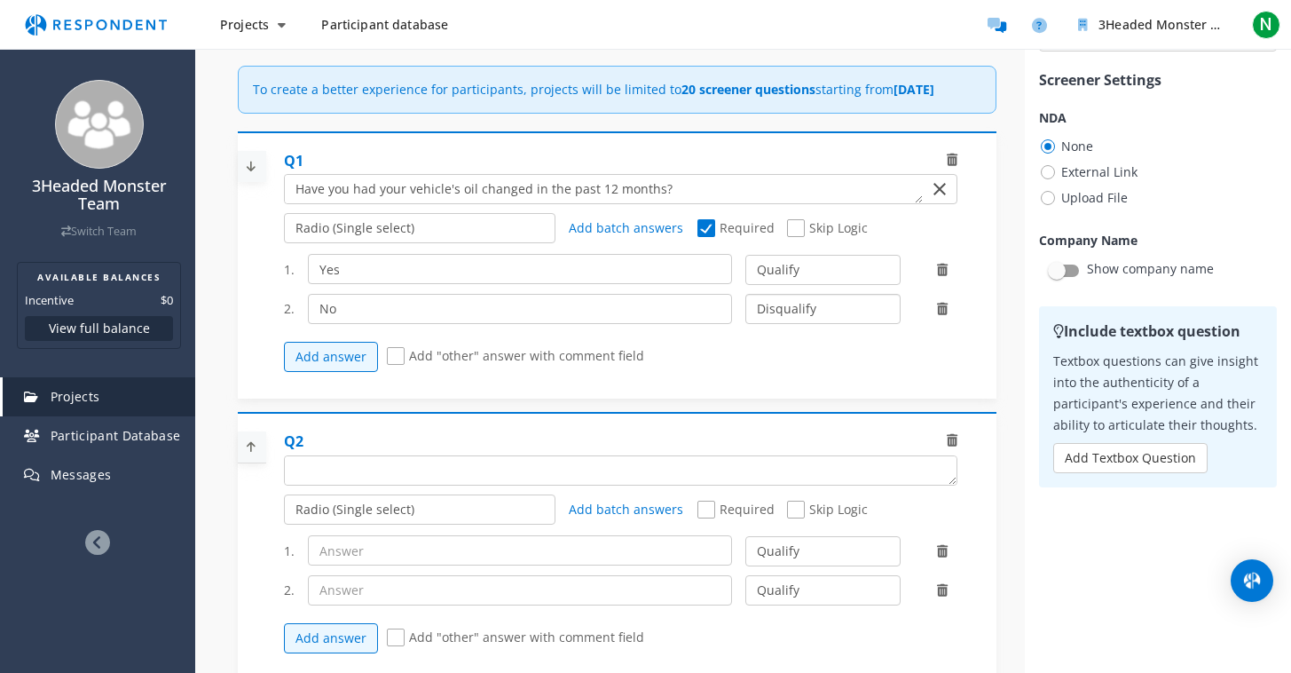
scroll to position [79, 0]
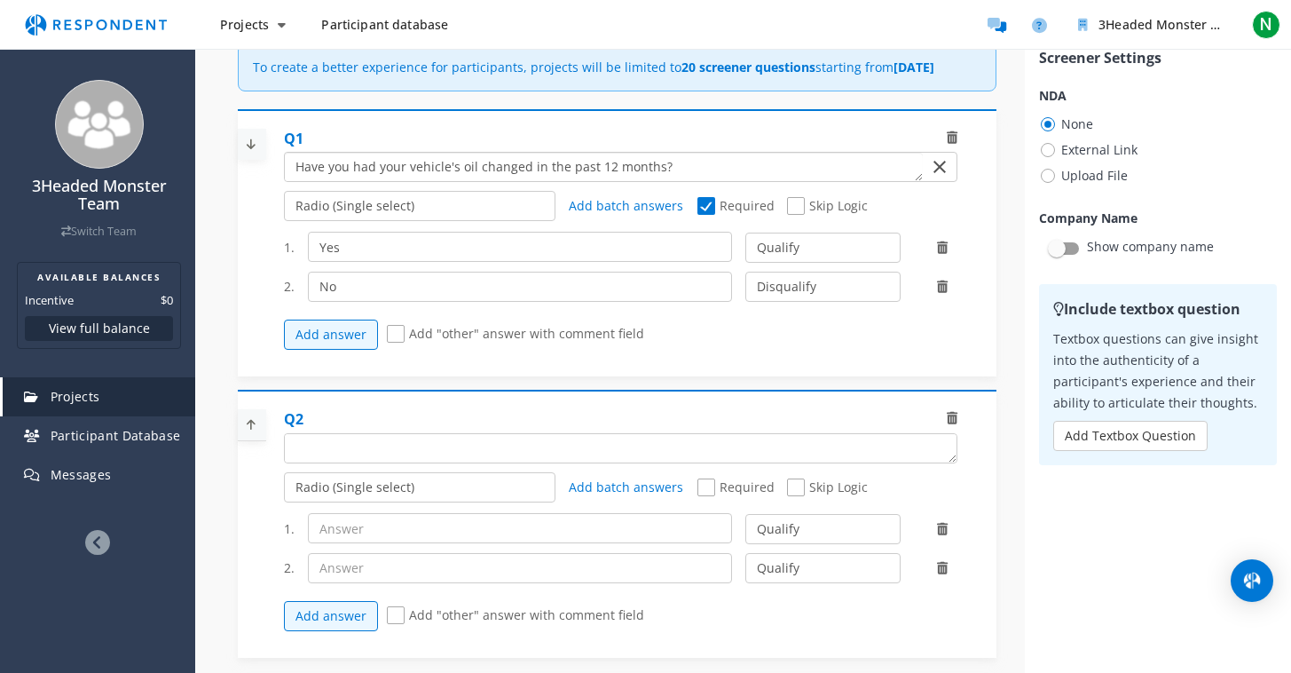
click at [386, 181] on textarea "Which of the following categories best describes your firm's total assets under…" at bounding box center [603, 167] width 637 height 28
click at [402, 181] on textarea "Which of the following categories best describes your firm's total assets under…" at bounding box center [603, 167] width 637 height 28
click at [292, 181] on textarea "Which of the following categories best describes your firm's total assets under…" at bounding box center [603, 167] width 637 height 28
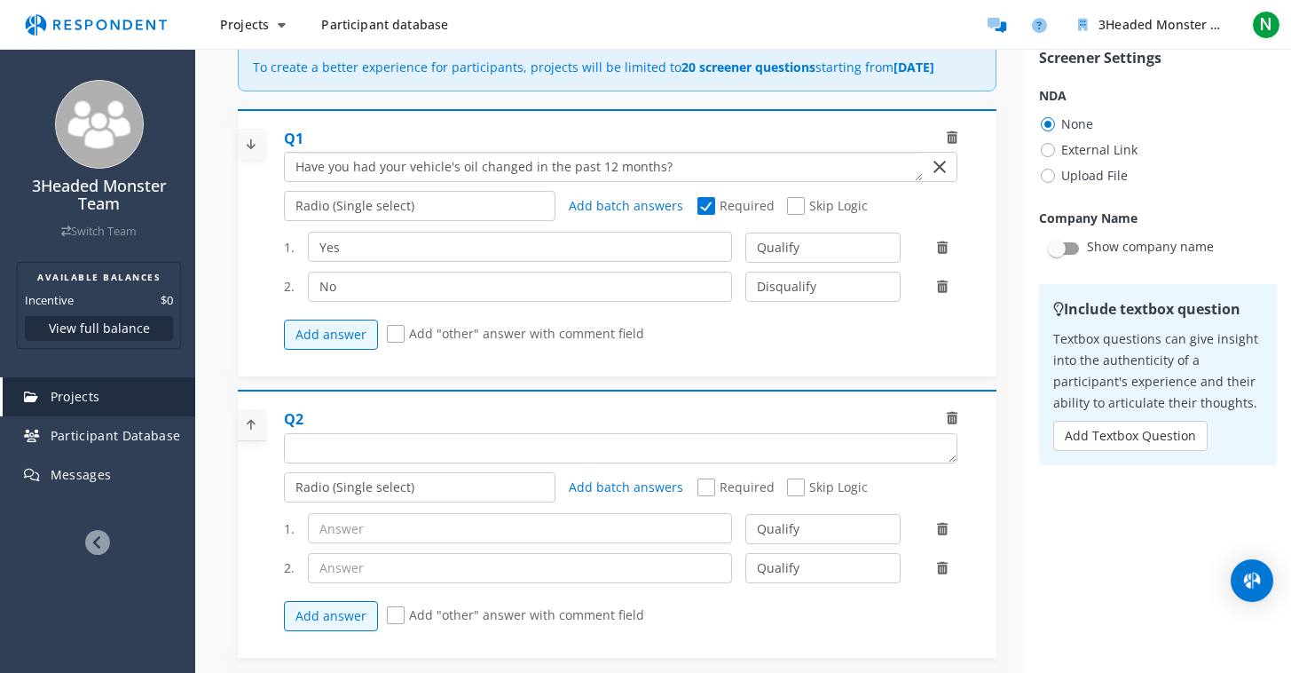
click at [295, 181] on textarea "Which of the following categories best describes your firm's total assets under…" at bounding box center [603, 167] width 637 height 28
click at [301, 181] on textarea "Which of the following categories best describes your firm's total assets under…" at bounding box center [603, 167] width 637 height 28
click at [364, 181] on textarea "Which of the following categories best describes your firm's total assets under…" at bounding box center [603, 167] width 637 height 28
click at [555, 181] on textarea "Which of the following categories best describes your firm's total assets under…" at bounding box center [603, 167] width 637 height 28
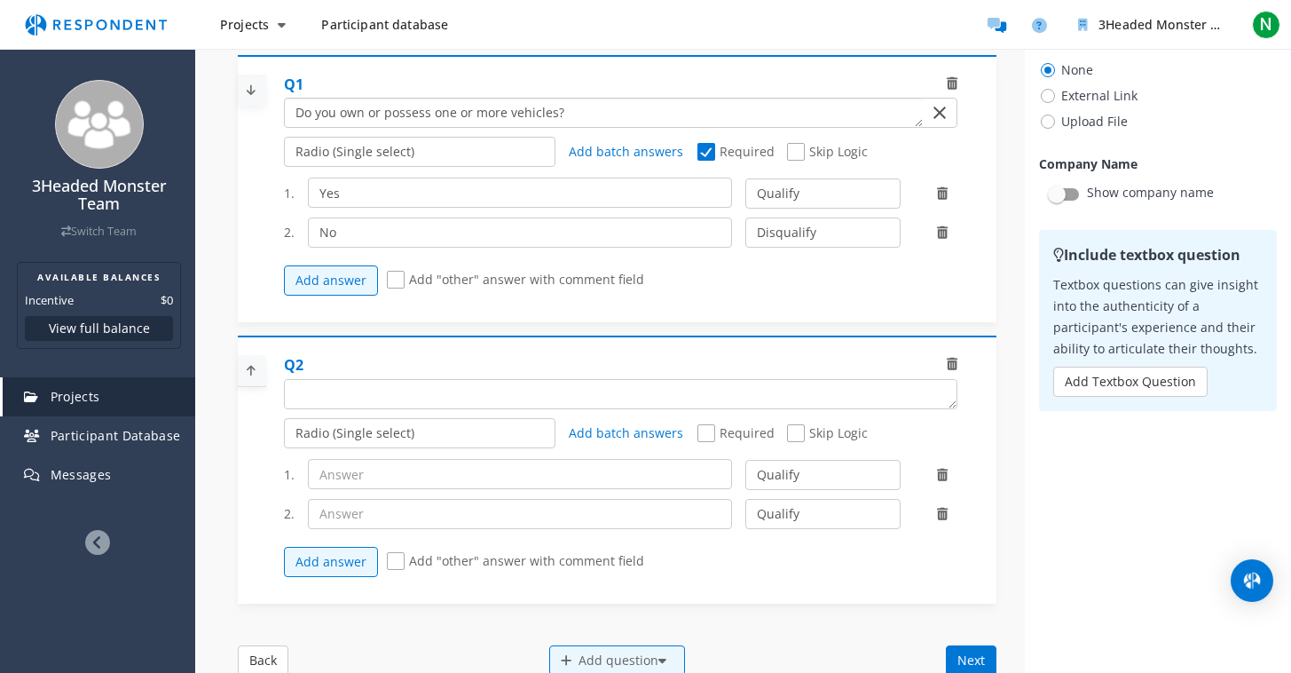
type textarea "Do you own or possess one or more vehicles?"
click at [351, 398] on textarea "Which of the following categories best describes your firm's total assets under…" at bounding box center [621, 394] width 672 height 28
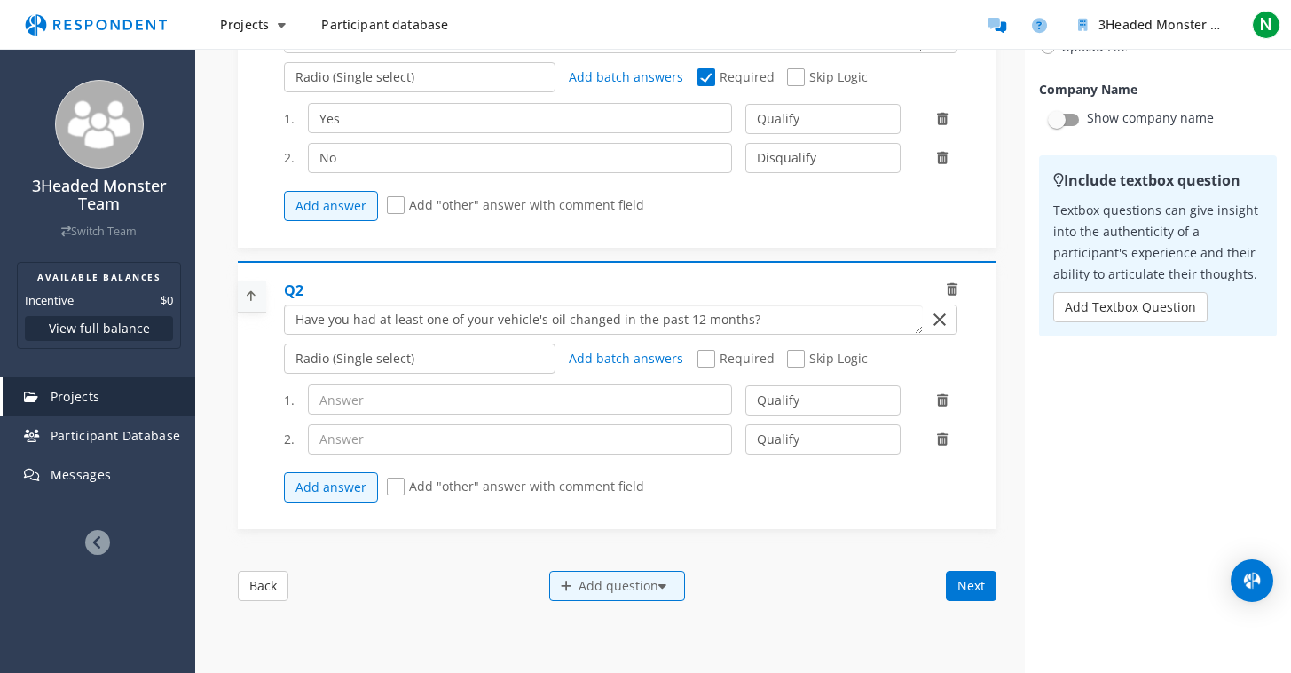
scroll to position [216, 0]
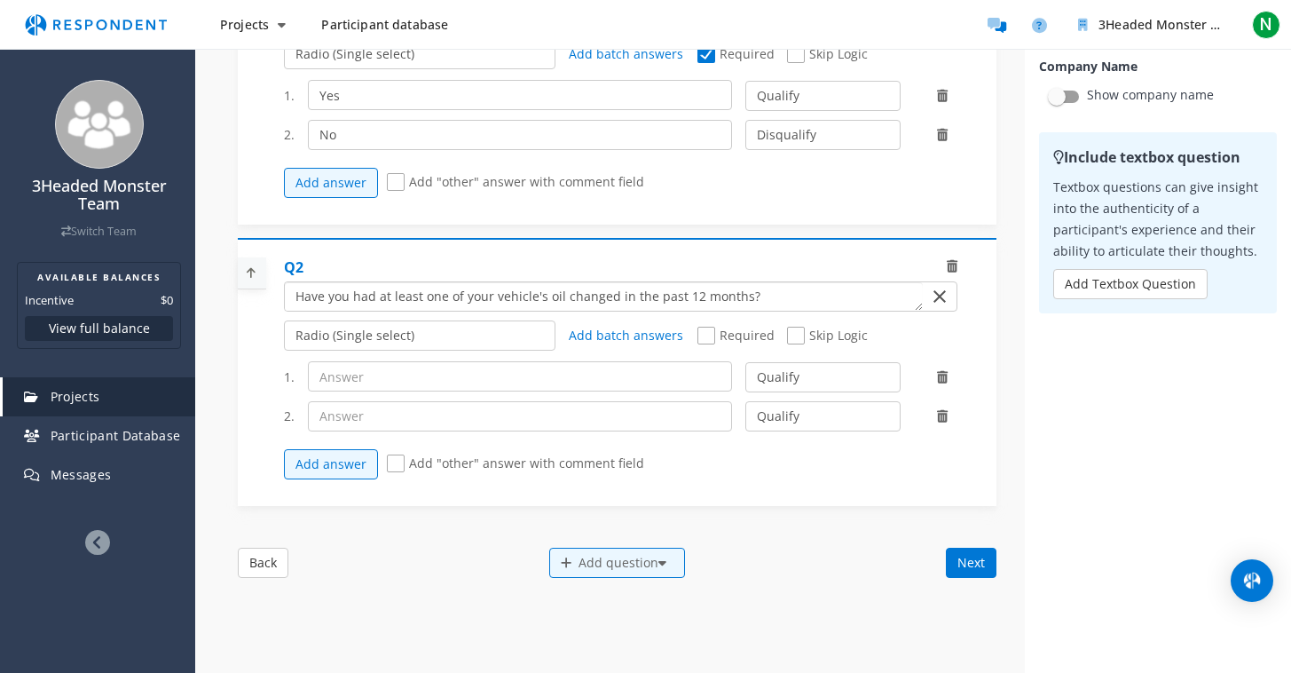
type textarea "Have you had at least one of your vehicle's oil changed in the past 12 months?"
click at [409, 391] on input "text" at bounding box center [520, 376] width 424 height 30
type input "Yes"
click at [439, 431] on input "text" at bounding box center [520, 416] width 424 height 30
type input "No"
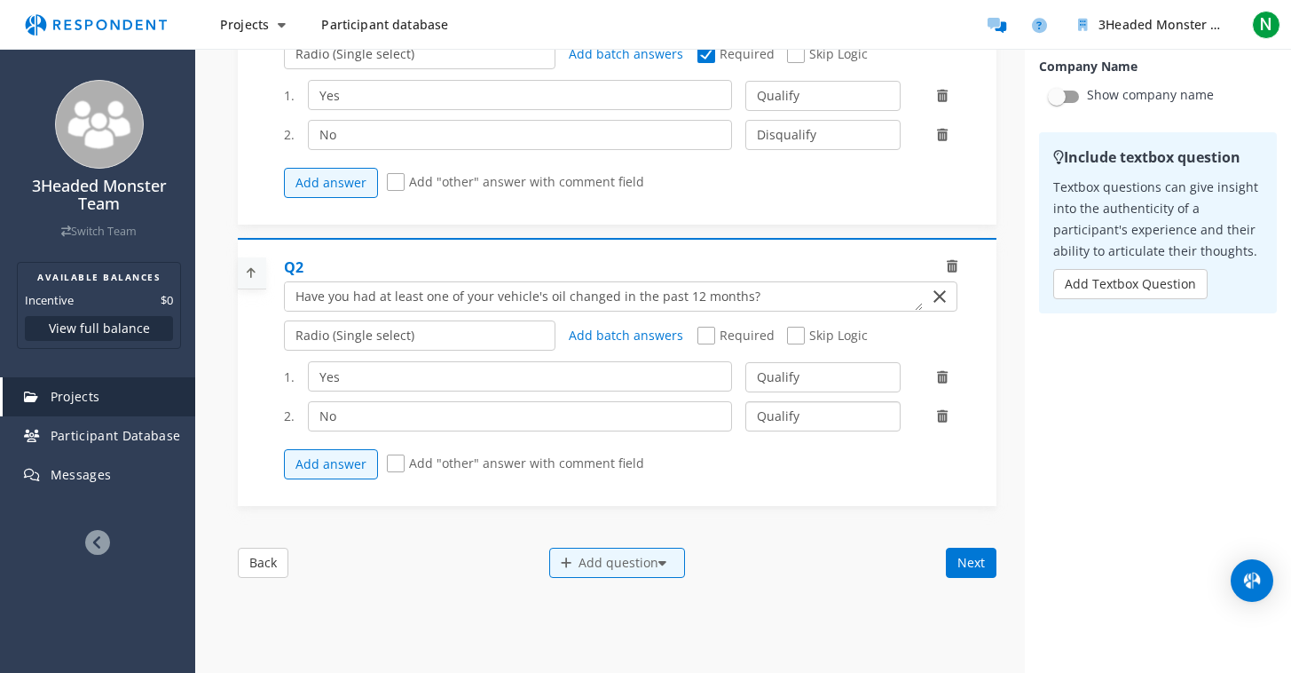
select select "number:2"
click at [703, 348] on span "Required" at bounding box center [736, 337] width 77 height 21
click at [703, 342] on input "Required" at bounding box center [704, 336] width 12 height 12
checkbox input "true"
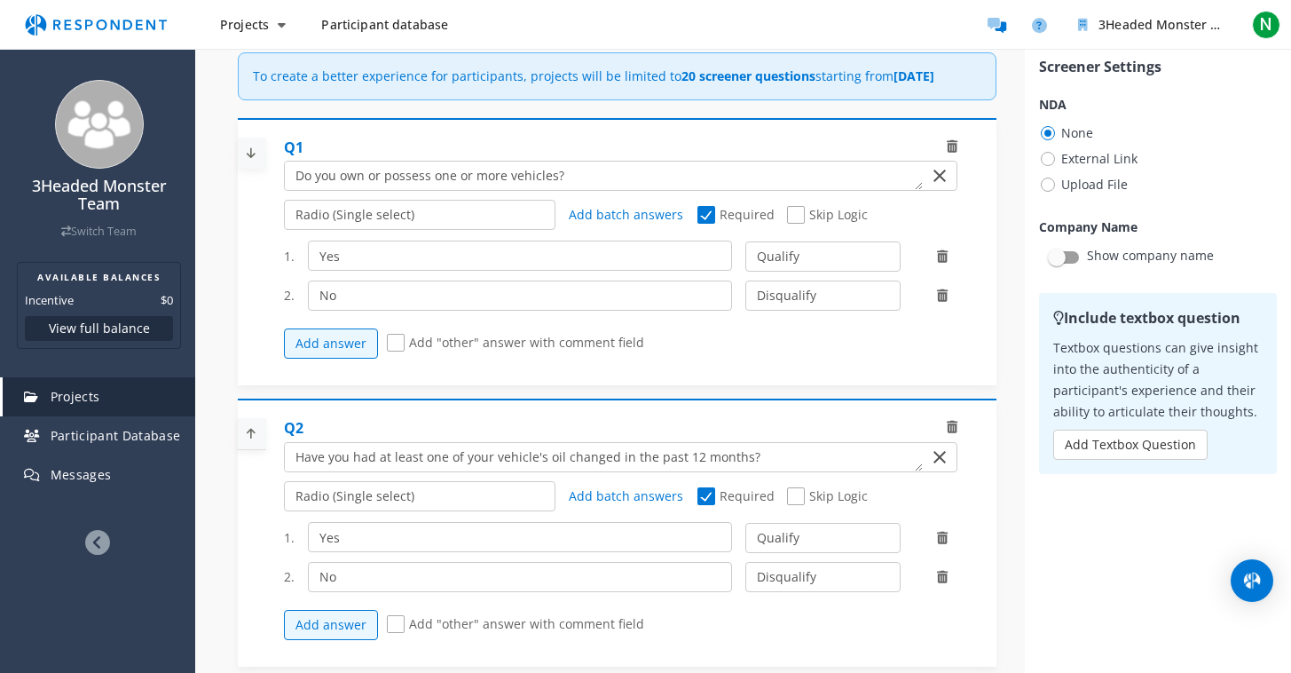
scroll to position [0, 0]
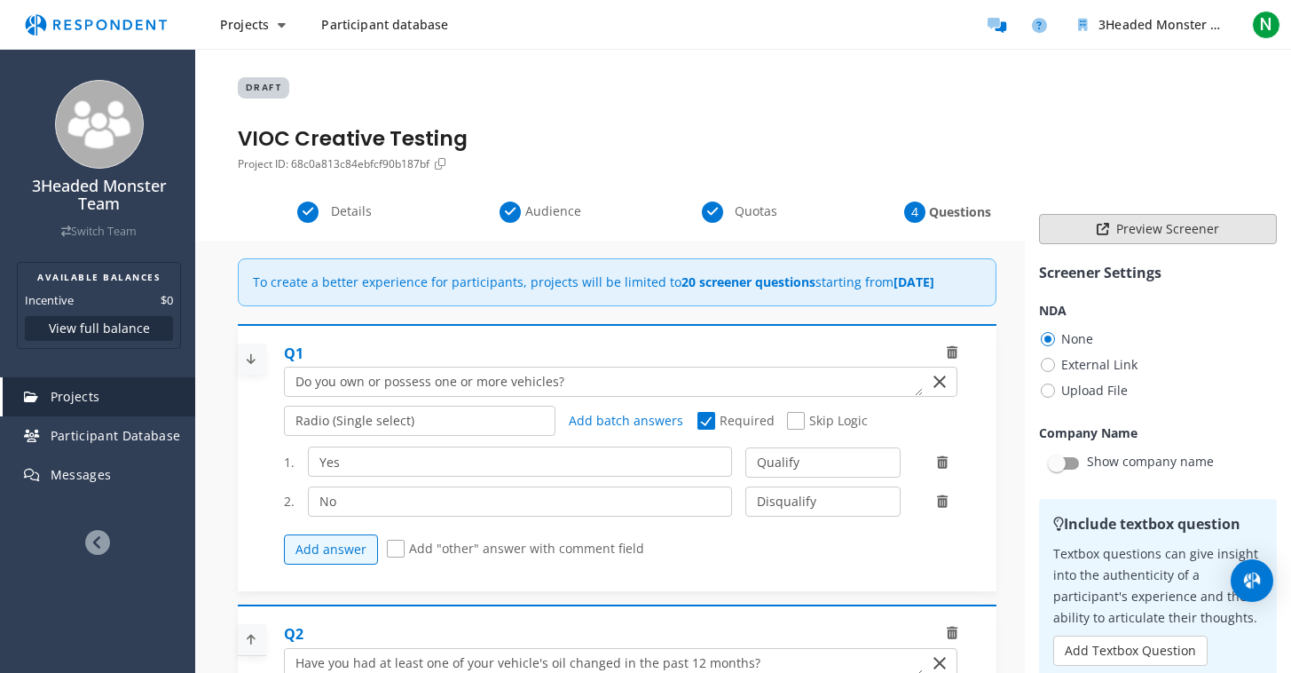
click at [1094, 236] on button "Preview Screener" at bounding box center [1158, 229] width 238 height 30
click at [410, 396] on textarea "Which of the following categories best describes your firm's total assets under…" at bounding box center [603, 381] width 637 height 28
type textarea "Do you own one or more vehicles?"
click at [1097, 233] on icon at bounding box center [1103, 229] width 12 height 12
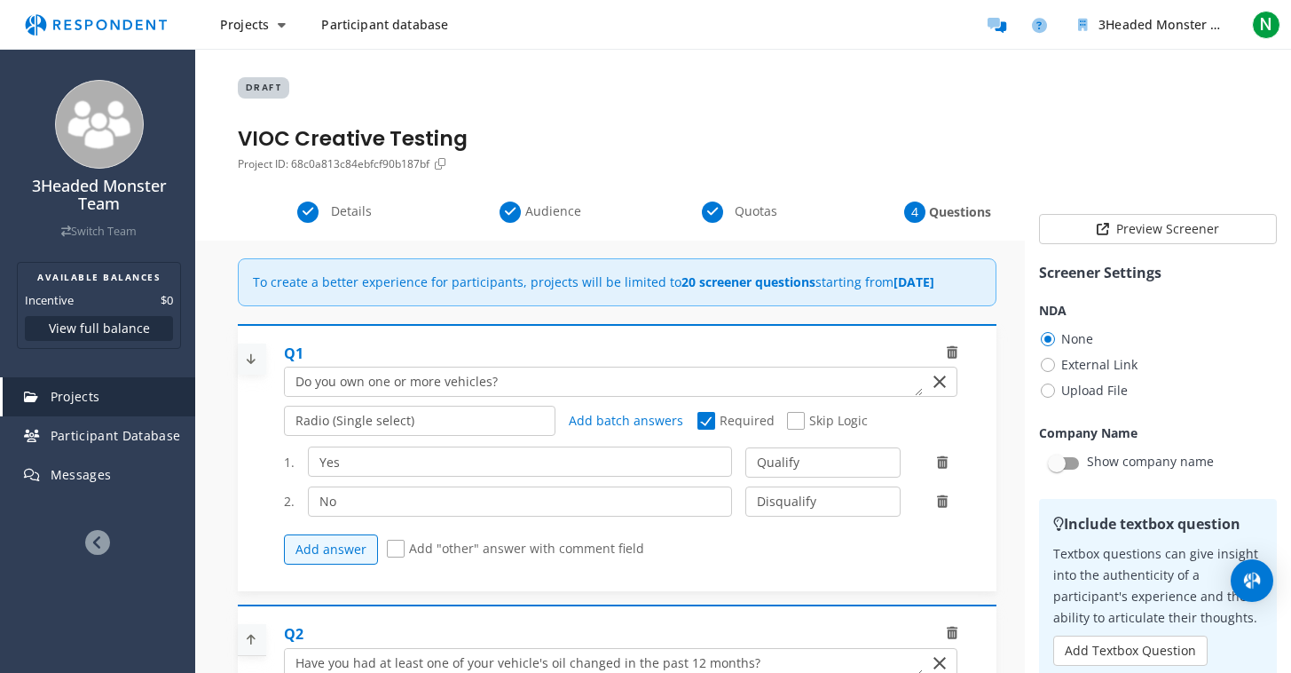
scroll to position [151, 0]
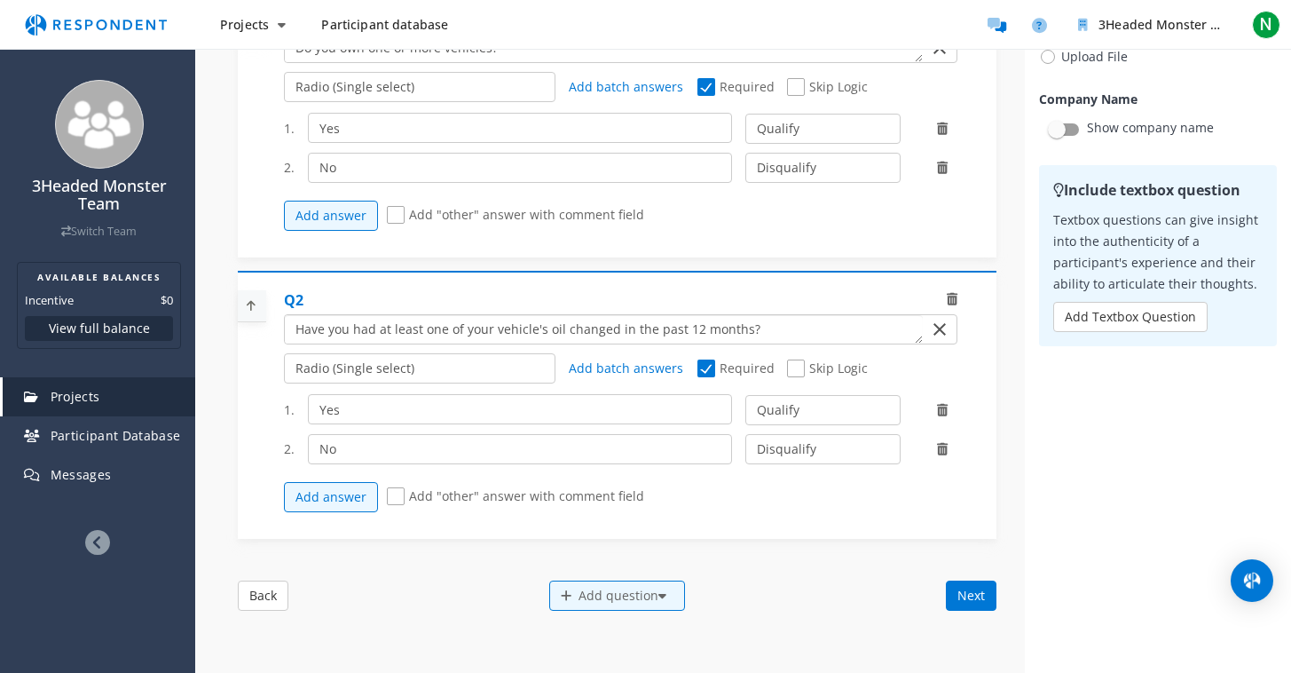
click at [414, 337] on textarea "Which of the following categories best describes your firm's total assets under…" at bounding box center [603, 329] width 637 height 28
click at [414, 338] on textarea "Which of the following categories best describes your firm's total assets under…" at bounding box center [603, 329] width 637 height 28
click at [858, 343] on textarea "Which of the following categories best describes your firm's total assets under…" at bounding box center [603, 329] width 637 height 28
type textarea "Of the vehicles you own, have you had the oil changed"
click at [598, 611] on div "Add question" at bounding box center [617, 595] width 136 height 30
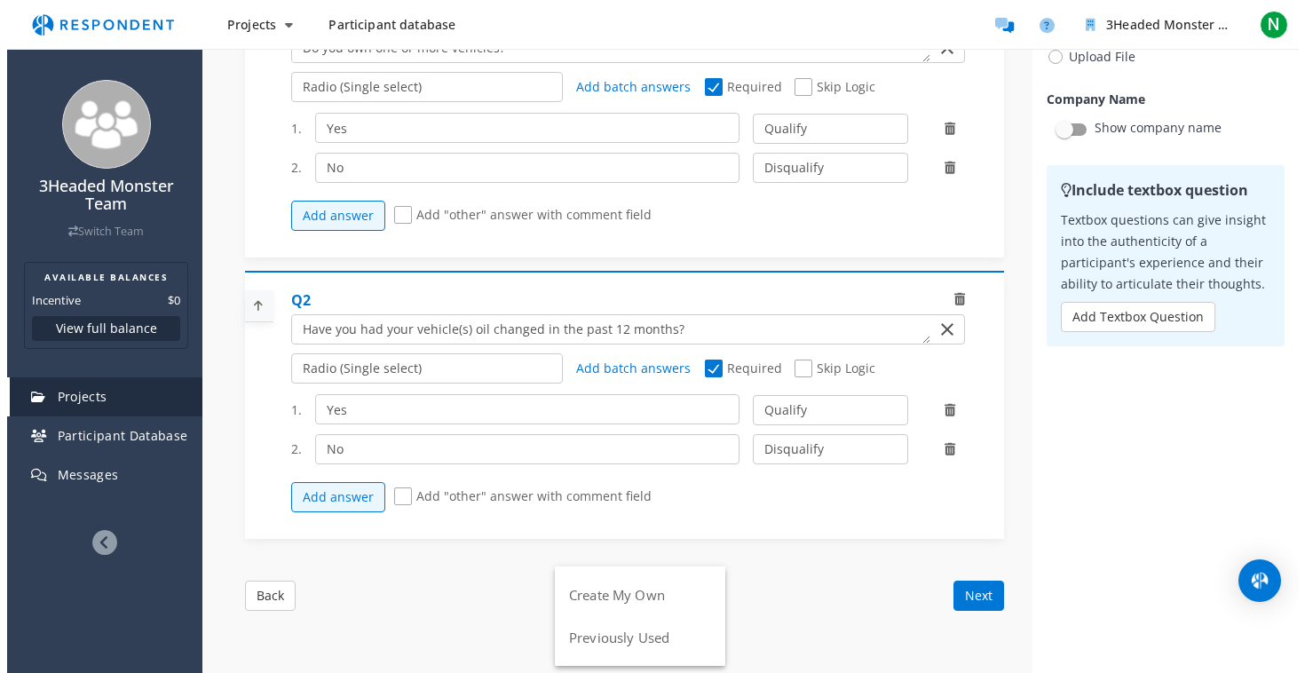
scroll to position [0, 0]
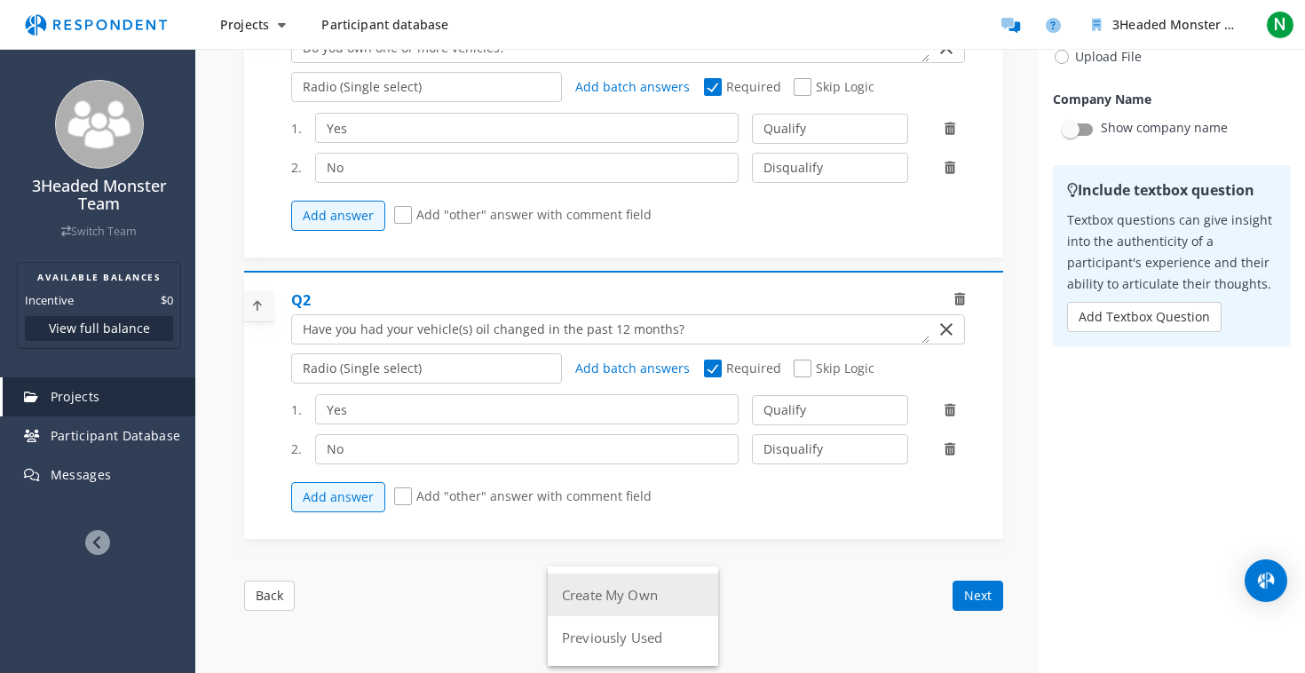
click at [584, 604] on button "Create My Own" at bounding box center [633, 594] width 170 height 43
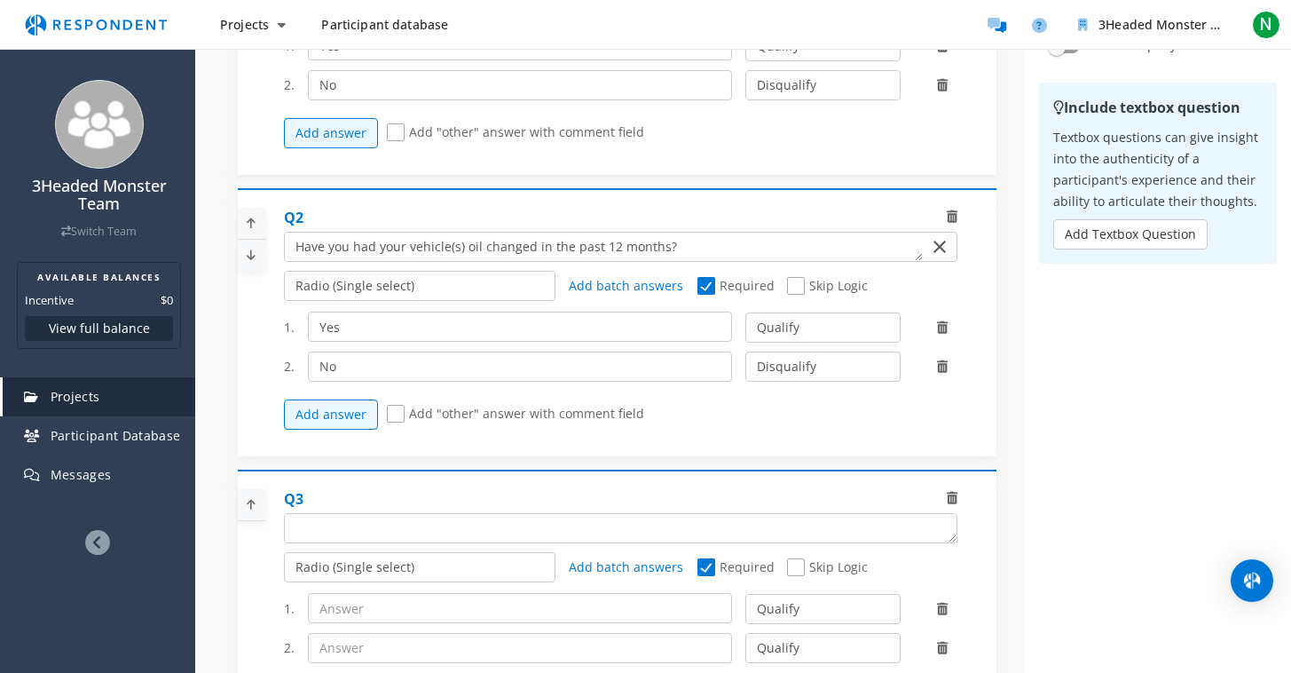
scroll to position [277, 0]
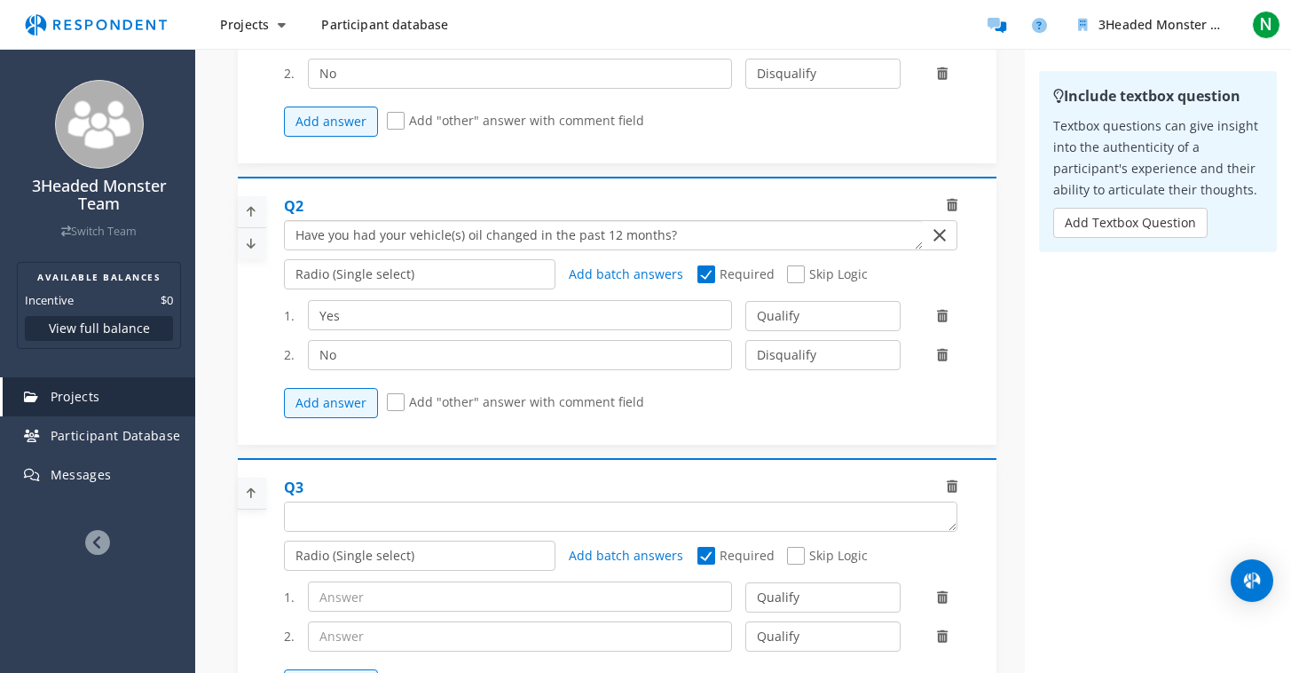
click at [454, 247] on textarea "Which of the following categories best describes your firm's total assets under…" at bounding box center [603, 235] width 637 height 28
click at [745, 249] on textarea "Which of the following categories best describes your firm's total assets under…" at bounding box center [603, 235] width 637 height 28
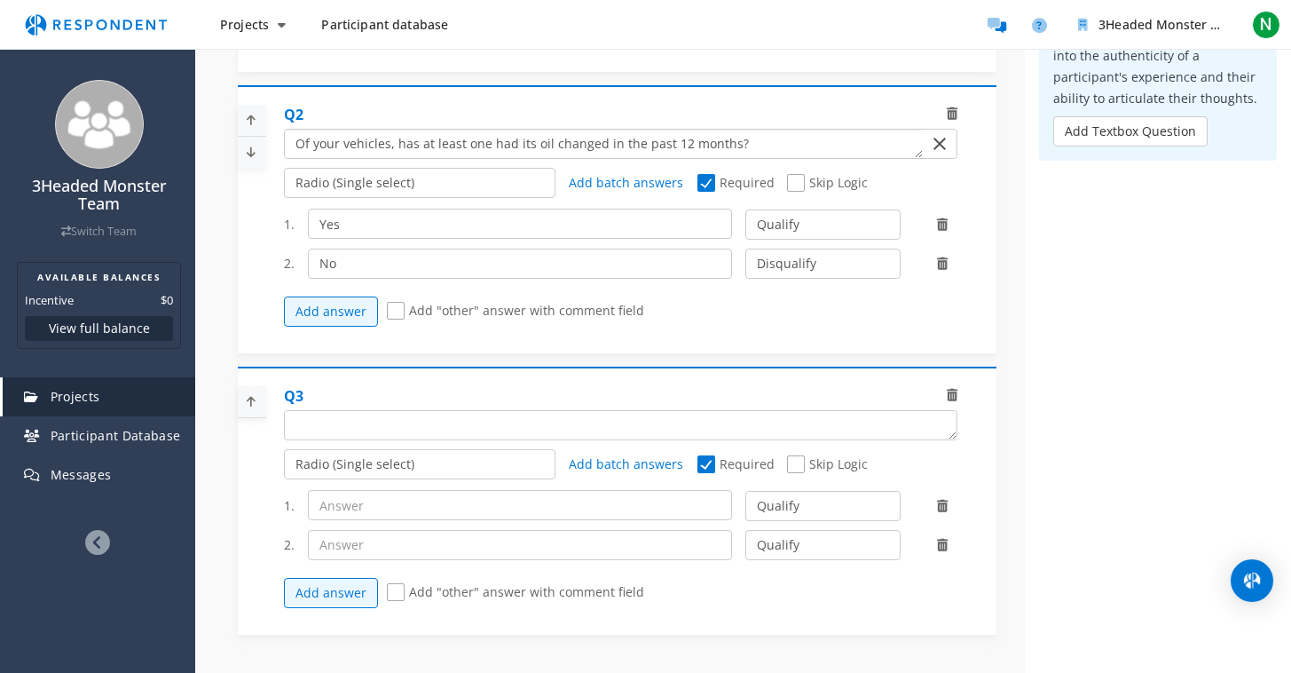
type textarea "Of your vehicles, has at least one had its oil changed in the past 12 months?"
click at [366, 439] on textarea "Which of the following categories best describes your firm's total assets under…" at bounding box center [621, 425] width 672 height 28
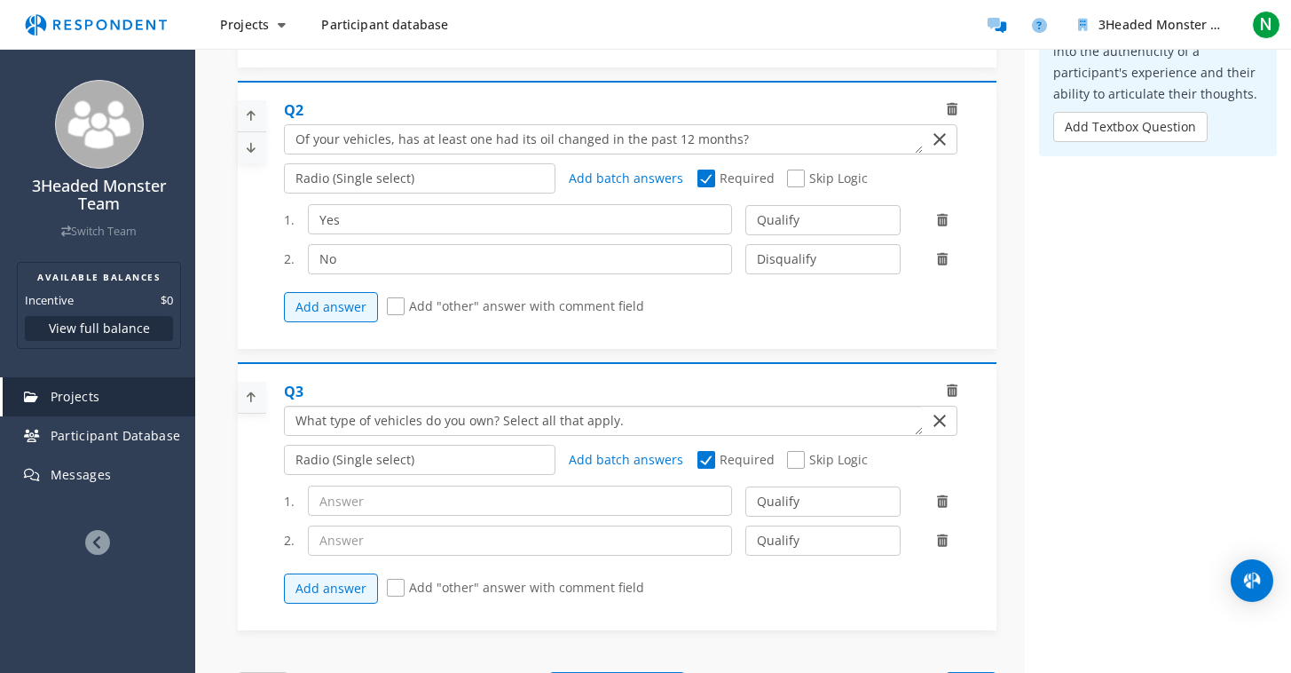
scroll to position [384, 0]
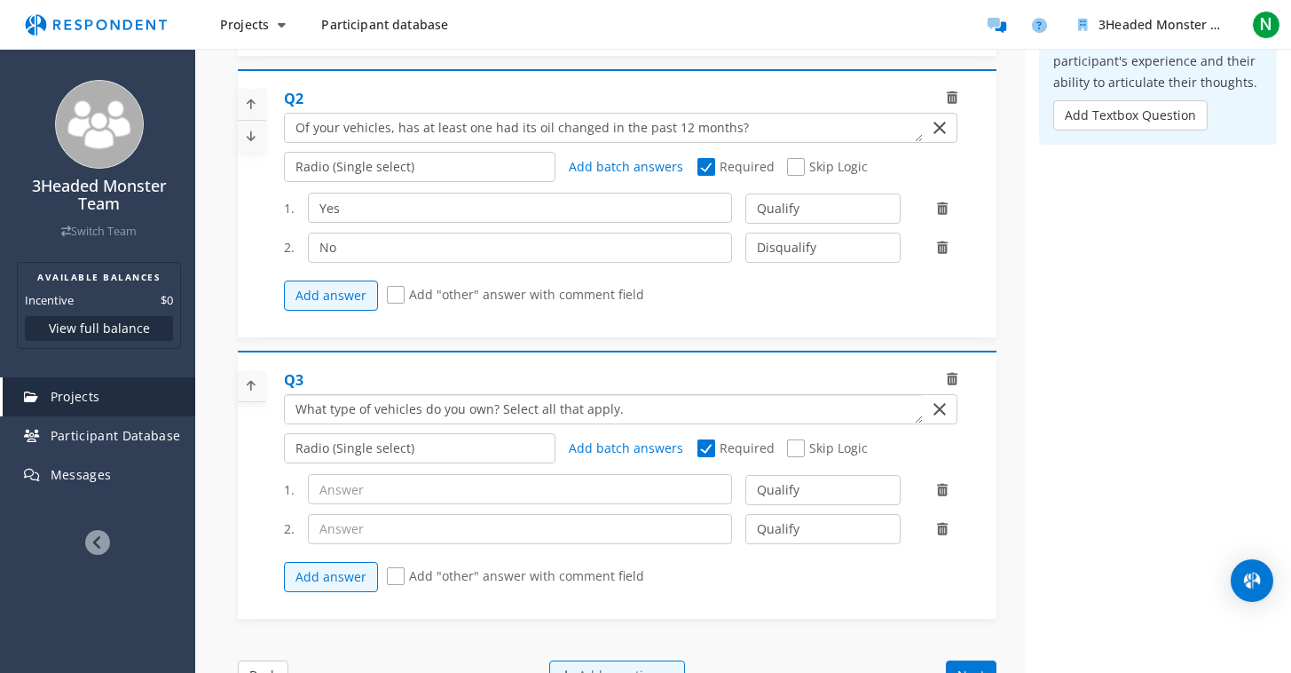
type textarea "What type of vehicles do you own? Select all that apply."
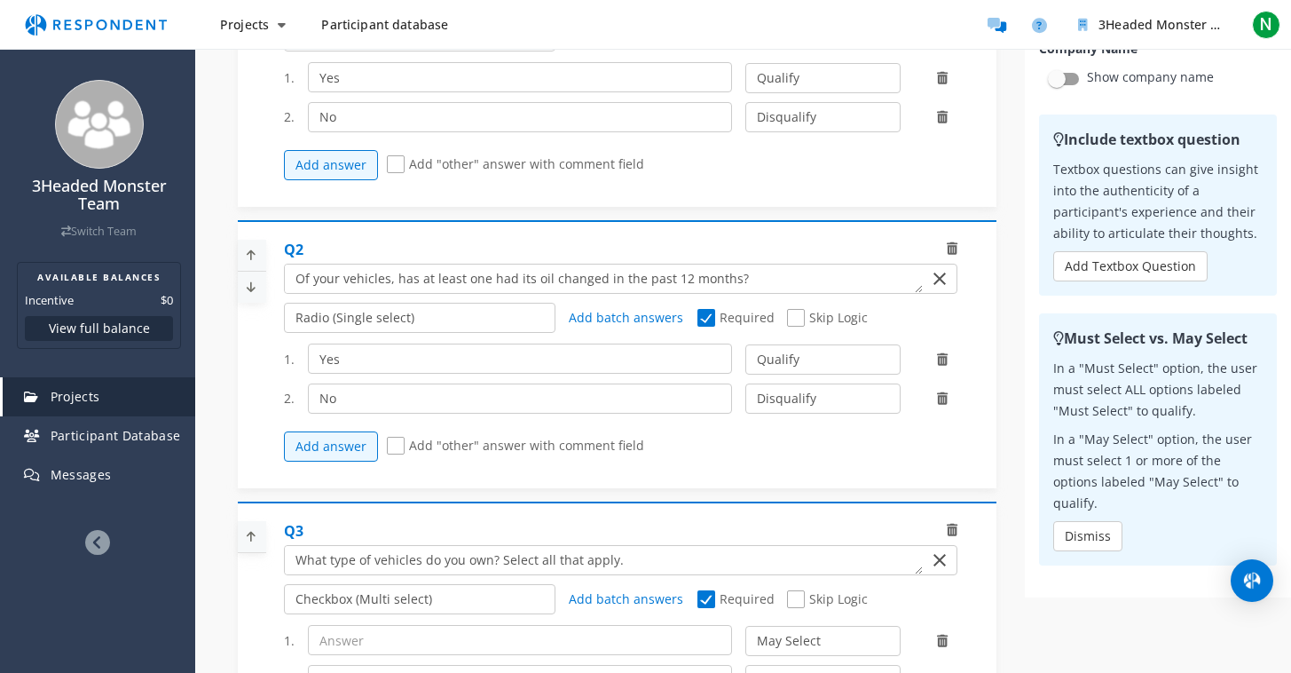
scroll to position [0, 0]
click at [248, 550] on icon at bounding box center [251, 536] width 27 height 29
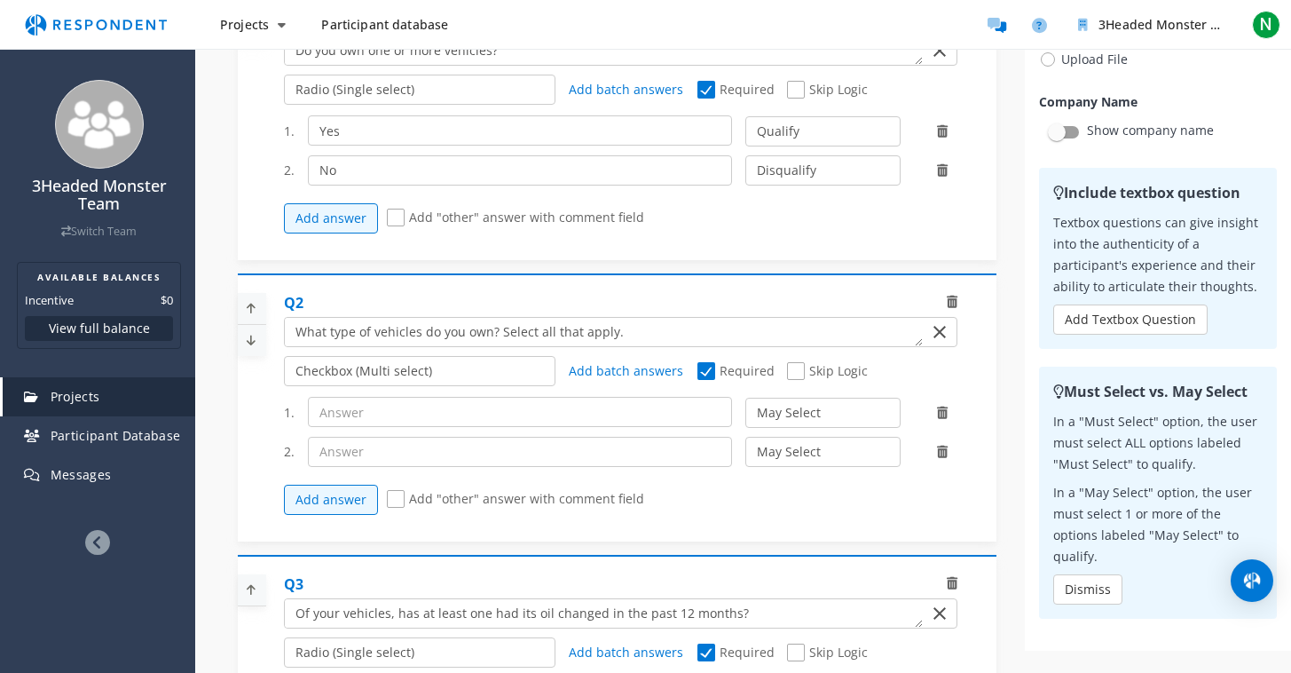
scroll to position [369, 0]
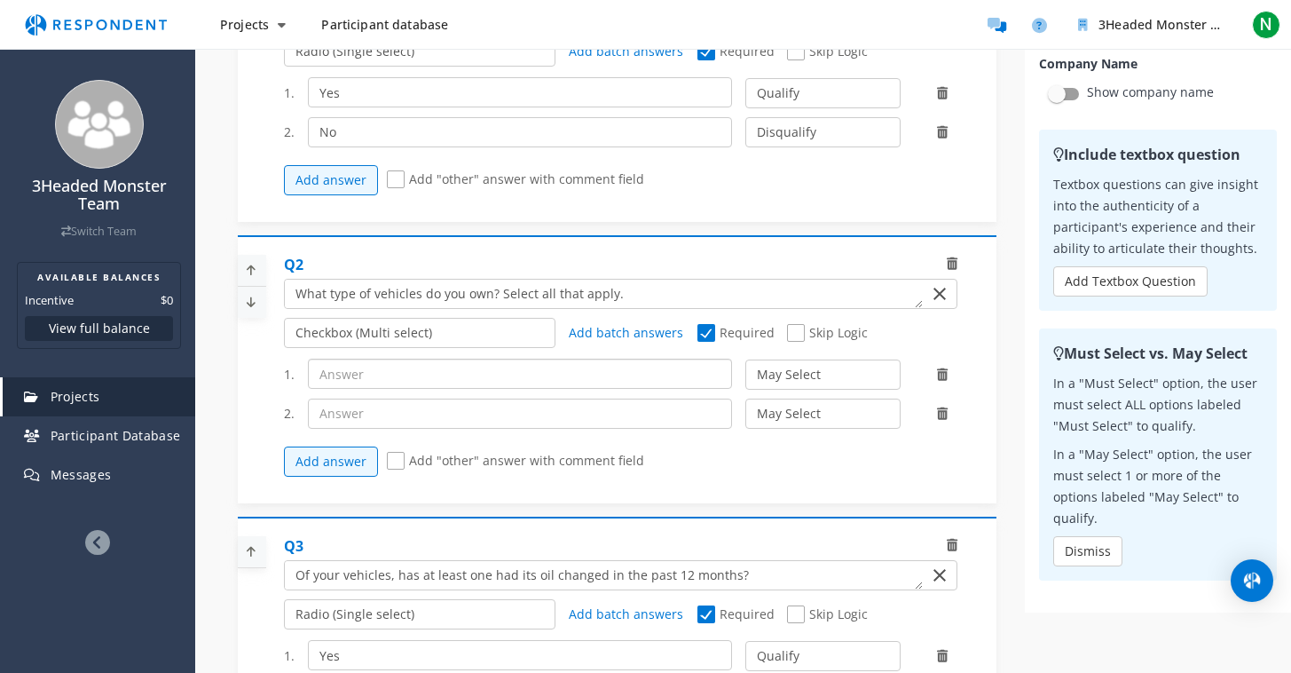
click at [382, 389] on input "text" at bounding box center [520, 374] width 424 height 30
click at [467, 389] on input "Car" at bounding box center [520, 374] width 424 height 30
type input "Car, [GEOGRAPHIC_DATA], or small truck"
click at [612, 426] on input "text" at bounding box center [520, 413] width 424 height 30
select select "number:2"
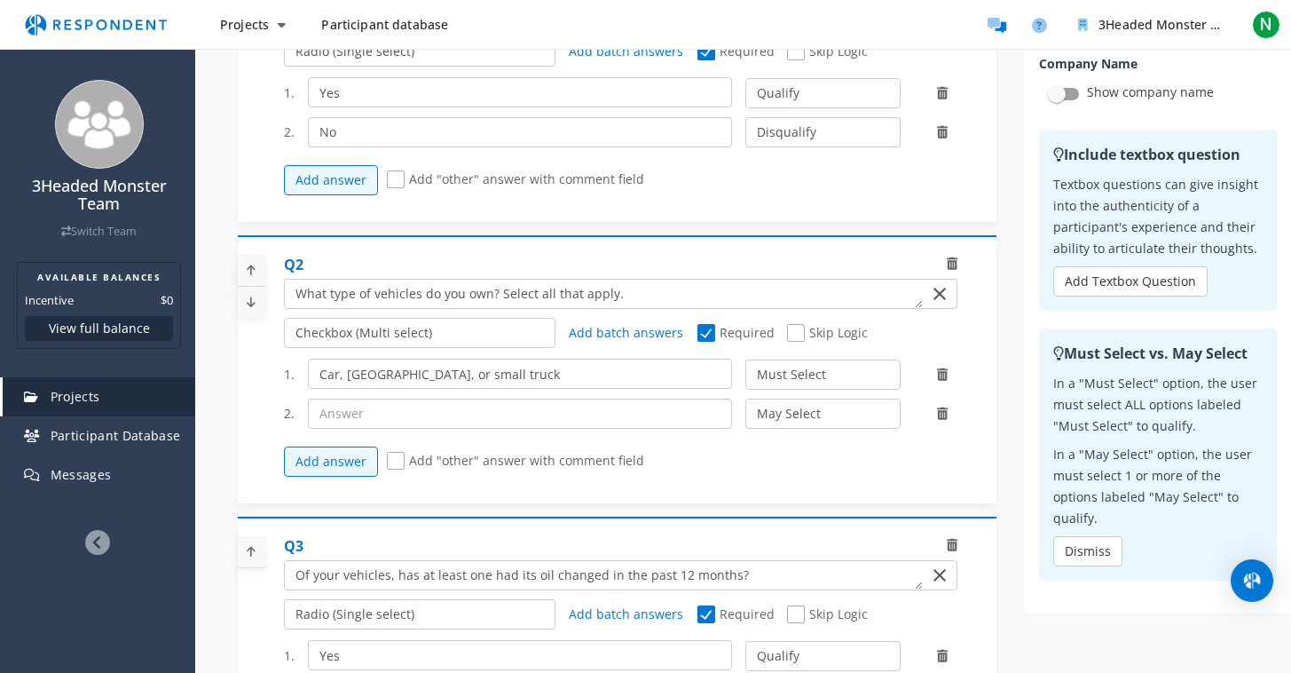
click at [601, 417] on input "text" at bounding box center [520, 413] width 424 height 30
type input "Motorcycle or e-bike"
click at [300, 475] on button "Add answer" at bounding box center [331, 461] width 94 height 30
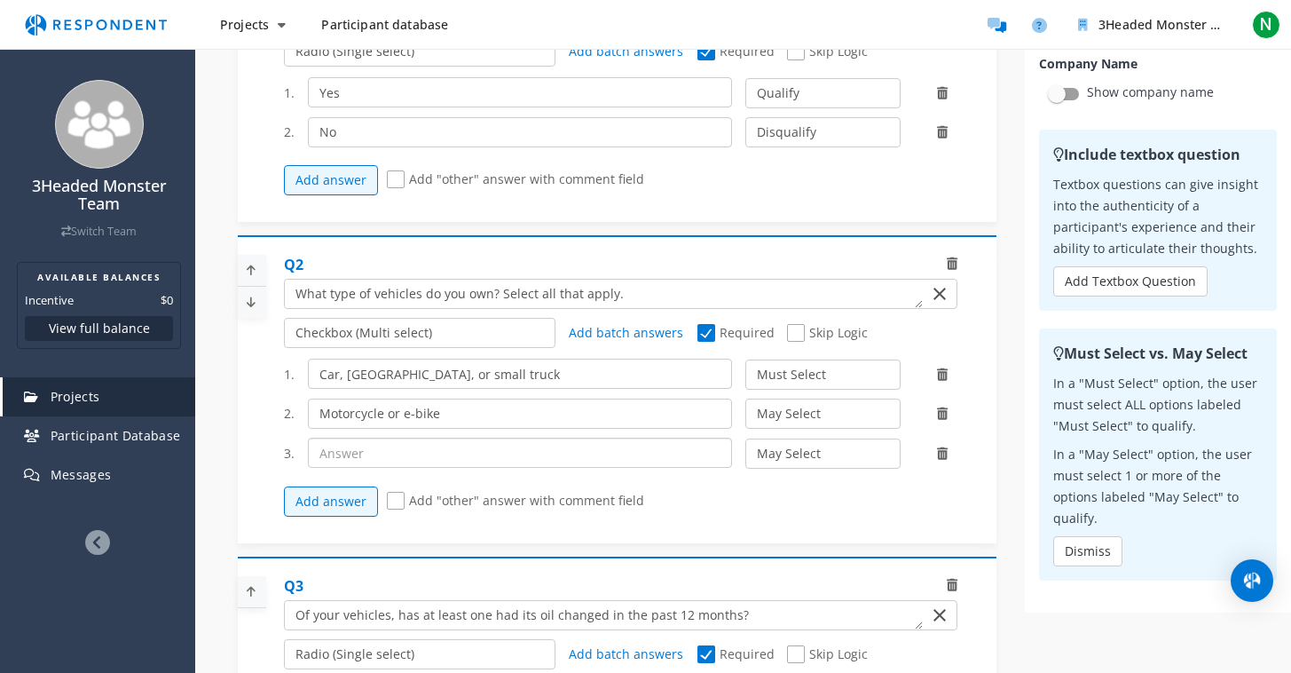
click at [376, 468] on input "text" at bounding box center [520, 453] width 424 height 30
type input "RV"
click at [302, 502] on button "Add answer" at bounding box center [331, 501] width 94 height 30
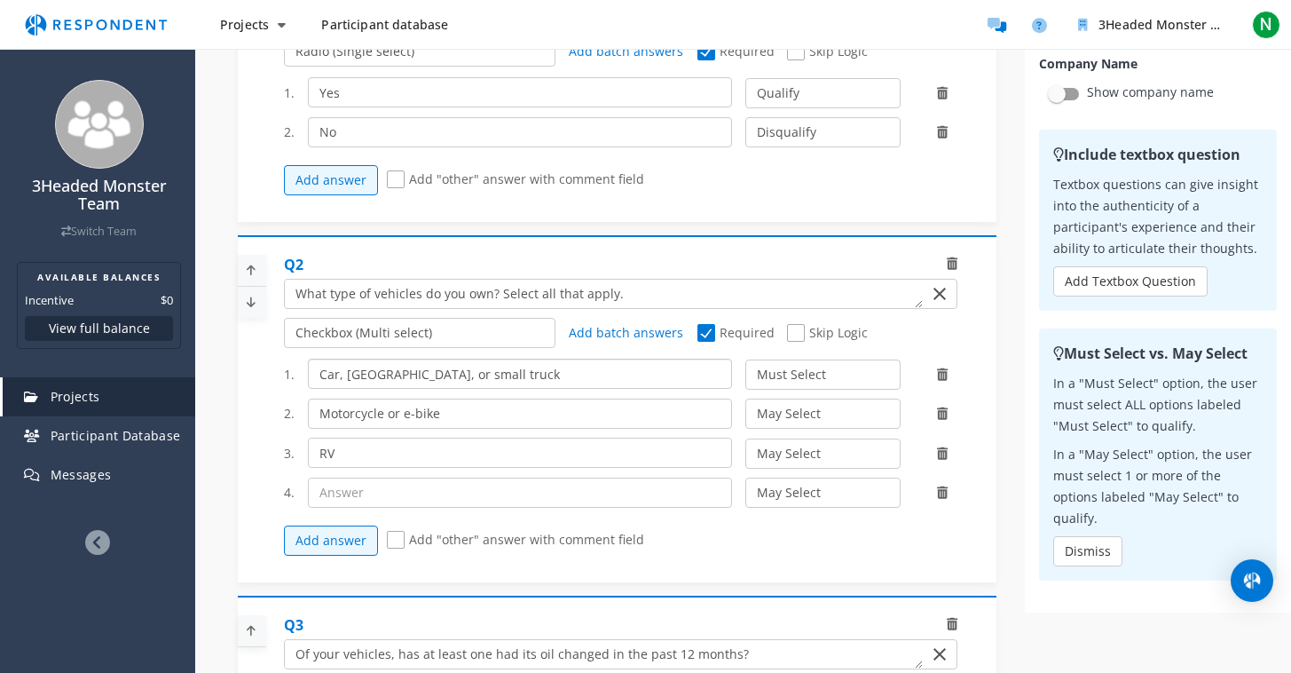
click at [403, 389] on input "Car, [GEOGRAPHIC_DATA], or small truck" at bounding box center [520, 374] width 424 height 30
type input "Car, van, or consumer truck"
click at [434, 500] on input "text" at bounding box center [520, 492] width 424 height 30
type input "Commercial truck"
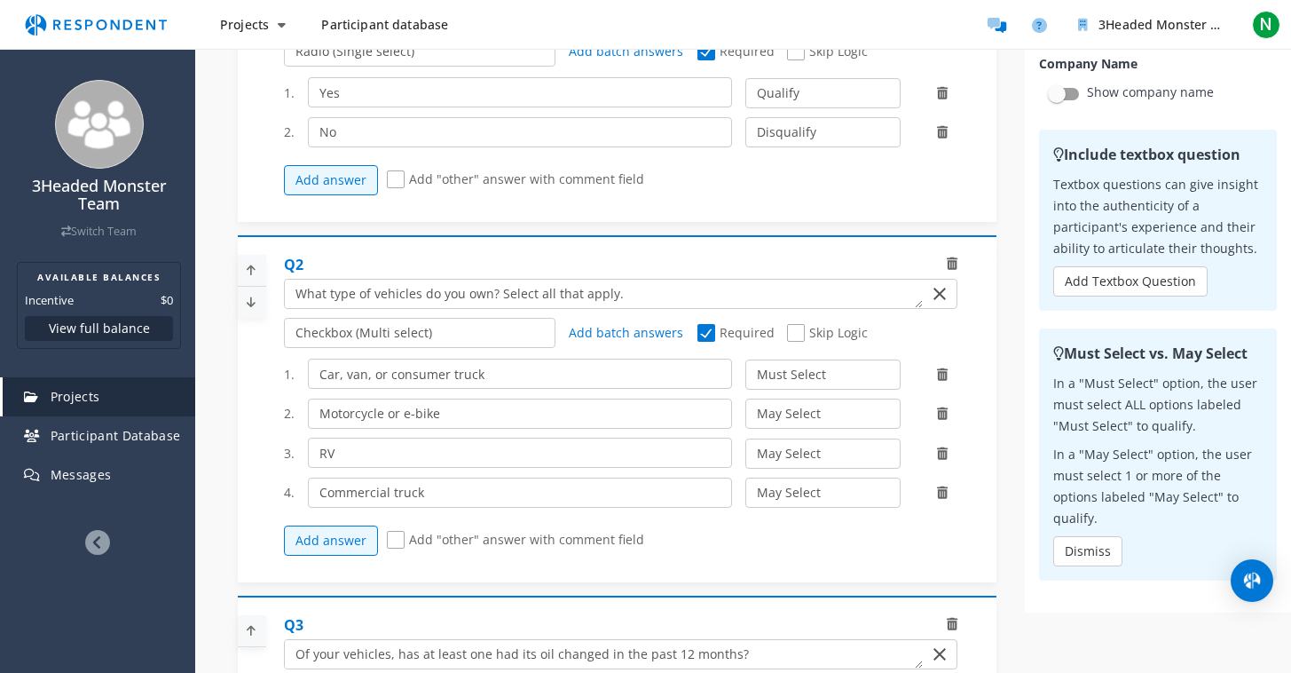
click at [395, 552] on span "Add "other" answer with comment field" at bounding box center [515, 541] width 257 height 21
click at [395, 546] on input "Add "other" answer with comment field" at bounding box center [393, 540] width 12 height 12
checkbox input "true"
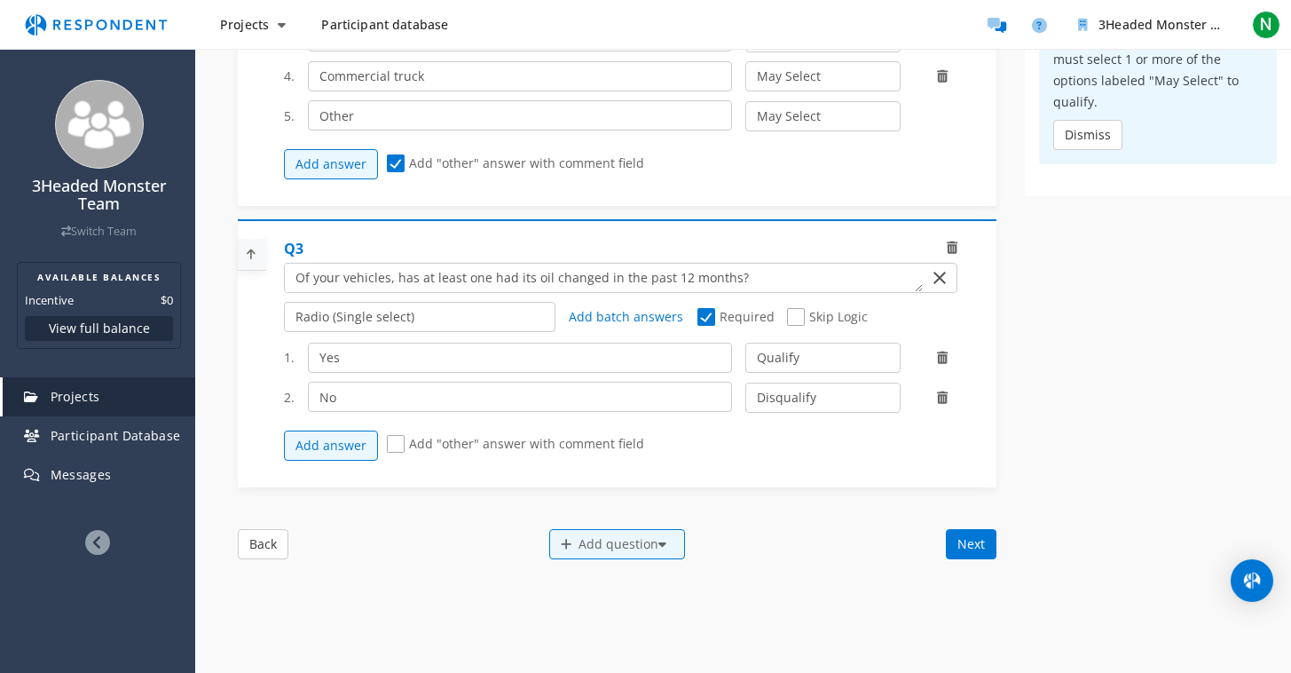
scroll to position [809, 0]
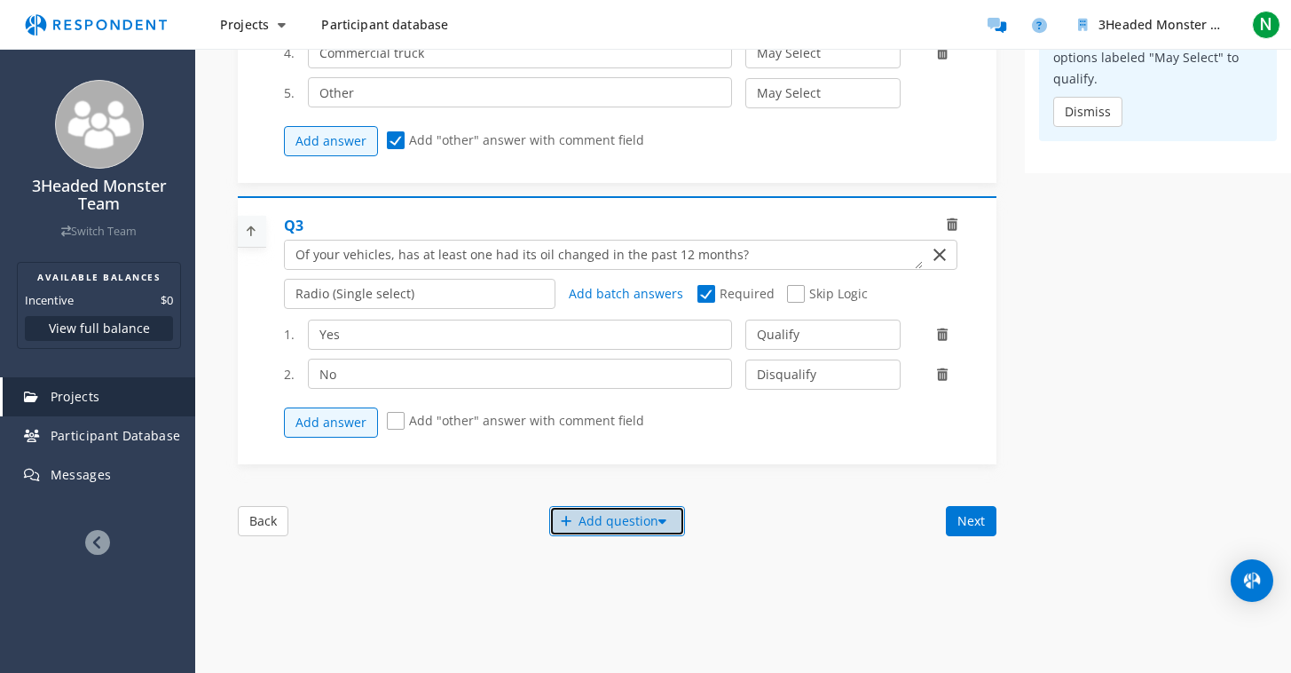
click at [585, 527] on div "Add question" at bounding box center [617, 521] width 136 height 30
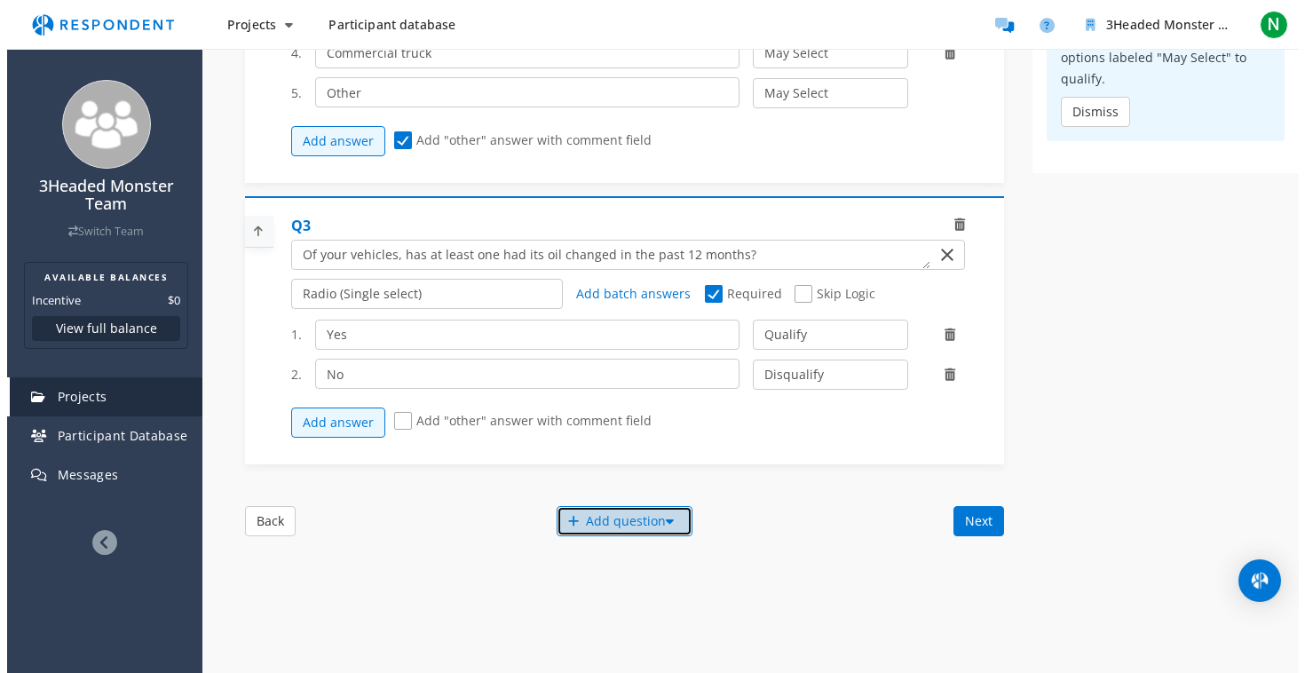
scroll to position [0, 0]
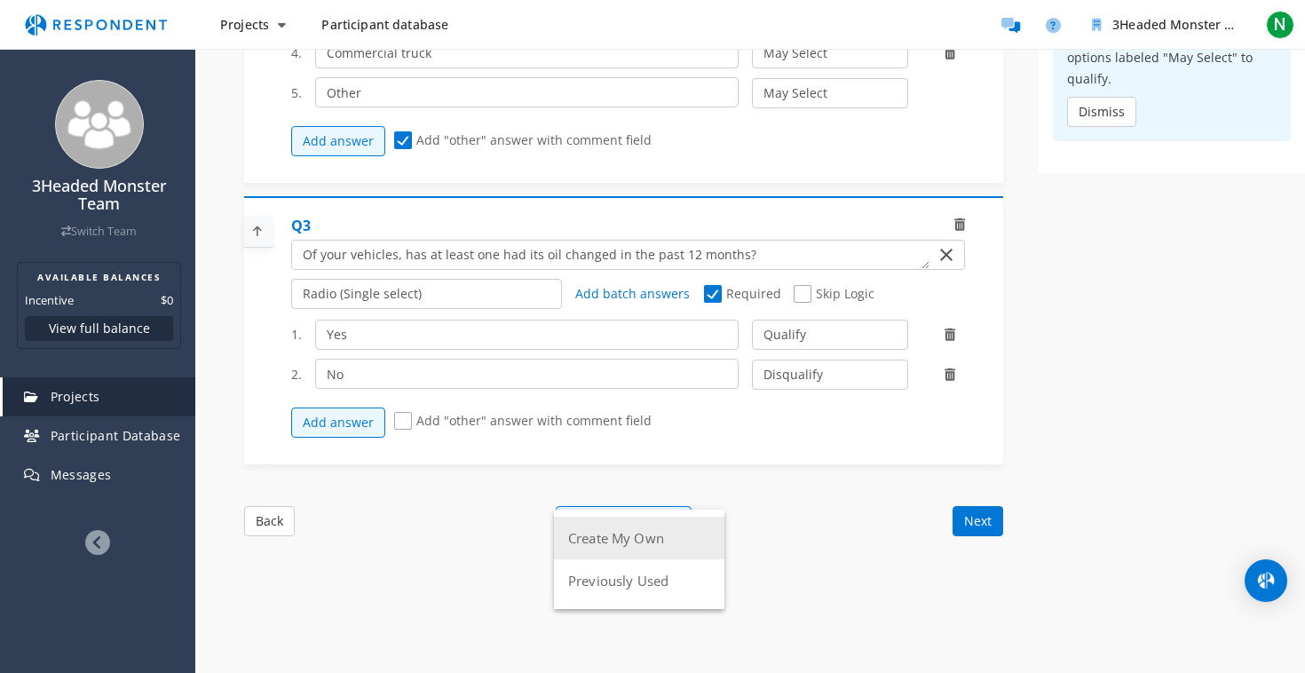
click at [610, 553] on button "Create My Own" at bounding box center [639, 538] width 170 height 43
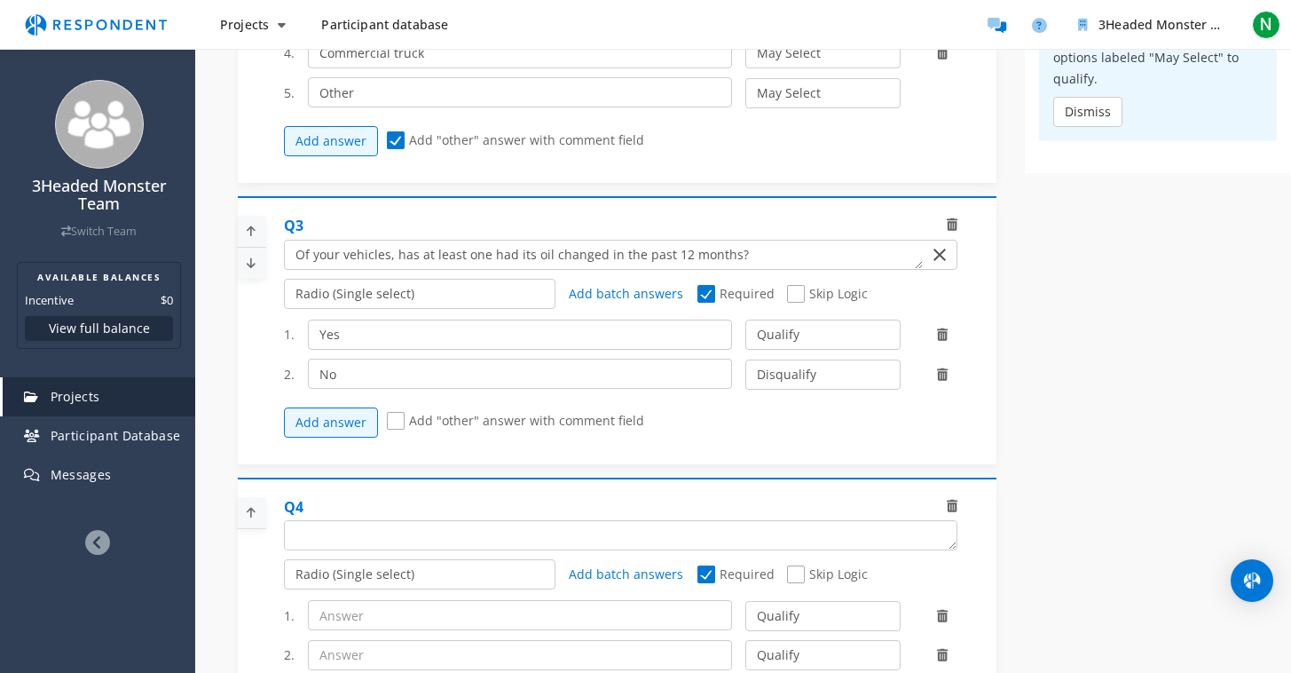
scroll to position [1008, 0]
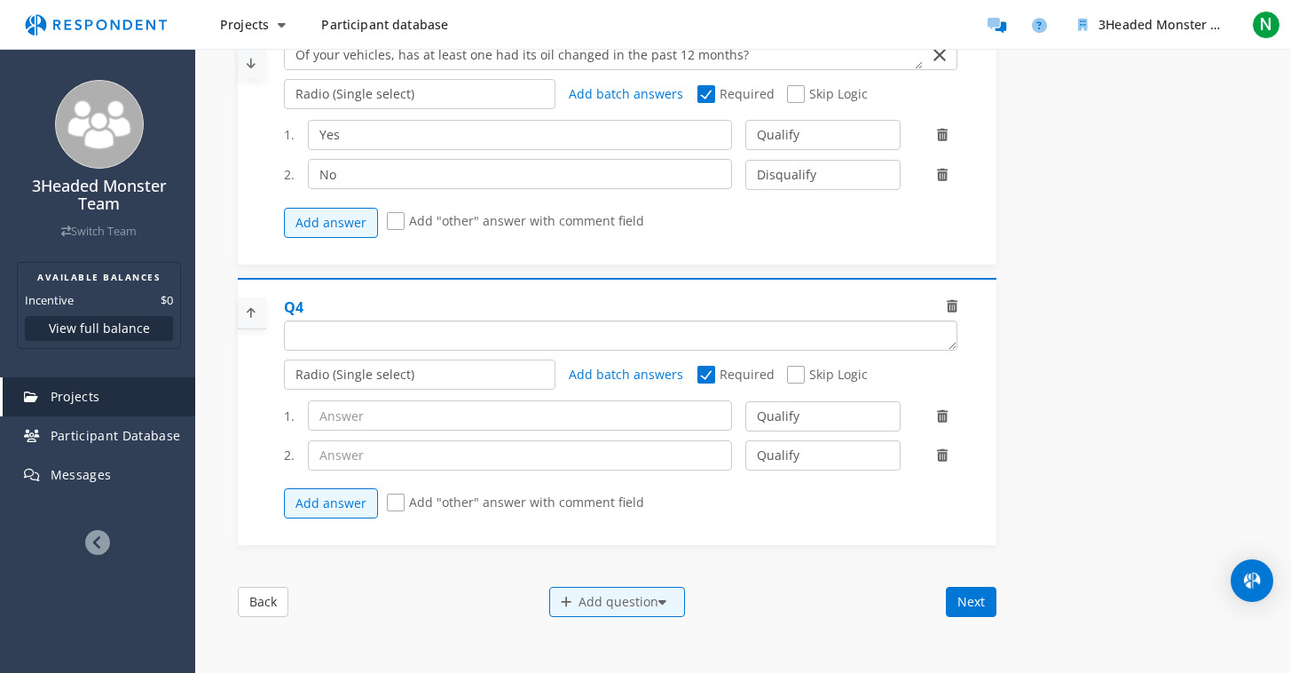
click at [393, 347] on textarea "Which of the following categories best describes your firm's total assets under…" at bounding box center [621, 335] width 672 height 28
type textarea "w"
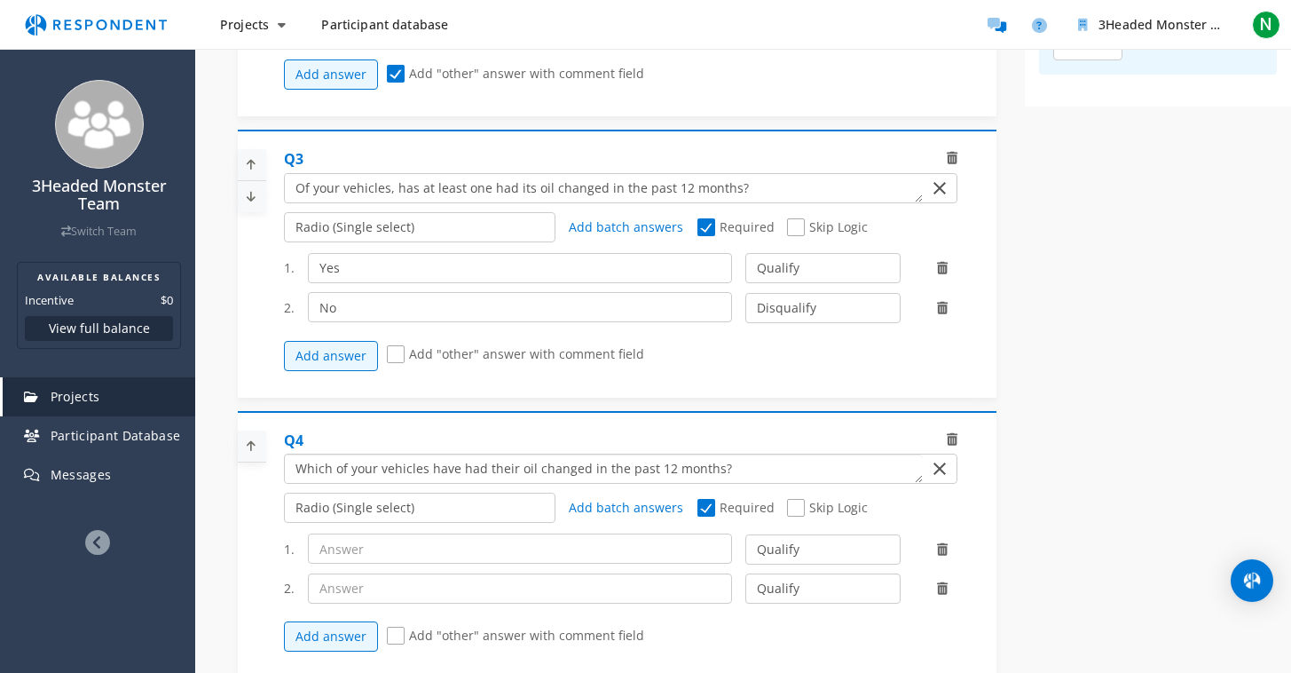
scroll to position [1081, 0]
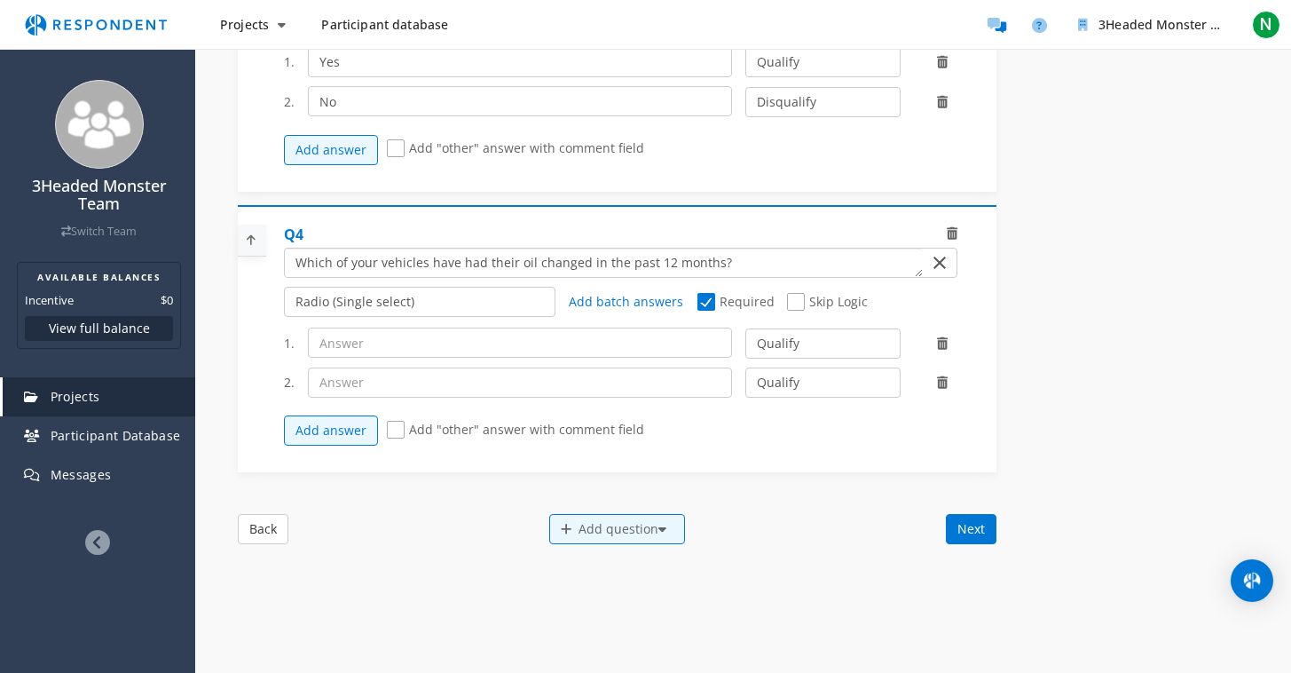
type textarea "Which of your vehicles have had their oil changed in the past 12 months?"
click at [641, 310] on span "Add batch answers" at bounding box center [626, 301] width 114 height 17
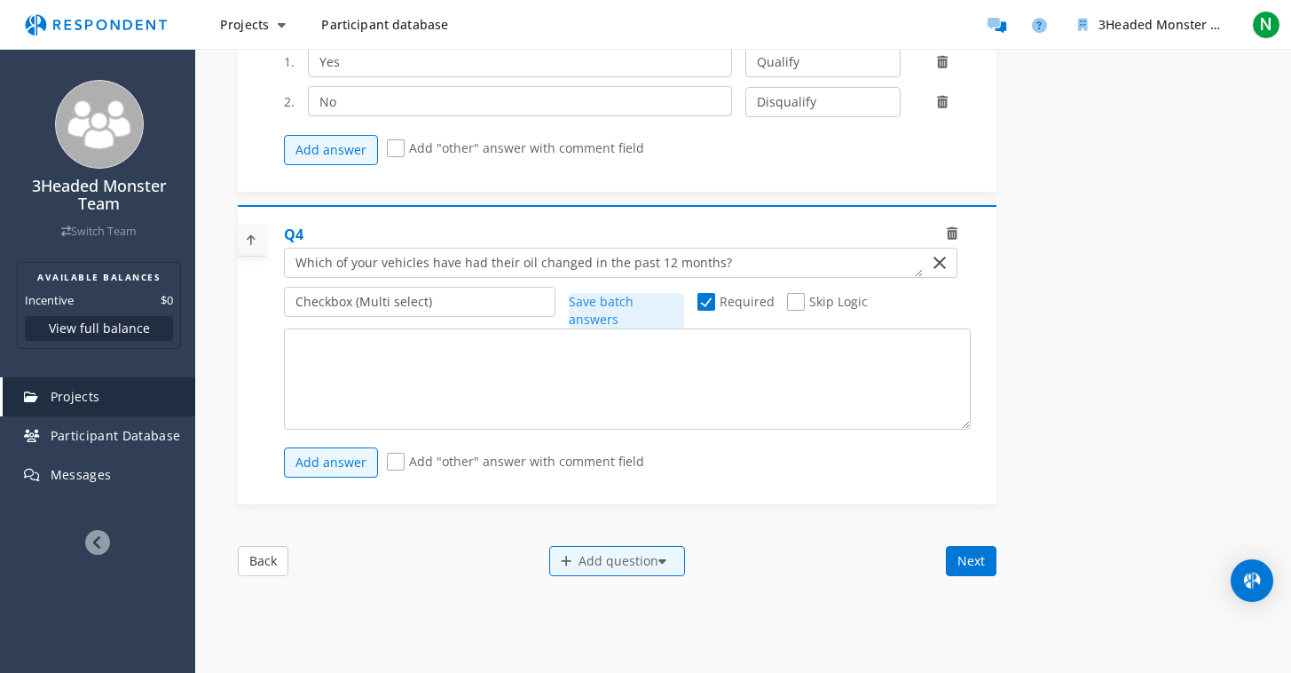
click at [634, 312] on span "Save batch answers" at bounding box center [601, 310] width 65 height 35
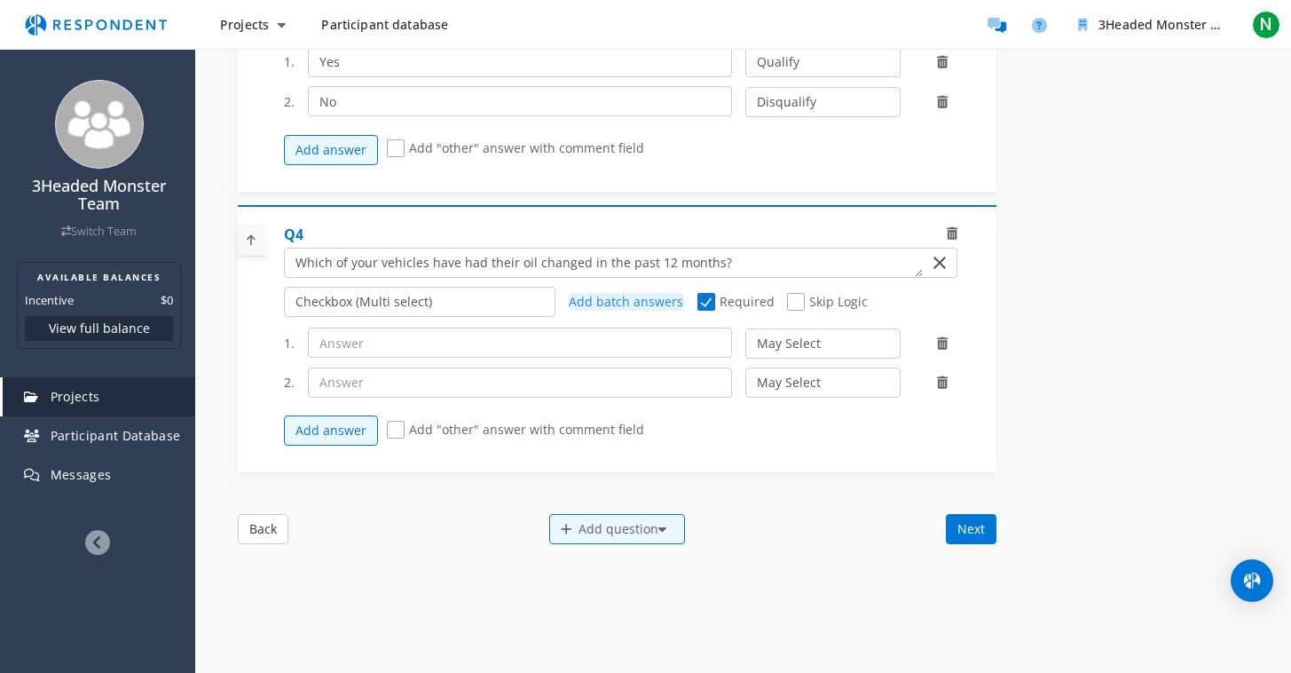
click at [790, 310] on span "Skip Logic" at bounding box center [827, 303] width 81 height 21
click at [790, 308] on input "Skip Logic" at bounding box center [793, 302] width 12 height 12
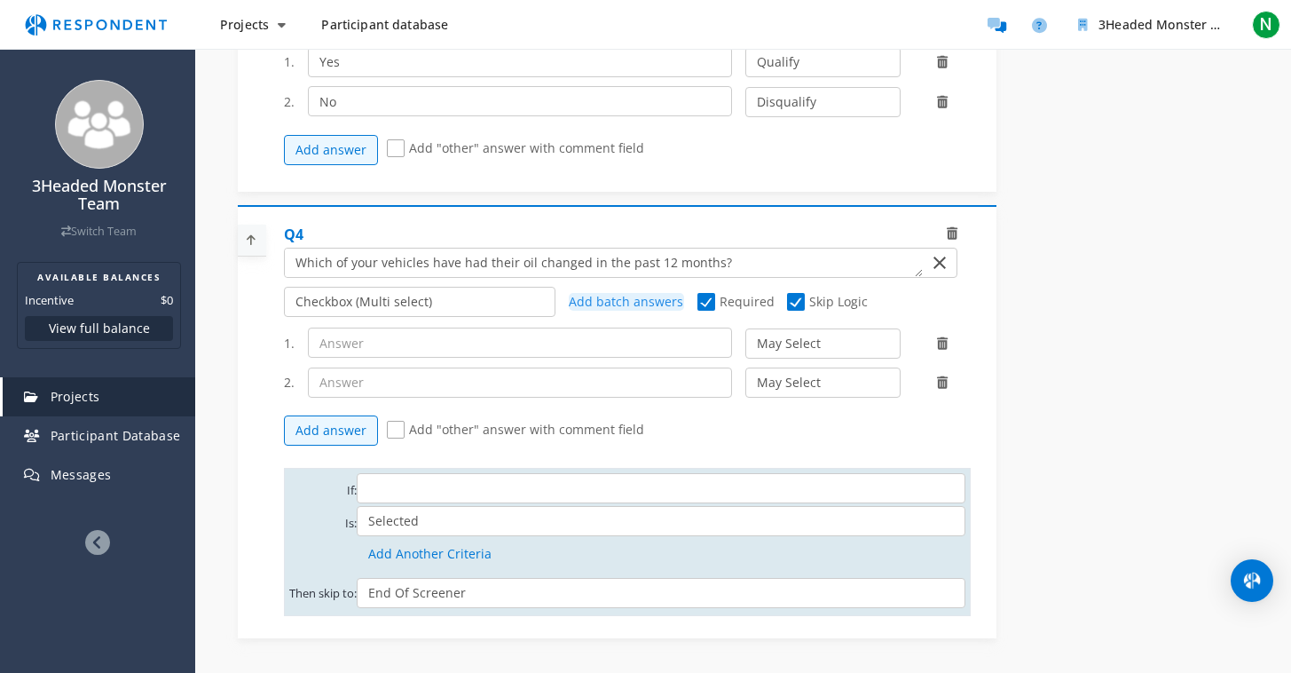
click at [793, 312] on span "Skip Logic" at bounding box center [827, 303] width 81 height 21
click at [793, 308] on input "Skip Logic" at bounding box center [793, 302] width 12 height 12
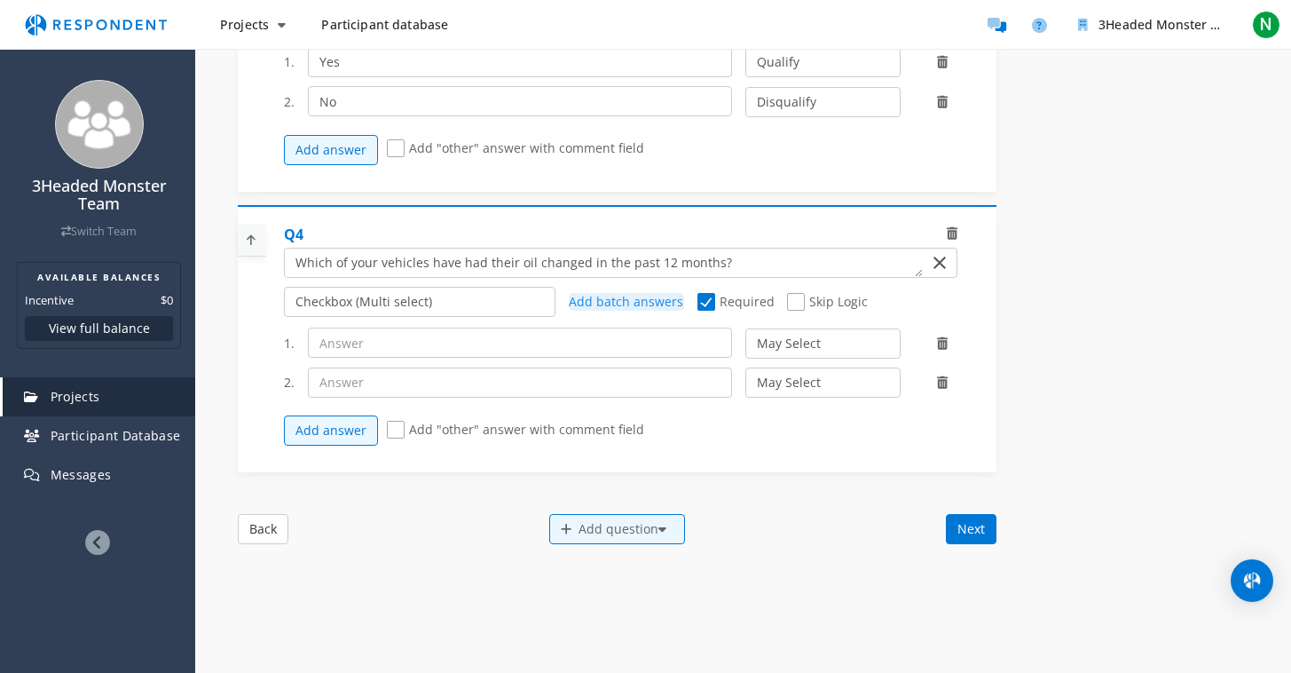
click at [792, 314] on span "Skip Logic" at bounding box center [827, 303] width 81 height 21
click at [792, 308] on input "Skip Logic" at bounding box center [793, 302] width 12 height 12
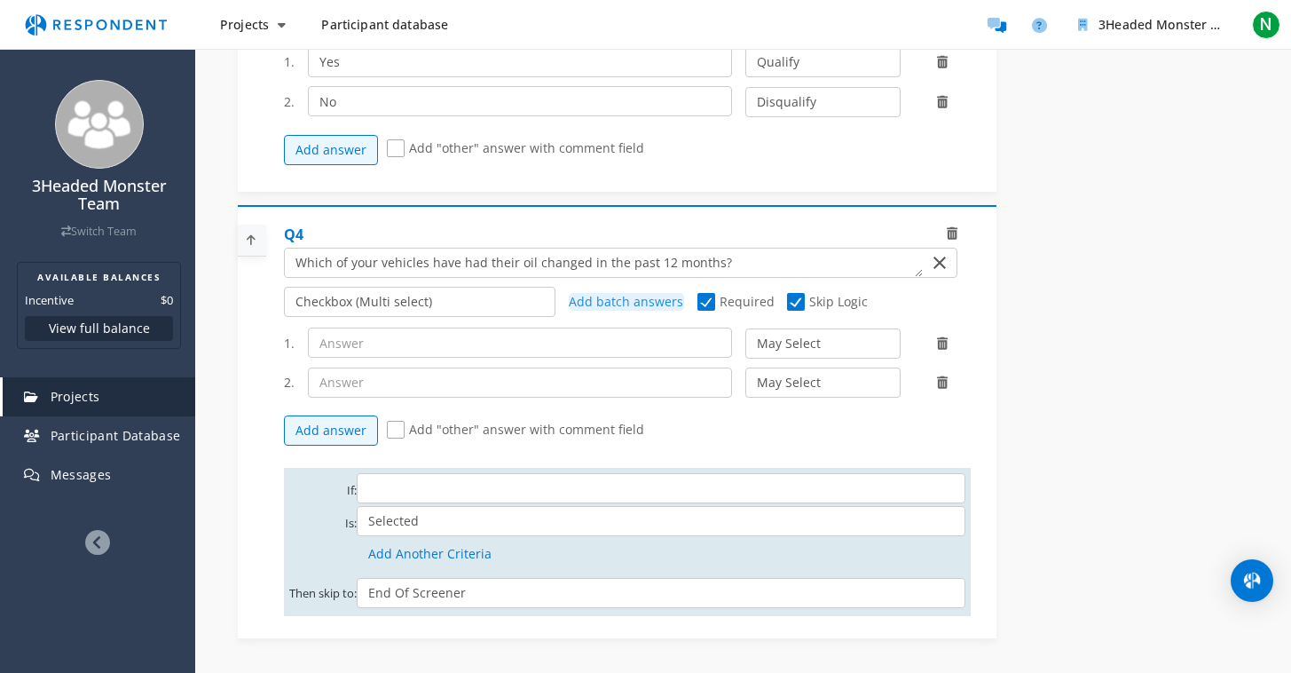
click at [796, 314] on span "Skip Logic" at bounding box center [827, 303] width 81 height 21
click at [796, 308] on input "Skip Logic" at bounding box center [793, 302] width 12 height 12
checkbox input "false"
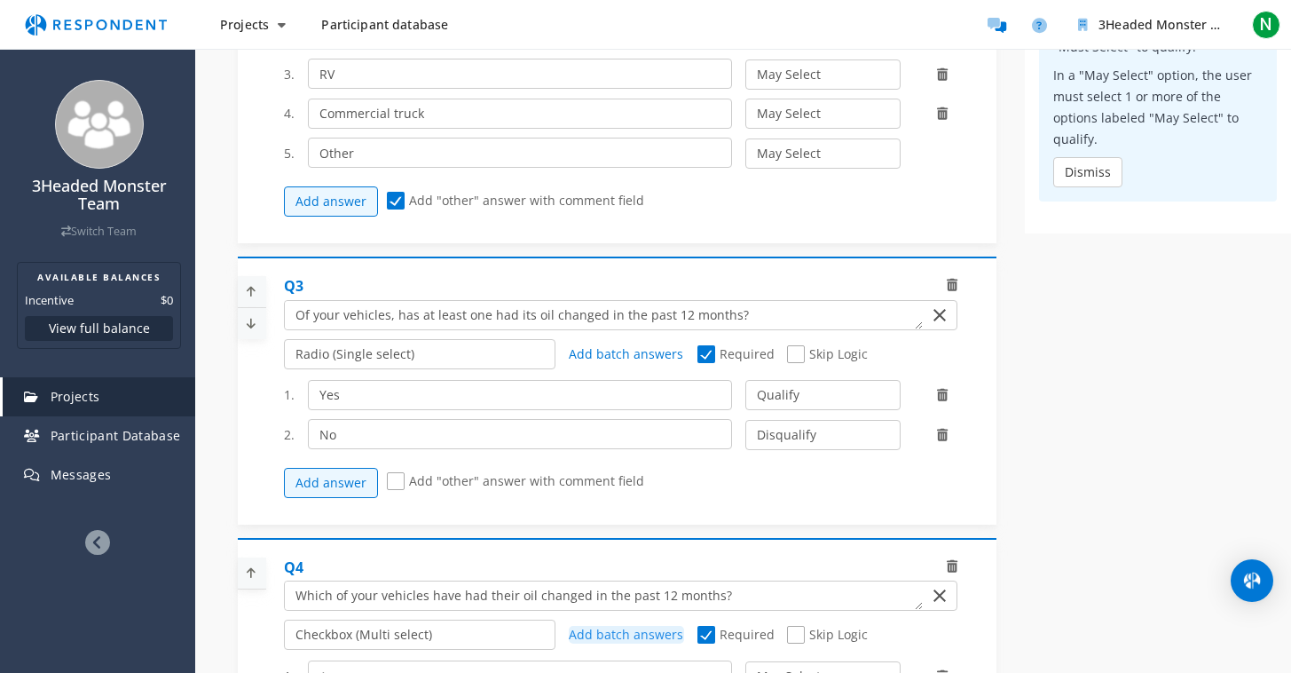
scroll to position [542, 0]
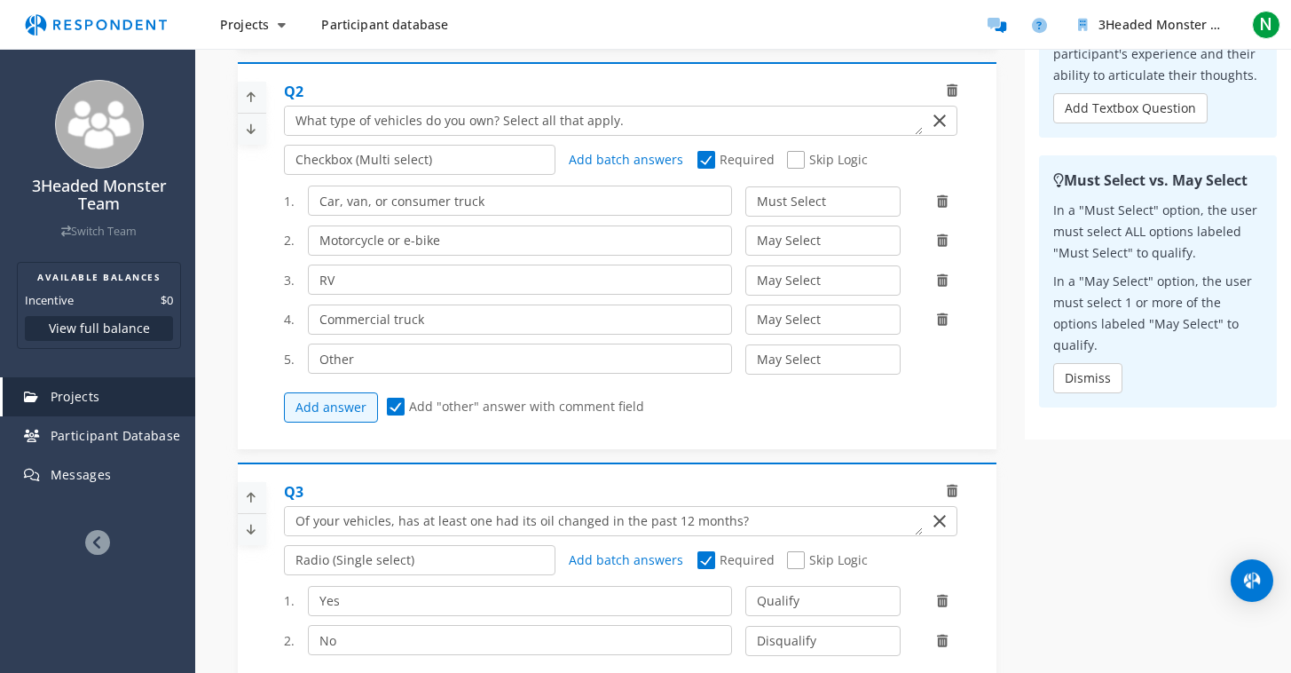
click at [796, 172] on span "Skip Logic" at bounding box center [827, 161] width 81 height 21
click at [796, 166] on input "Skip Logic" at bounding box center [793, 160] width 12 height 12
checkbox input "true"
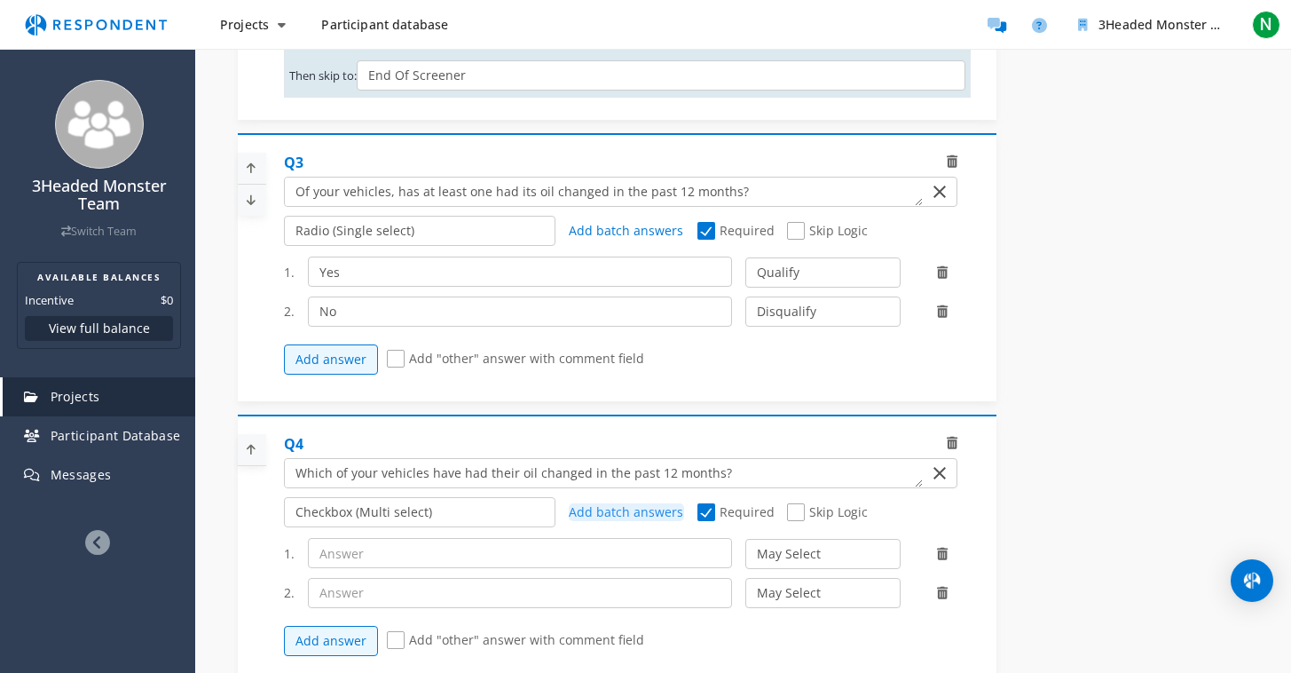
scroll to position [982, 0]
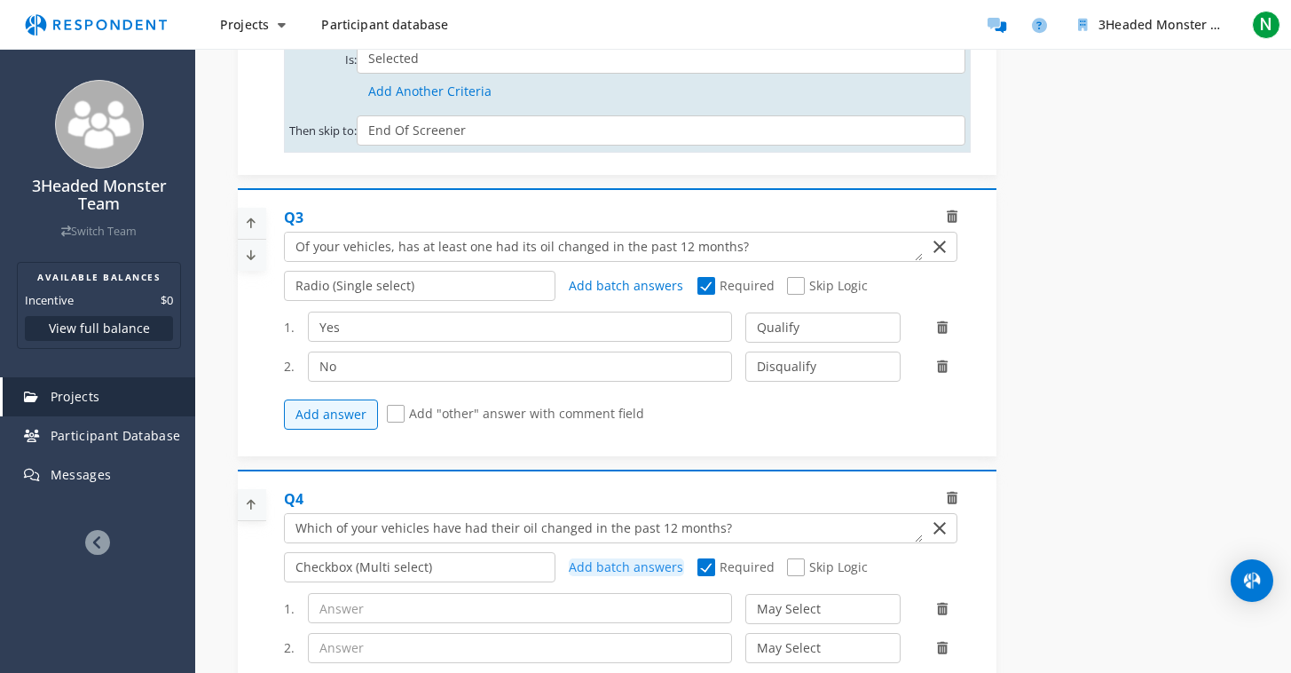
click at [937, 537] on md-icon "Clear Input" at bounding box center [939, 527] width 21 height 21
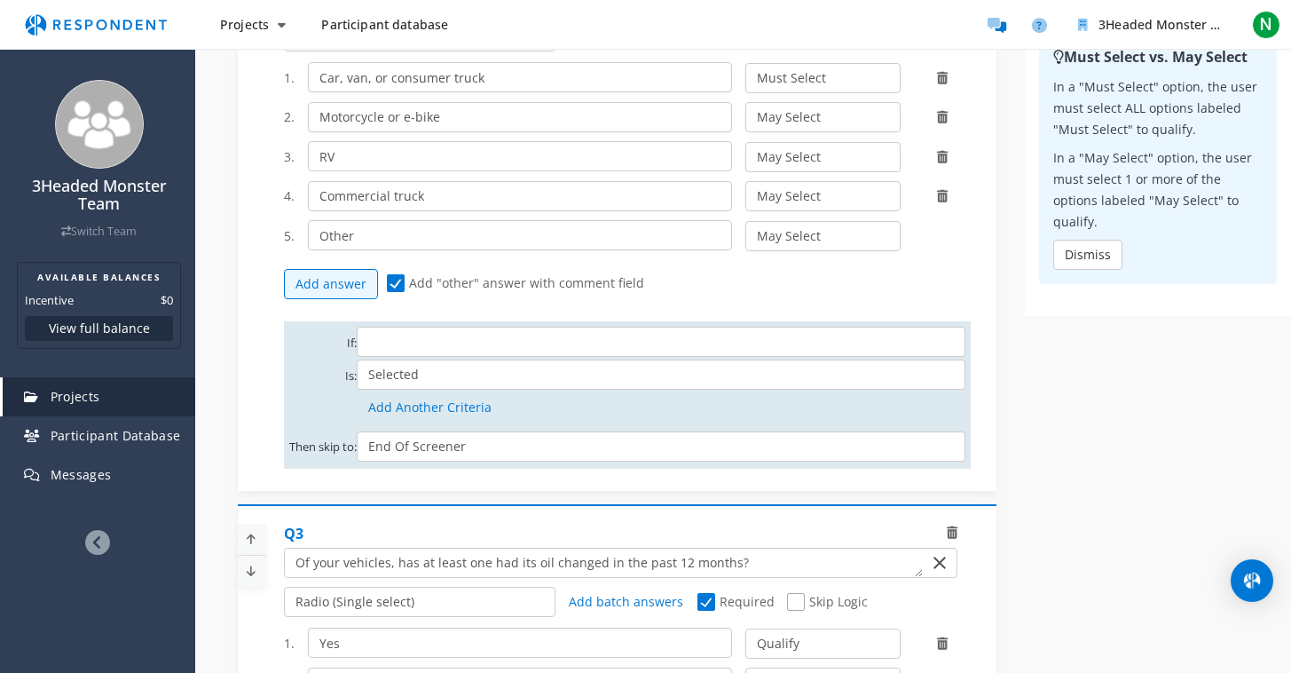
scroll to position [611, 0]
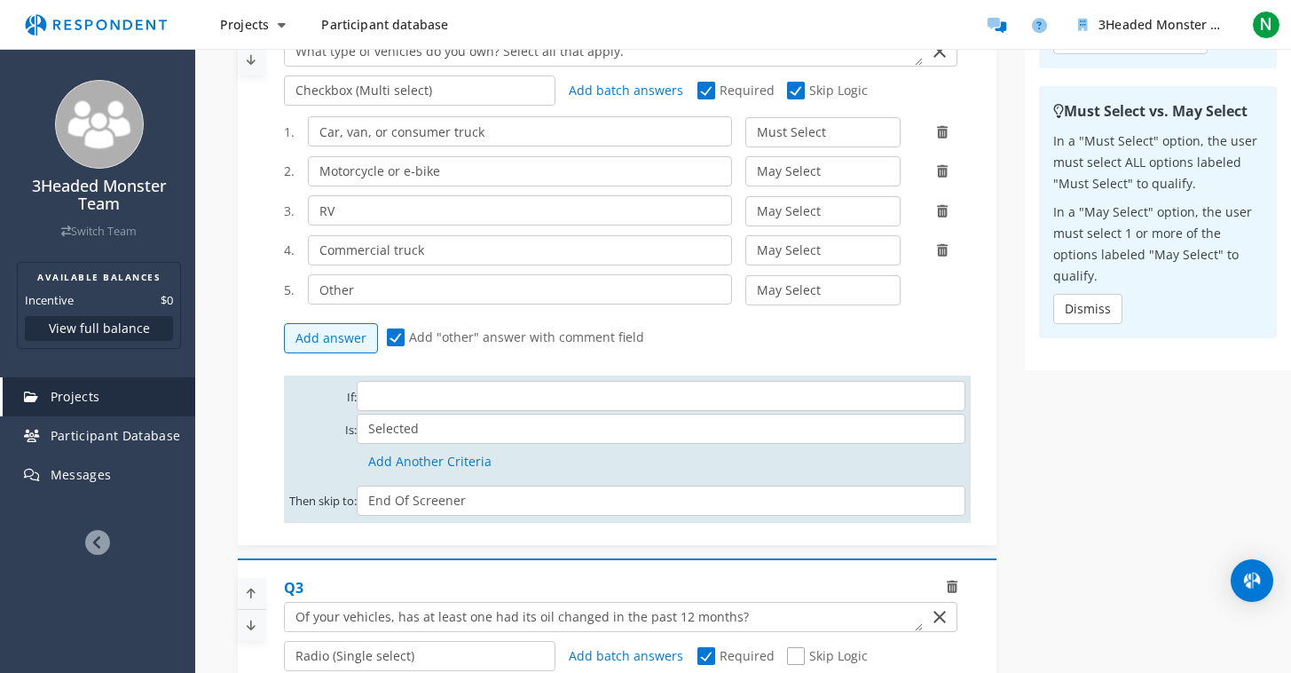
click at [793, 103] on span "Skip Logic" at bounding box center [827, 92] width 81 height 21
click at [793, 97] on input "Skip Logic" at bounding box center [793, 91] width 12 height 12
checkbox input "false"
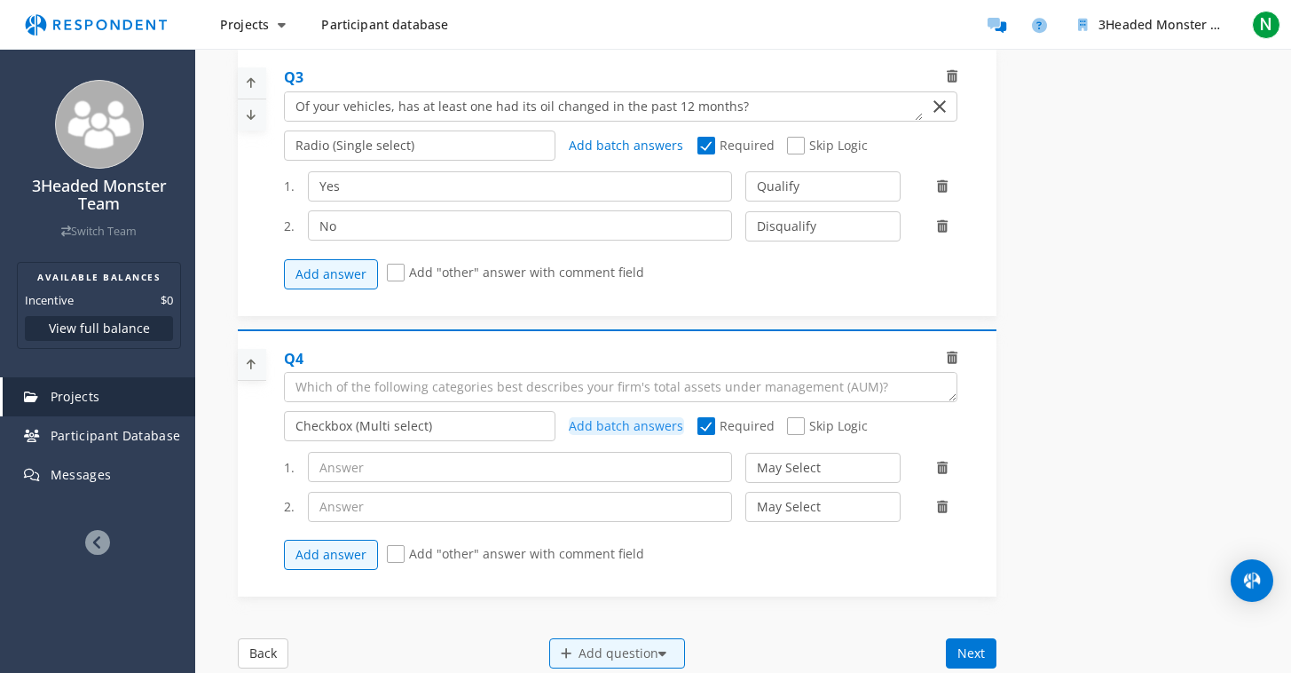
scroll to position [1045, 0]
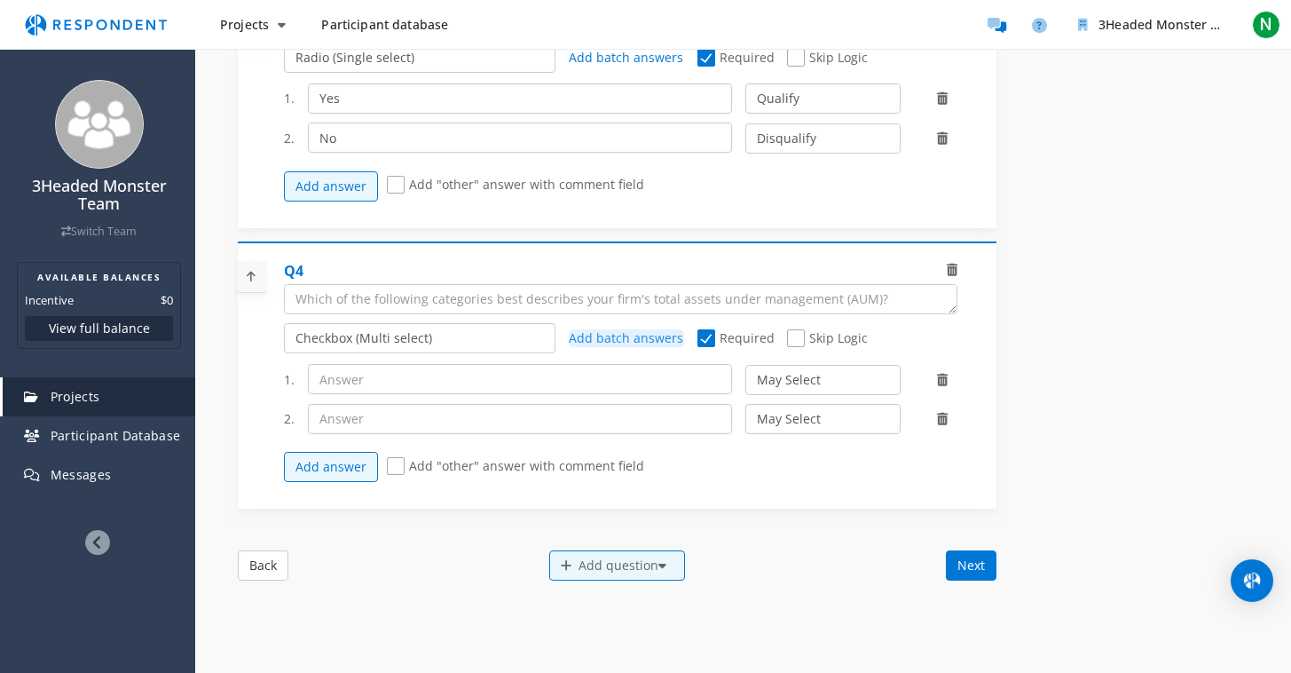
click at [958, 280] on div "Q4" at bounding box center [627, 288] width 687 height 54
click at [954, 276] on icon at bounding box center [952, 270] width 11 height 12
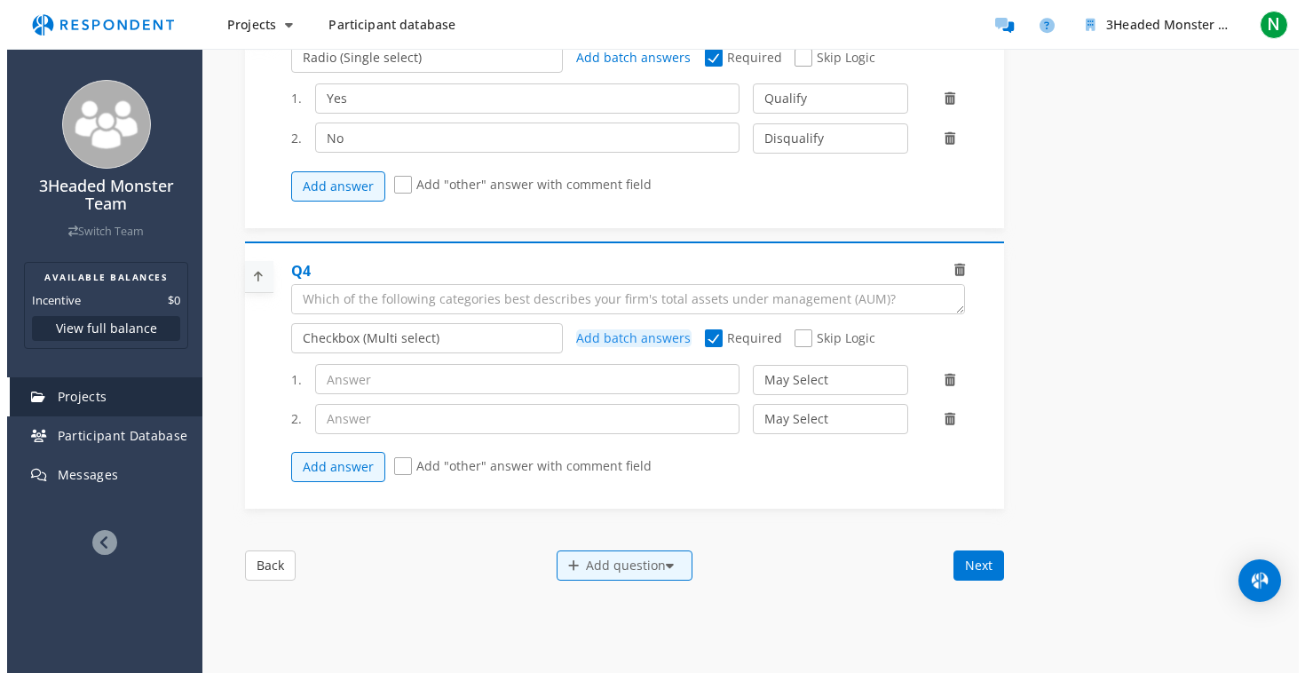
scroll to position [0, 0]
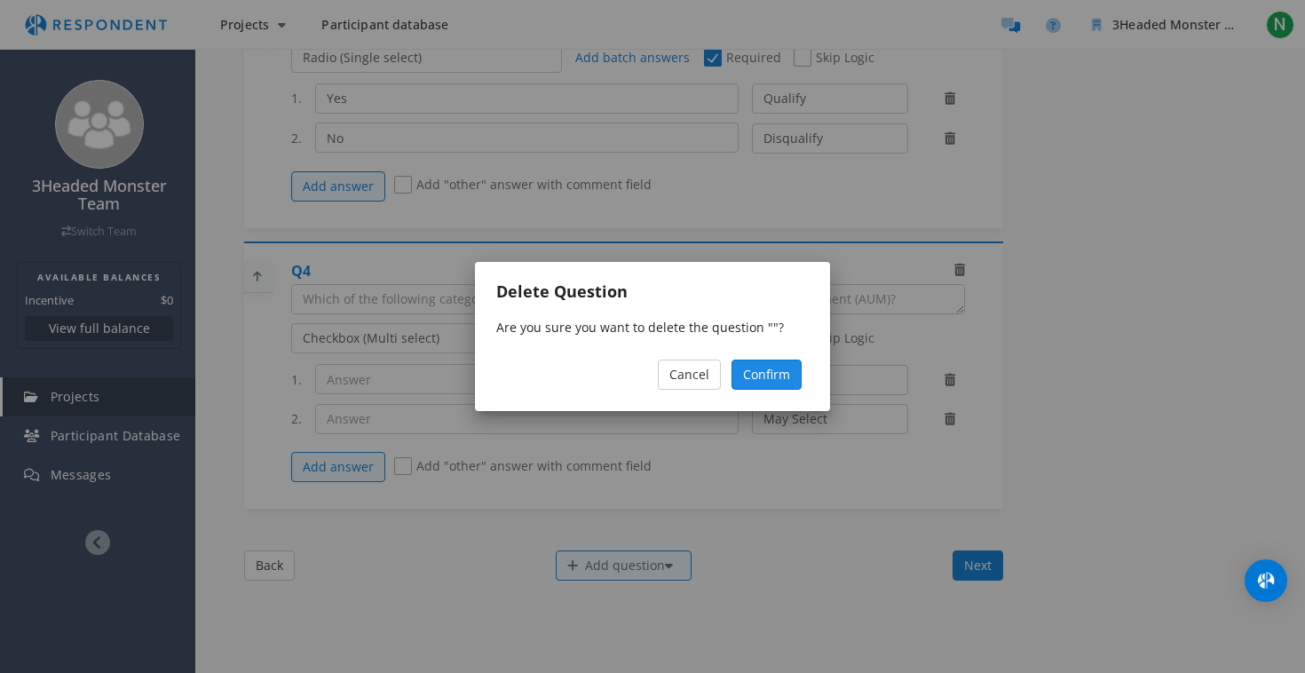
click at [775, 367] on span "Confirm" at bounding box center [766, 374] width 47 height 17
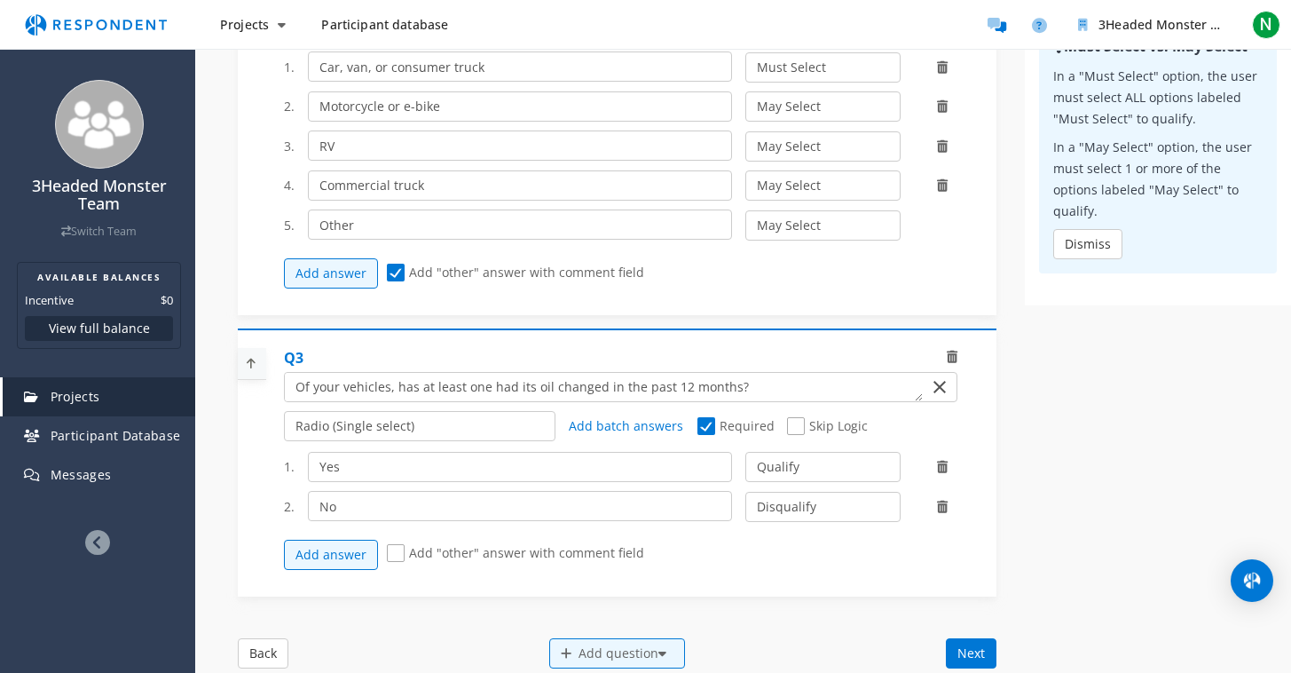
scroll to position [699, 0]
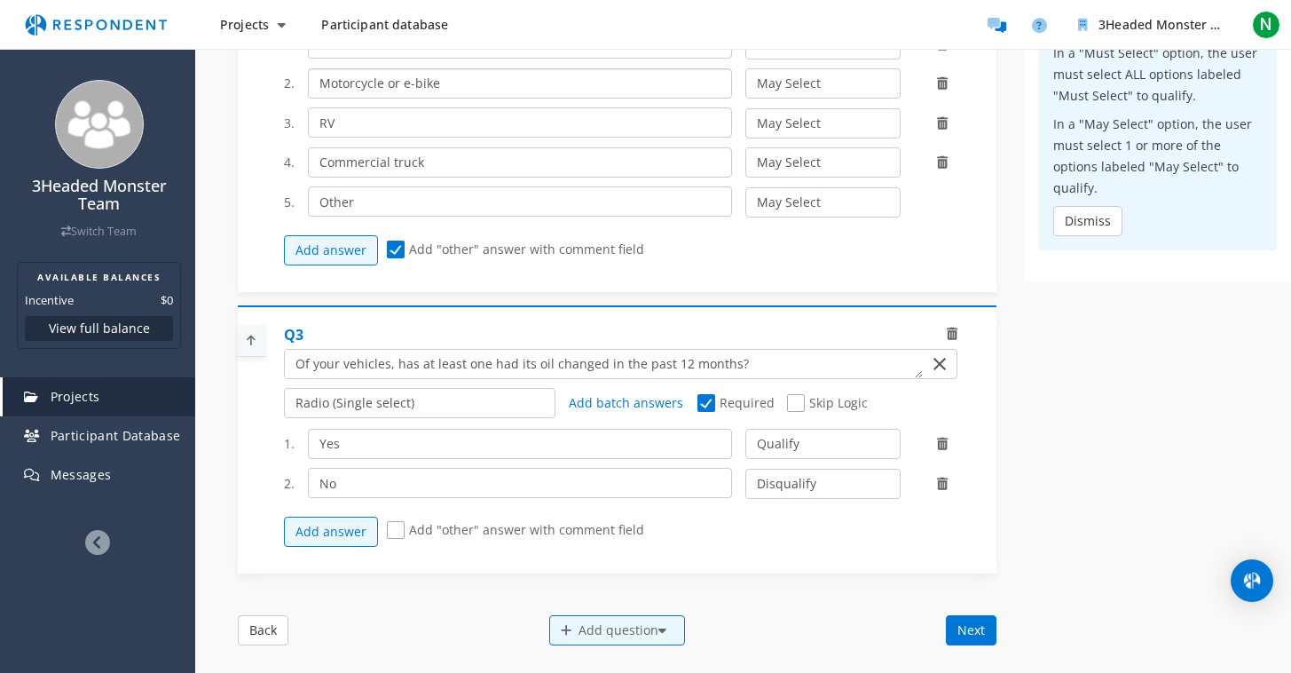
click at [455, 93] on input "Motorcycle or e-bike" at bounding box center [520, 83] width 424 height 30
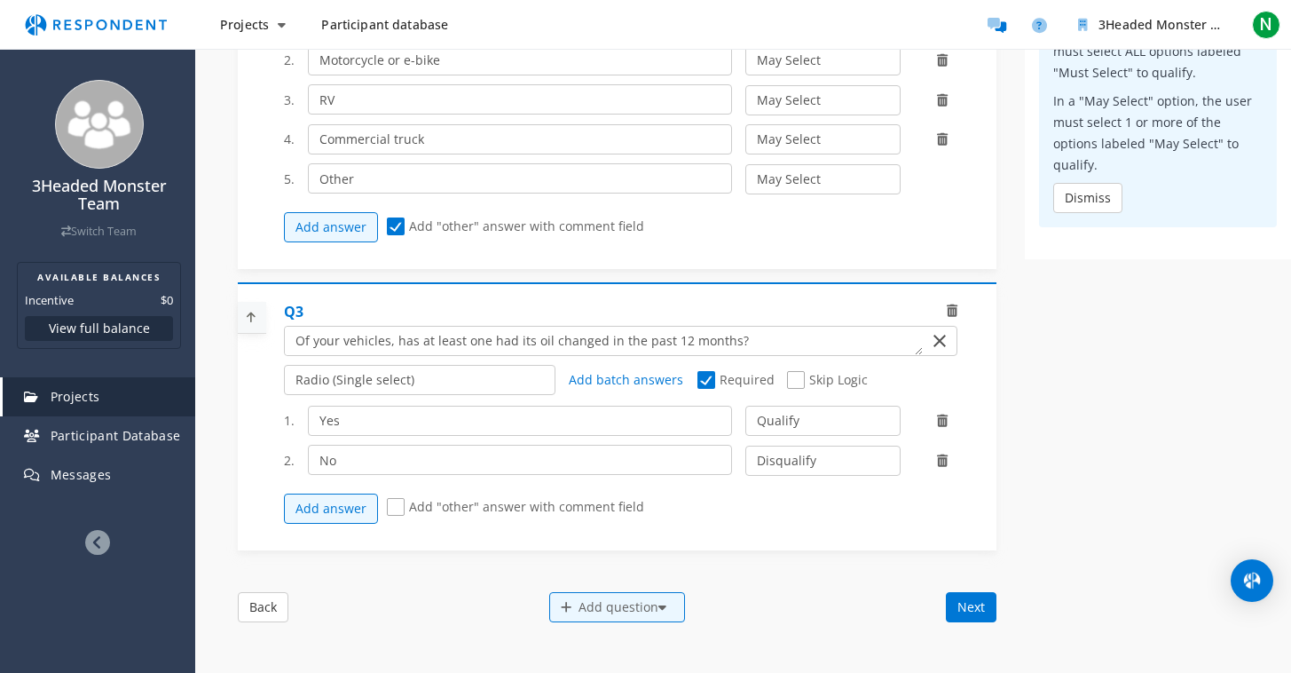
click at [241, 400] on div at bounding box center [617, 417] width 759 height 249
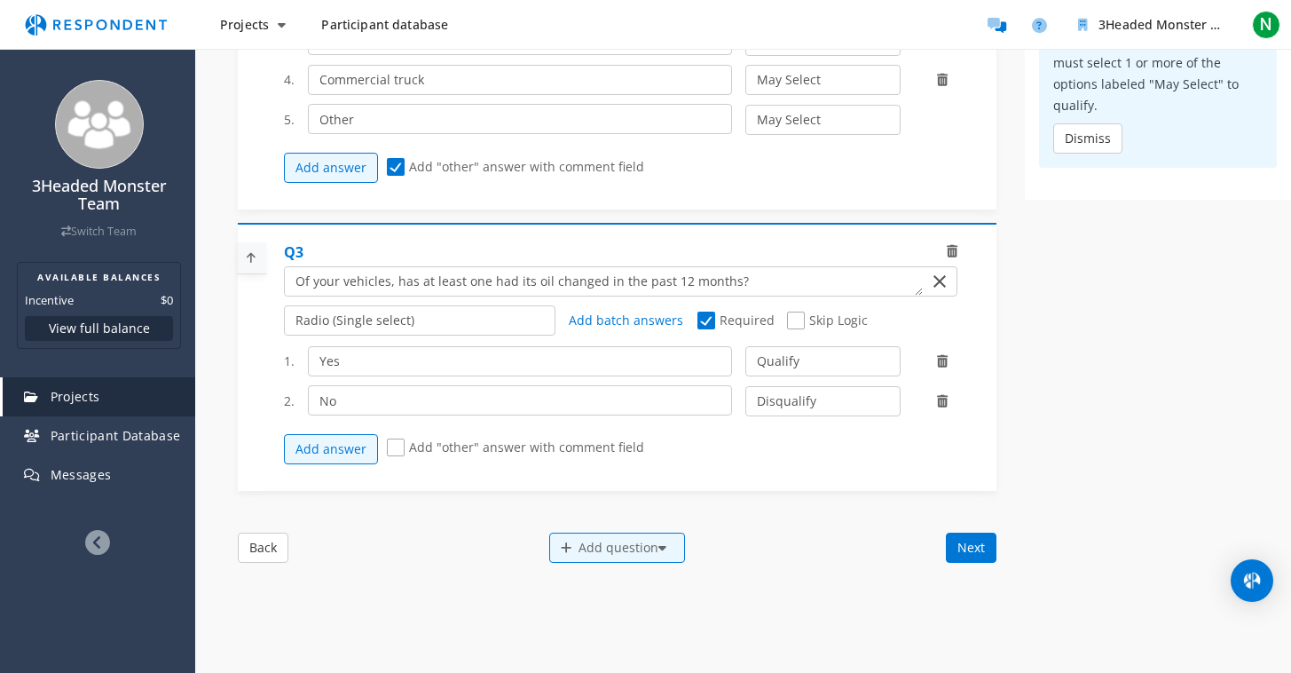
scroll to position [634, 0]
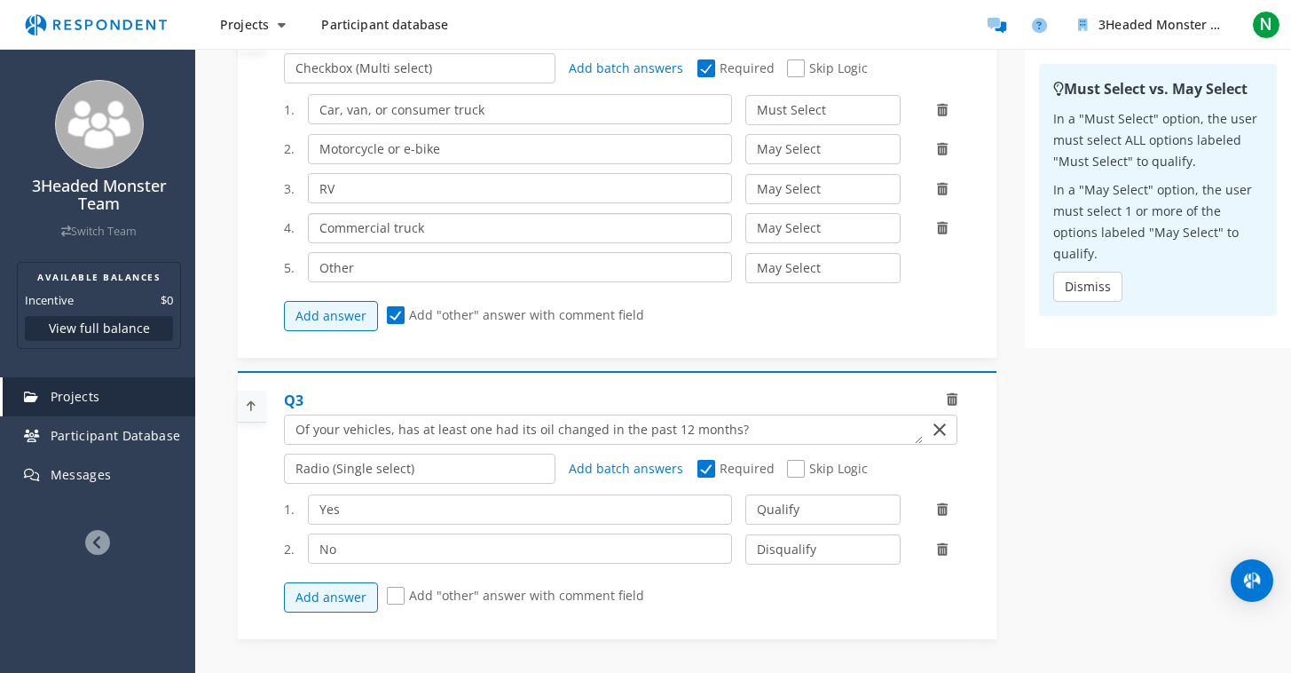
drag, startPoint x: 391, startPoint y: 240, endPoint x: 499, endPoint y: 255, distance: 109.3
click at [391, 240] on input "Commercial truck" at bounding box center [520, 228] width 424 height 30
click at [392, 242] on input "Commercial van or truck" at bounding box center [520, 228] width 424 height 30
click at [239, 320] on div at bounding box center [617, 164] width 759 height 367
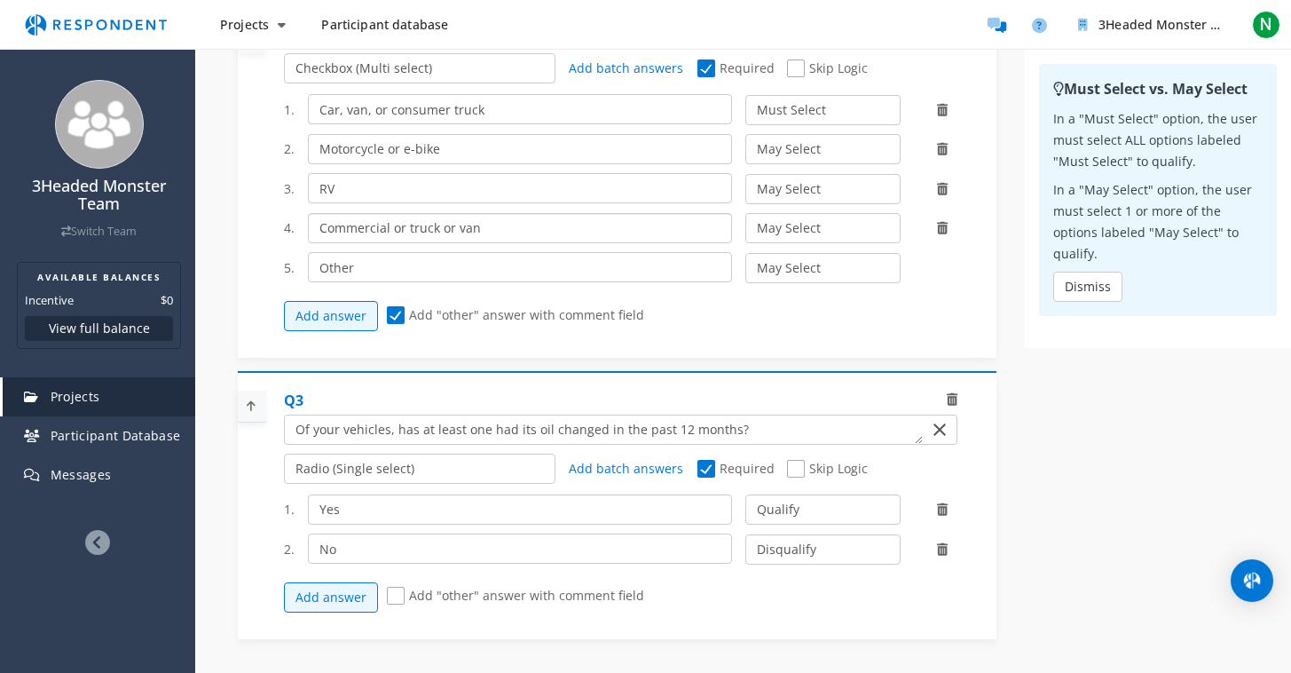
click at [451, 243] on input "Commercial or truck or van" at bounding box center [520, 228] width 424 height 30
type input "Commercial or truck, [GEOGRAPHIC_DATA], or bus"
click at [1001, 332] on div "Internal Project Name * VIOC Creative Testing This is visible only to your orga…" at bounding box center [617, 173] width 785 height 1132
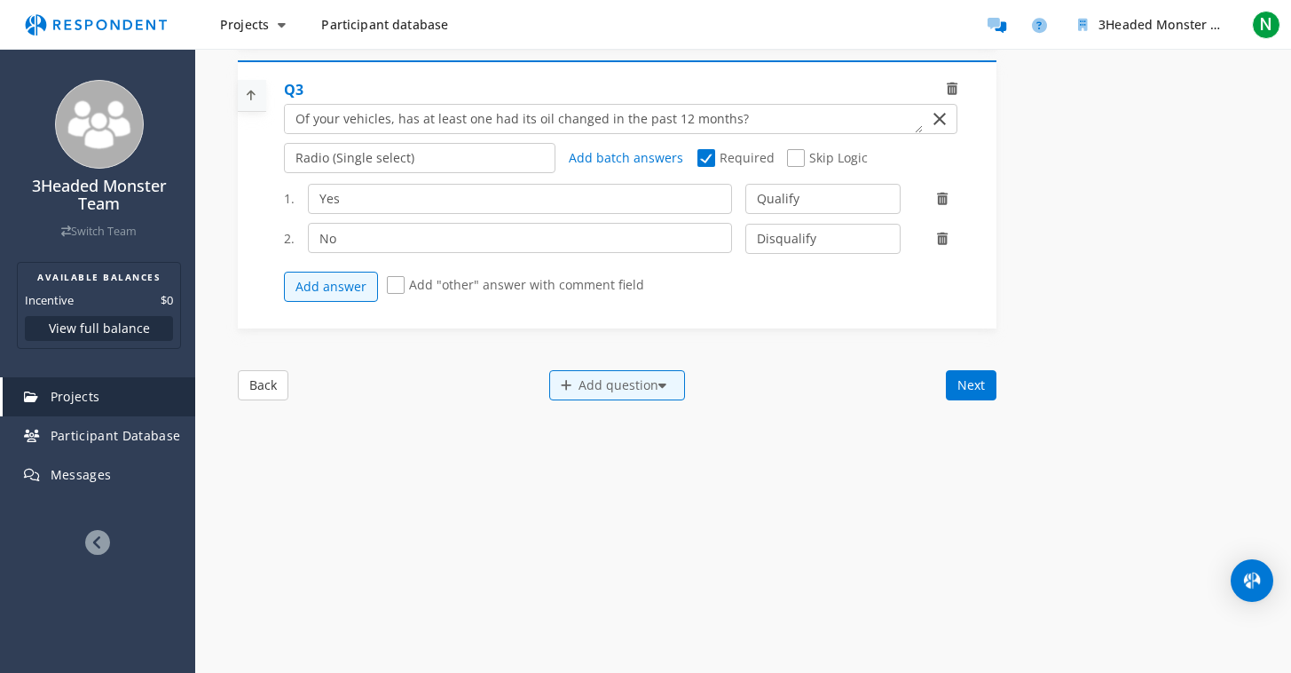
scroll to position [0, 0]
